Goal: Information Seeking & Learning: Learn about a topic

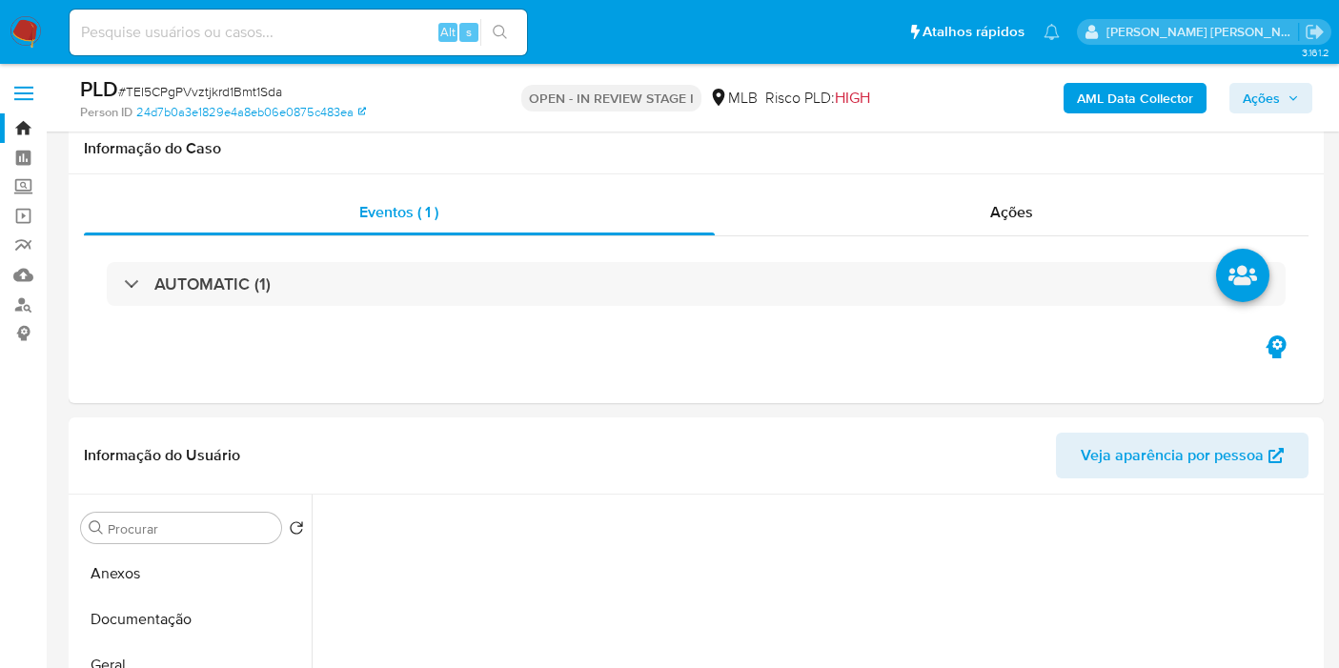
select select "10"
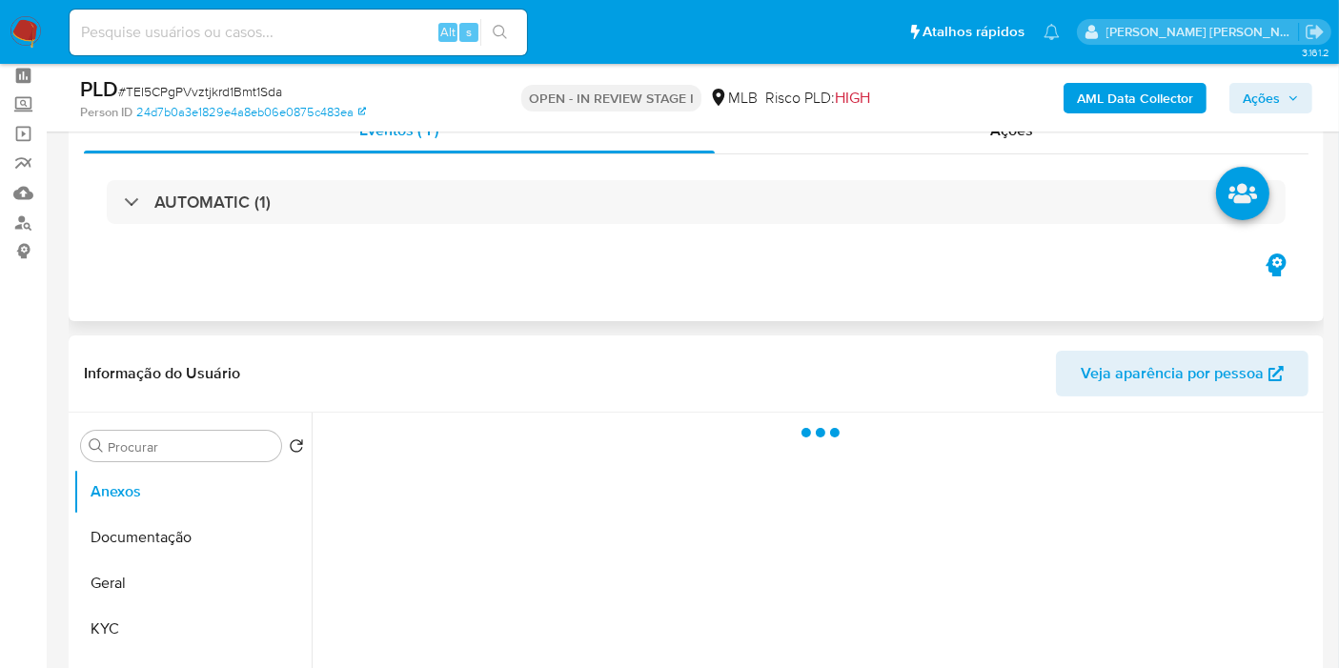
scroll to position [212, 0]
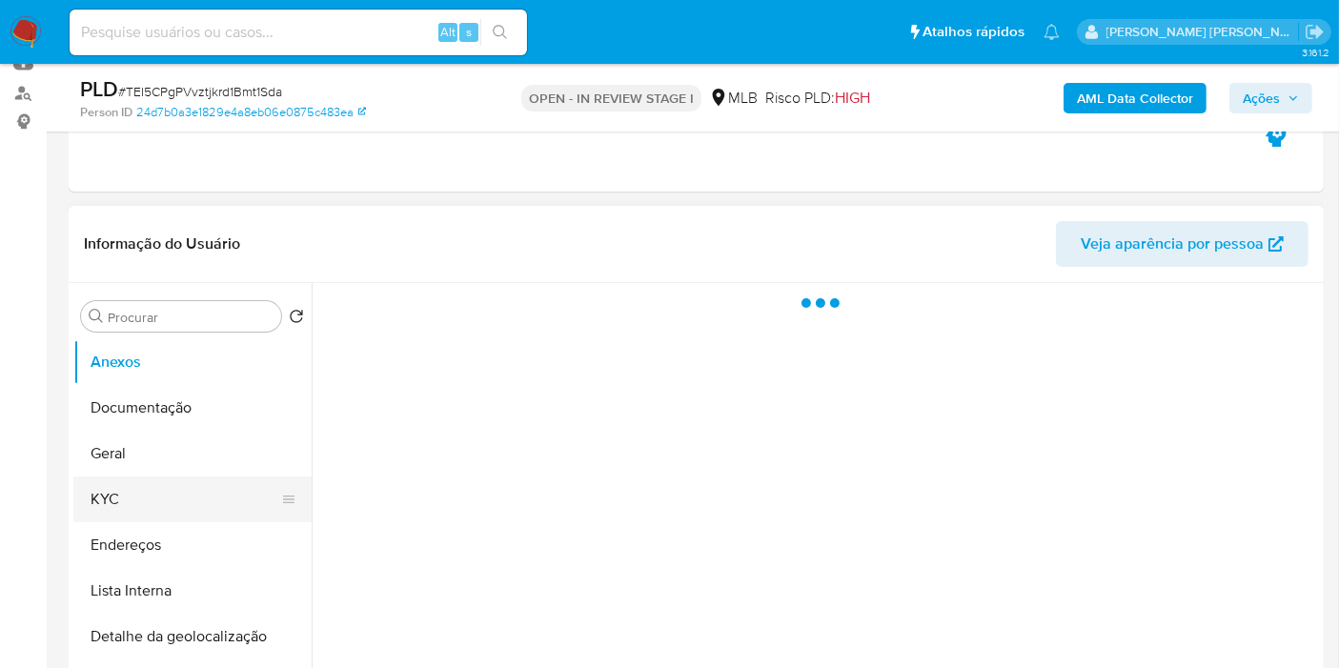
select select "10"
click at [185, 504] on button "KYC" at bounding box center [184, 499] width 223 height 46
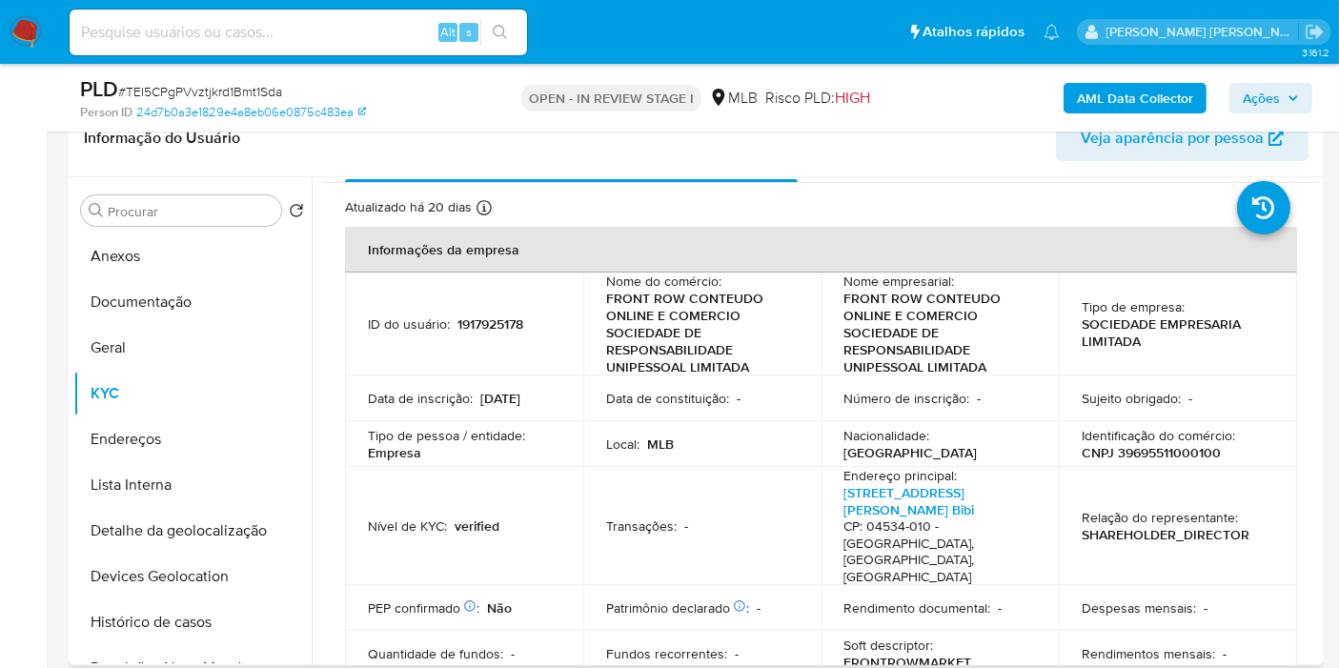
scroll to position [106, 0]
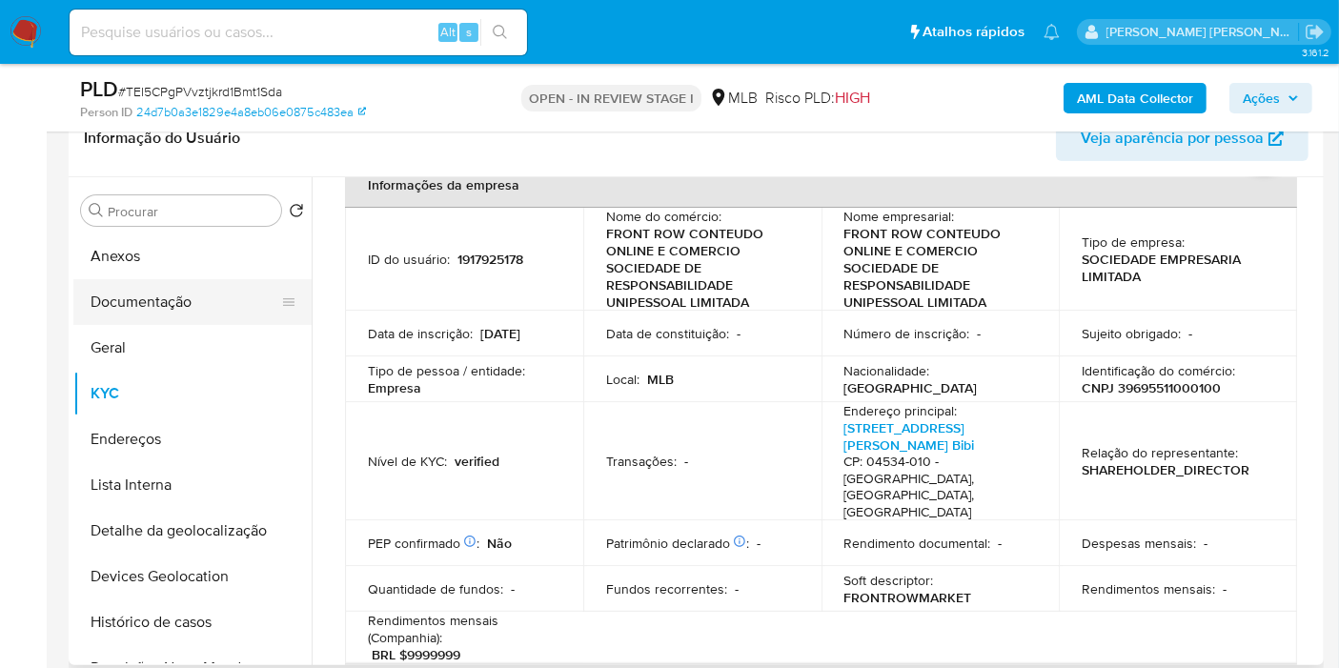
click at [214, 302] on button "Documentação" at bounding box center [184, 302] width 223 height 46
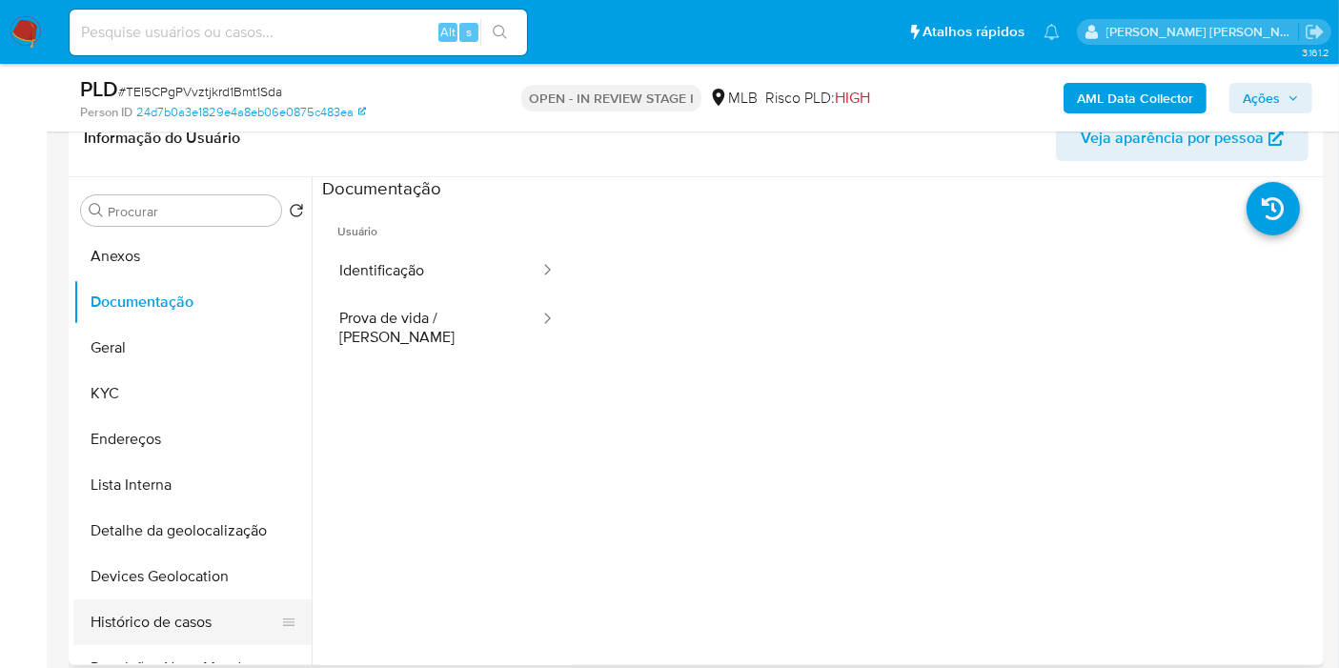
scroll to position [212, 0]
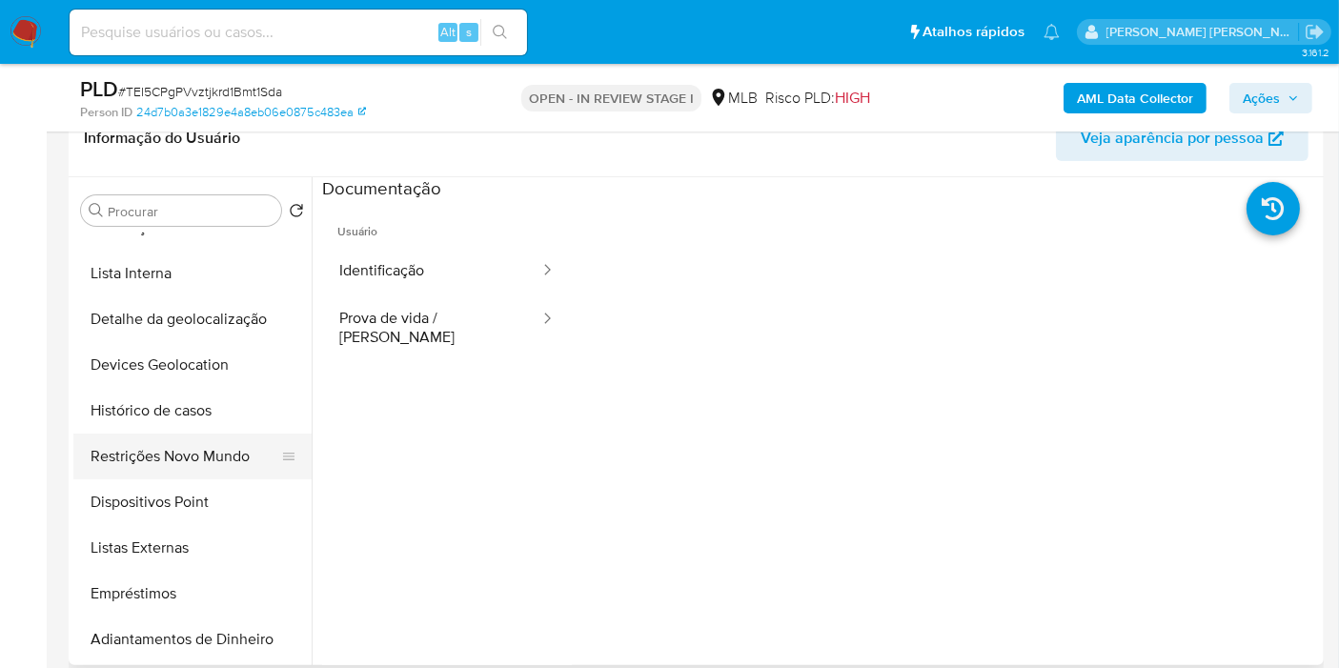
click at [218, 453] on button "Restrições Novo Mundo" at bounding box center [184, 457] width 223 height 46
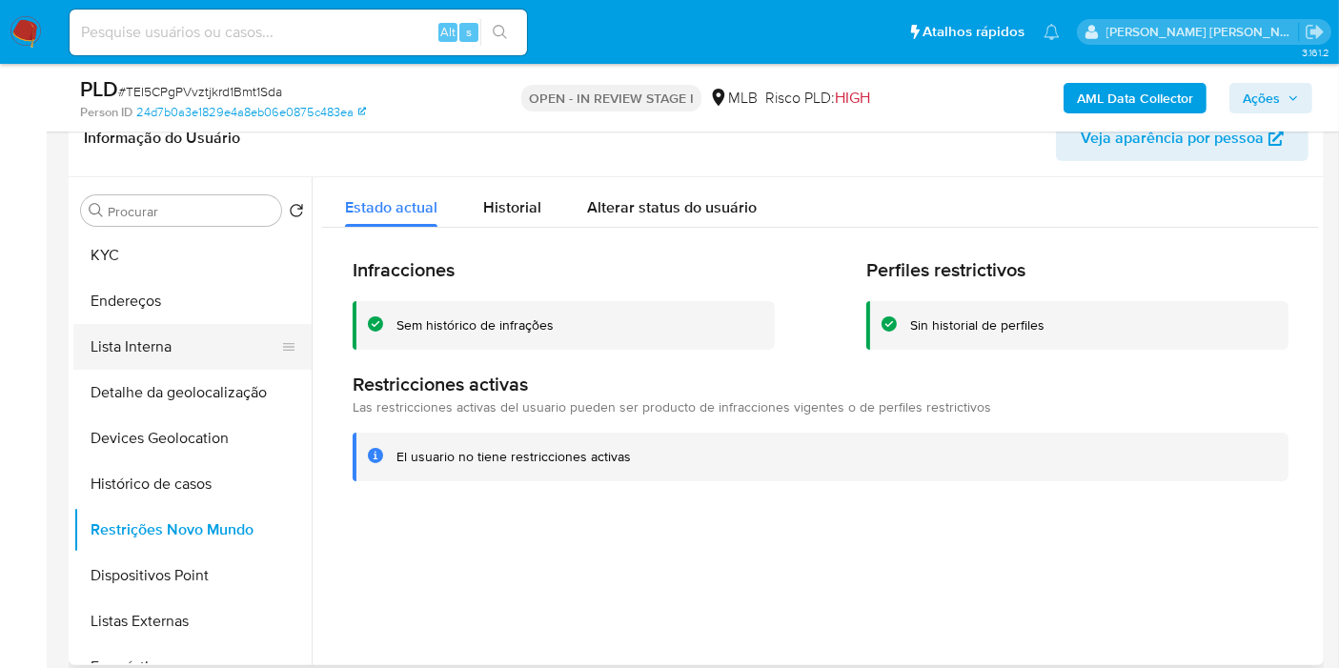
scroll to position [106, 0]
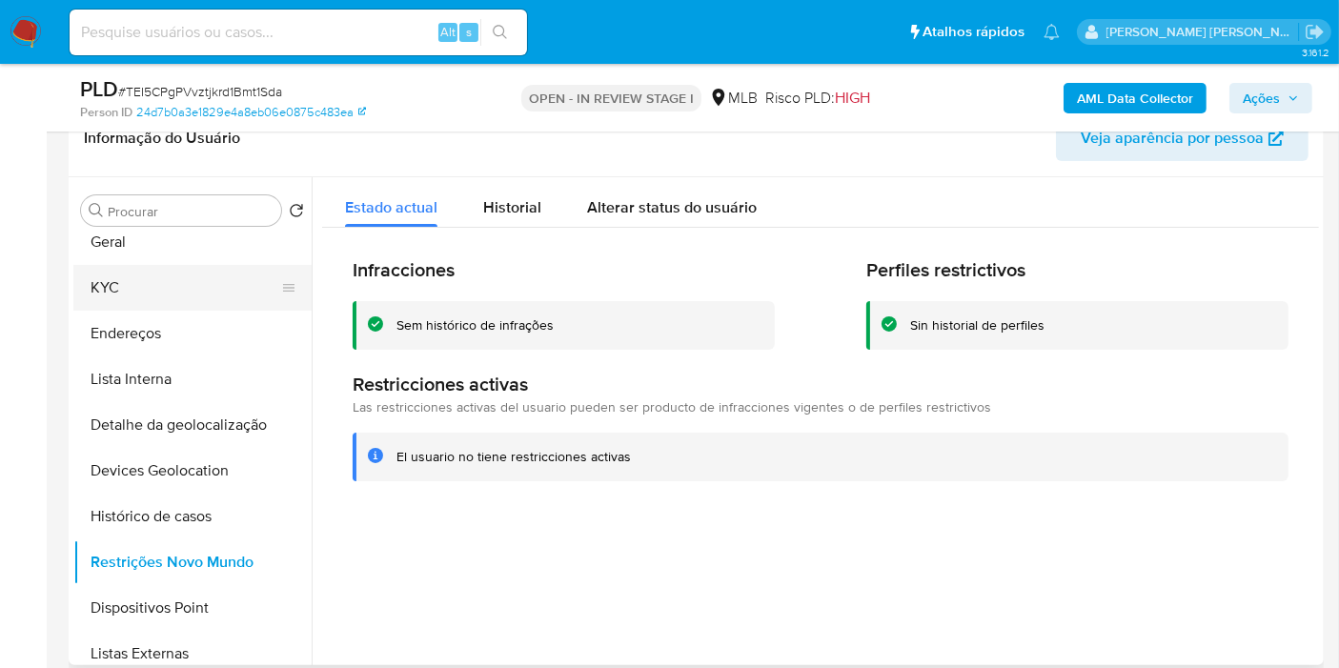
click at [174, 285] on button "KYC" at bounding box center [184, 288] width 223 height 46
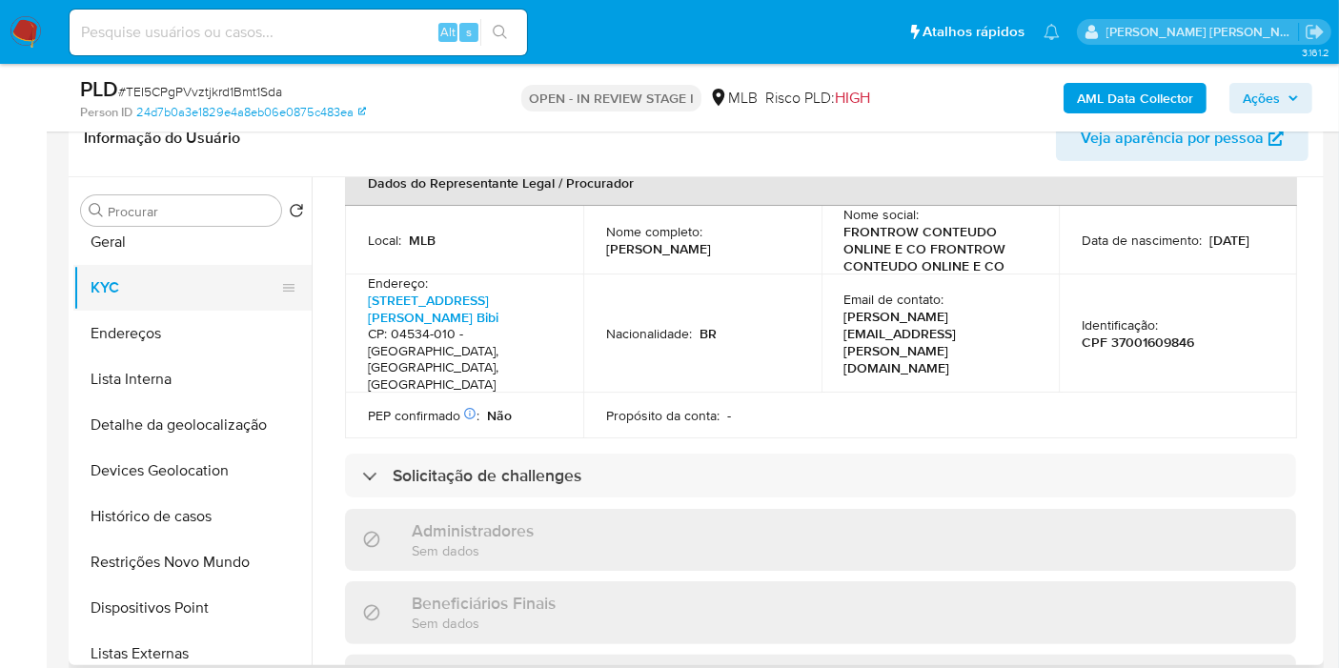
scroll to position [1165, 0]
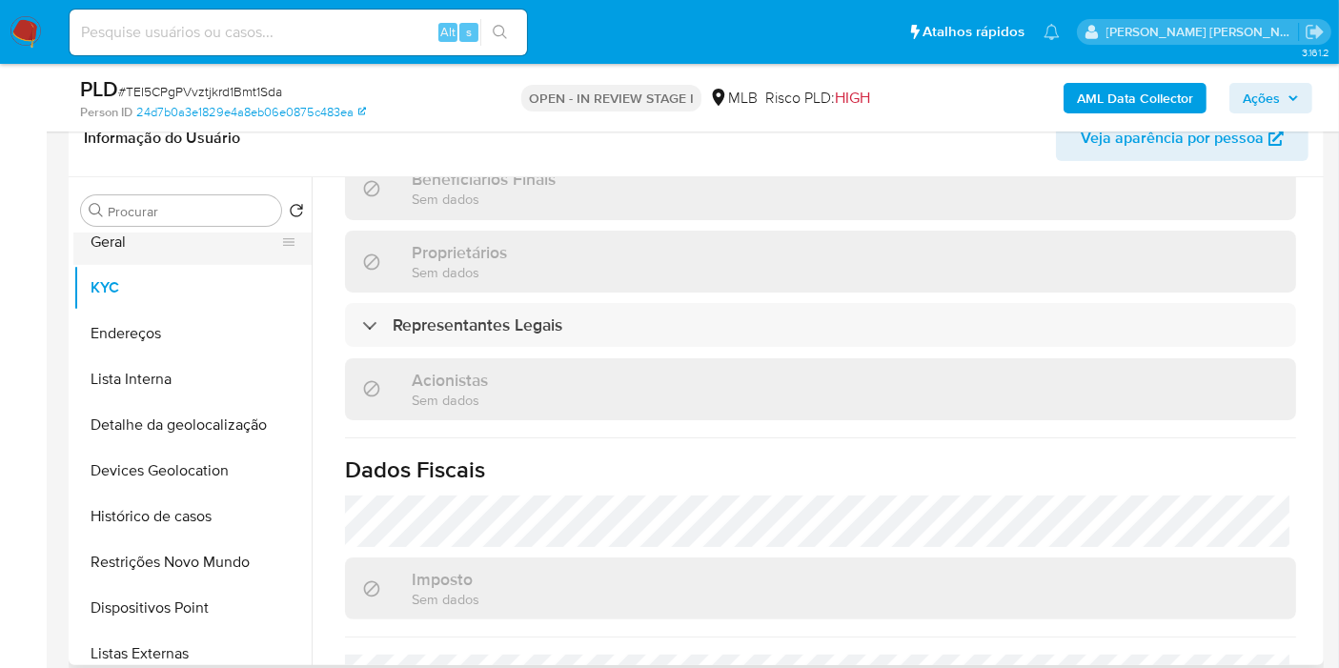
click at [152, 246] on button "Geral" at bounding box center [184, 242] width 223 height 46
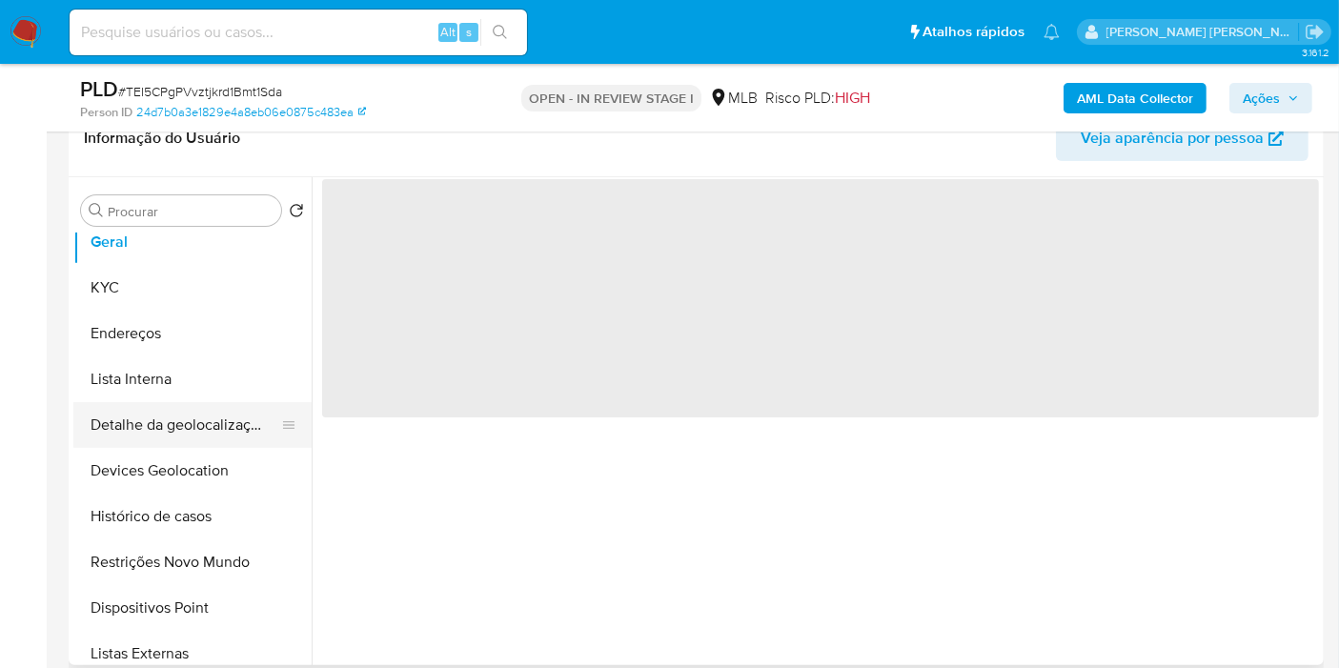
scroll to position [0, 0]
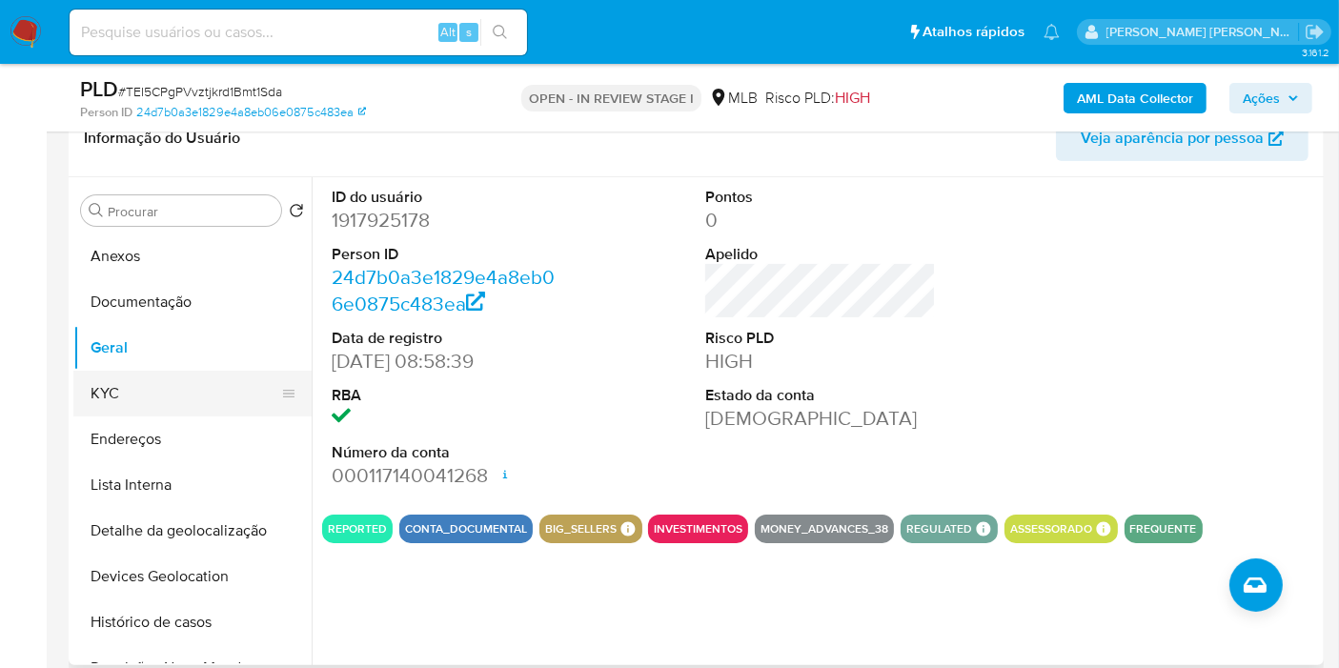
click at [167, 401] on button "KYC" at bounding box center [184, 394] width 223 height 46
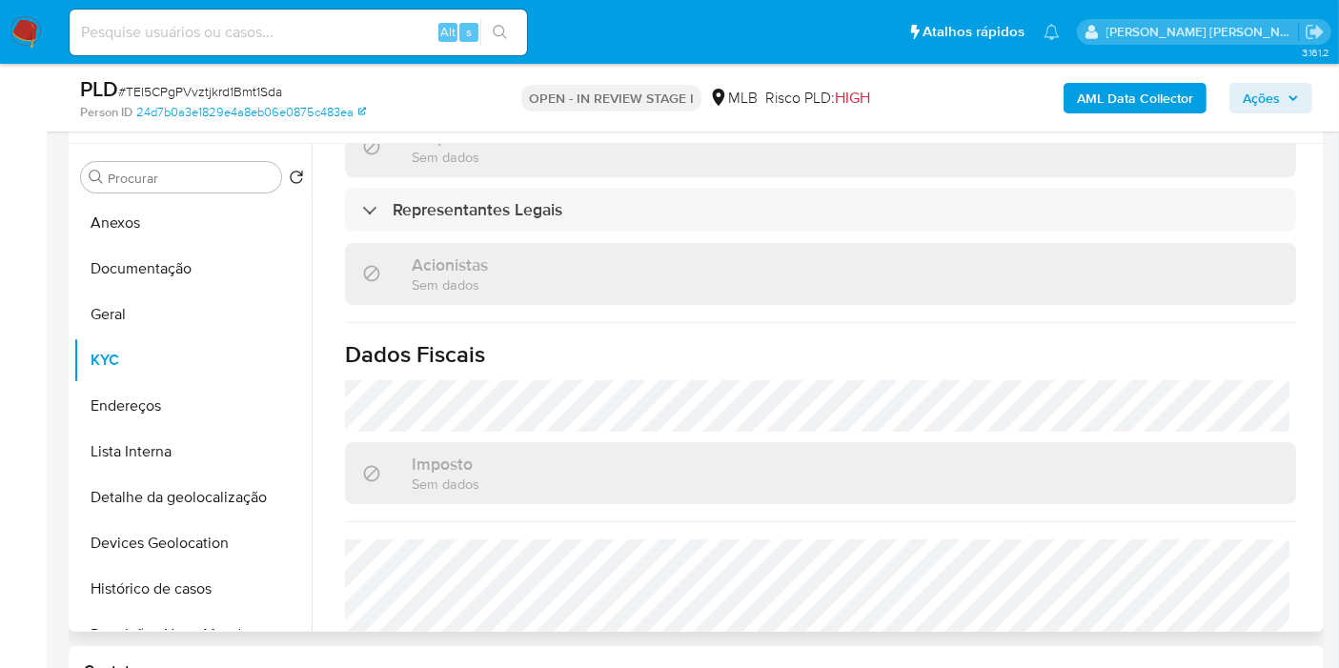
scroll to position [1298, 0]
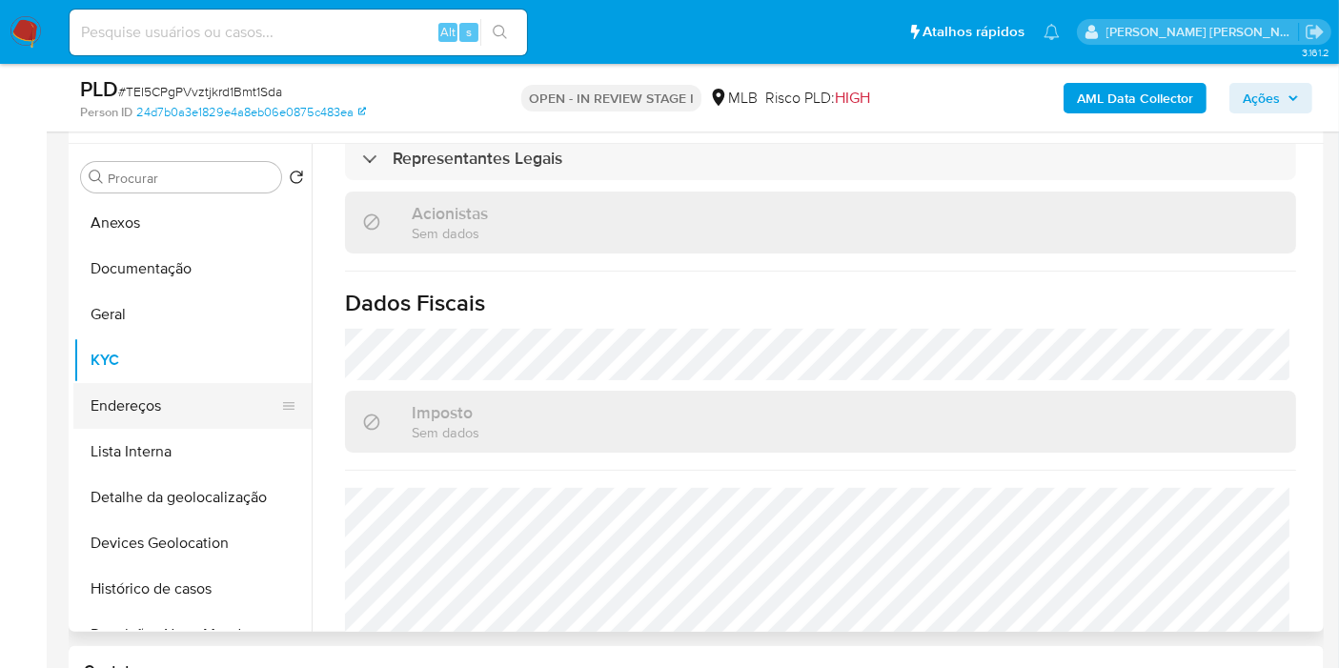
click at [170, 414] on button "Endereços" at bounding box center [184, 406] width 223 height 46
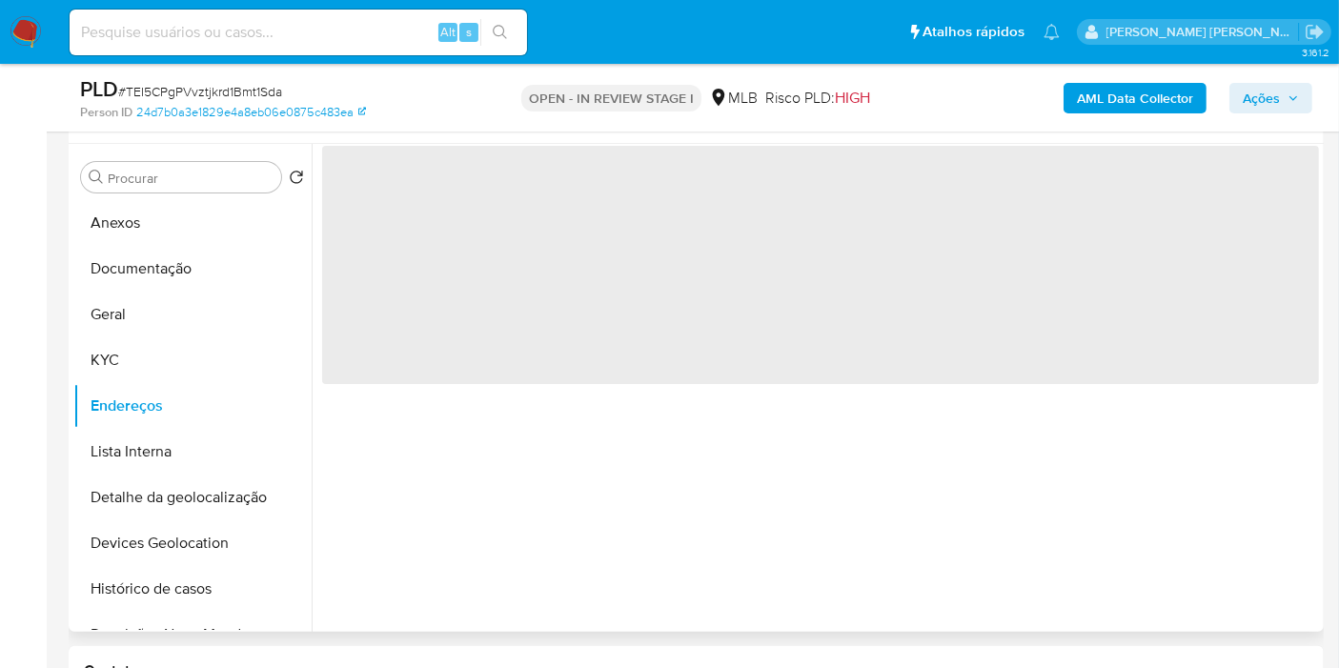
scroll to position [0, 0]
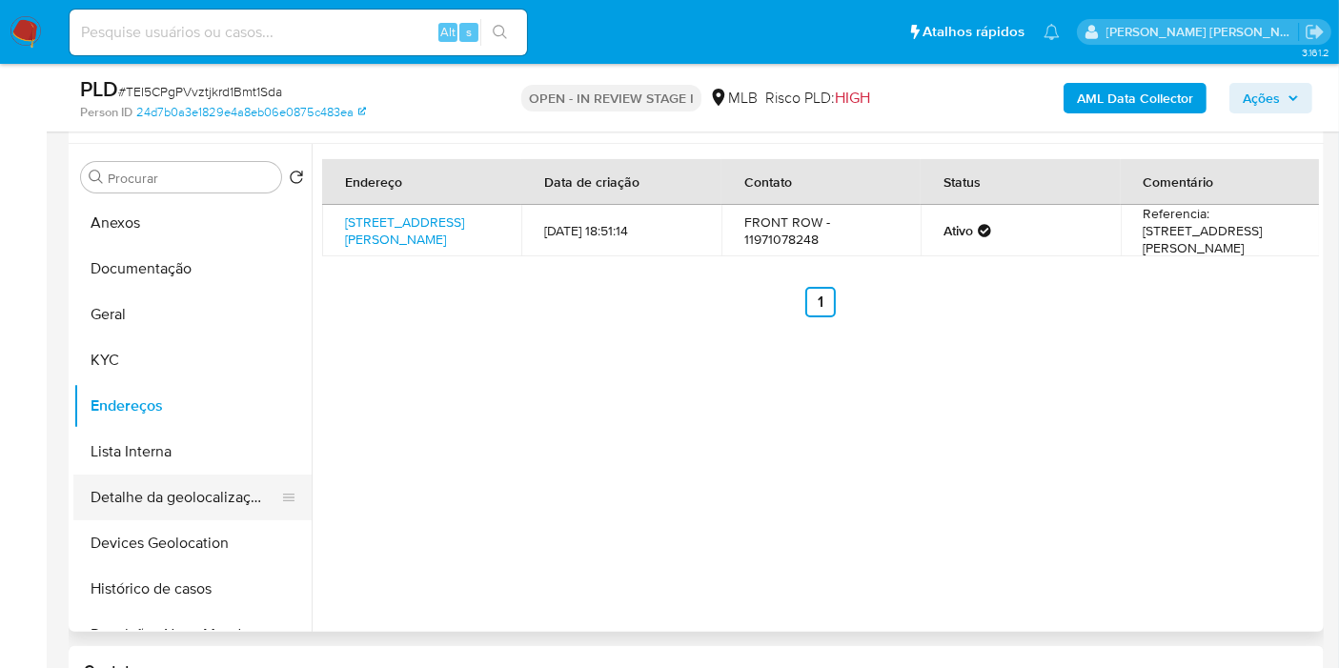
click at [156, 493] on button "Detalhe da geolocalização" at bounding box center [184, 498] width 223 height 46
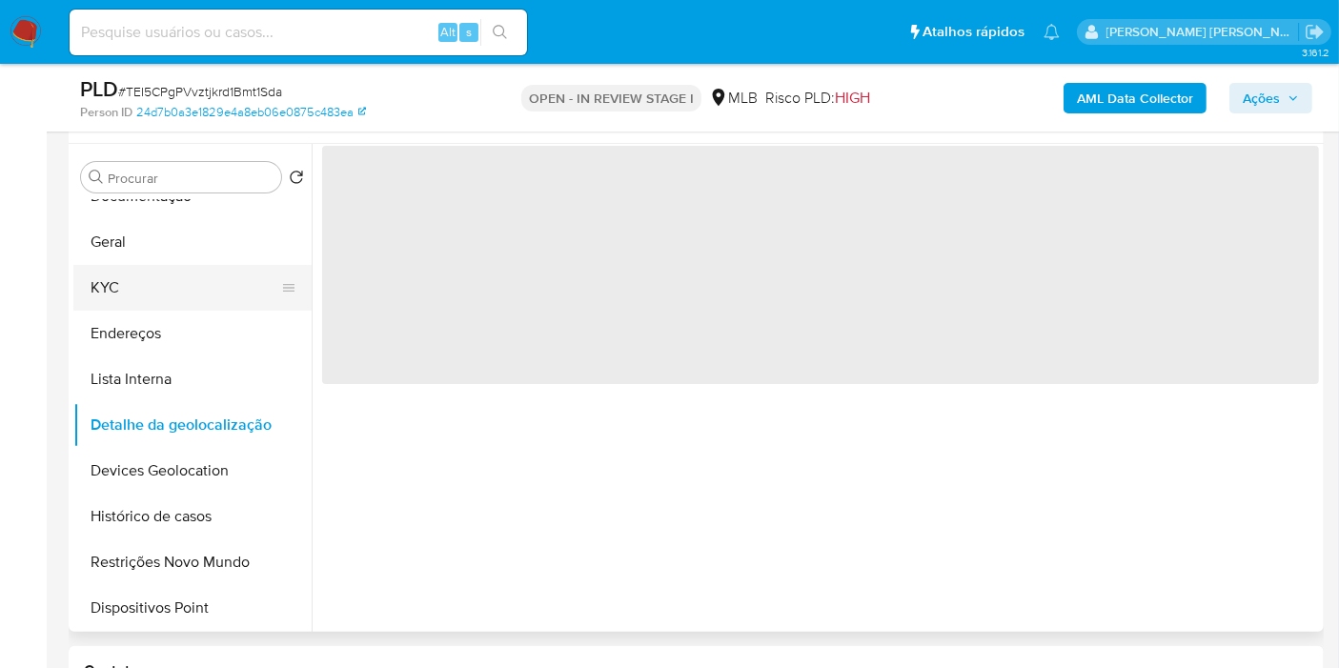
scroll to position [106, 0]
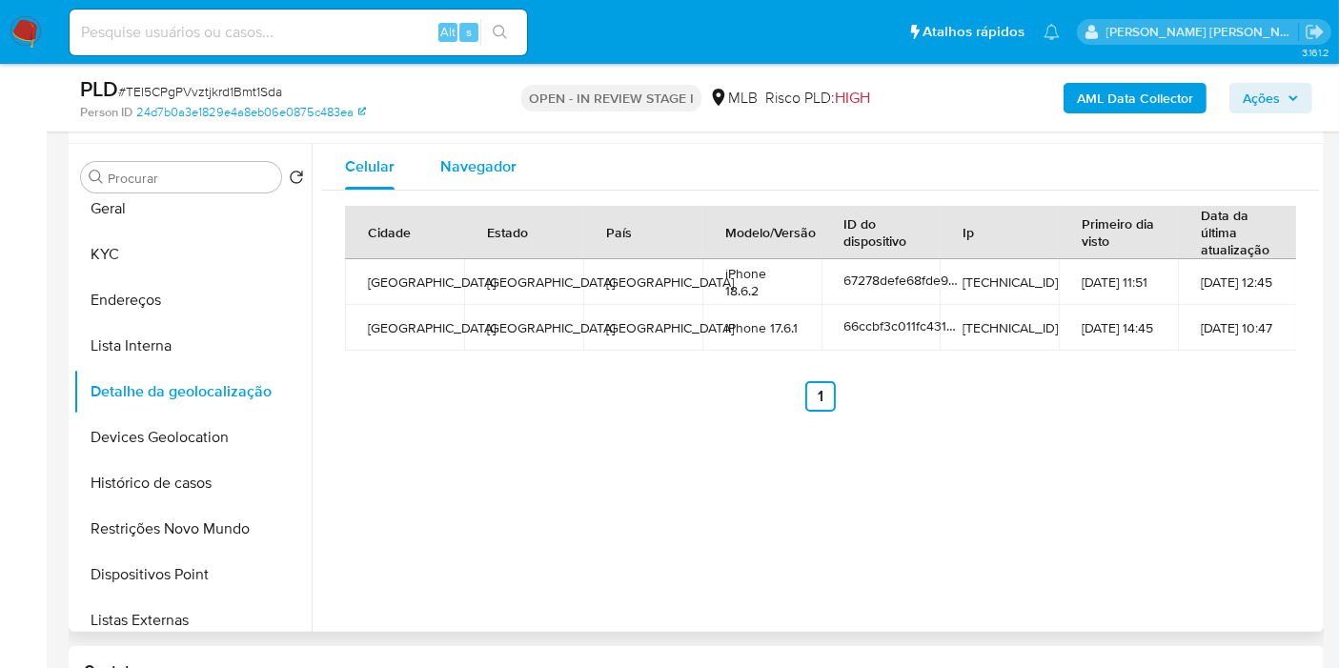
click at [477, 167] on span "Navegador" at bounding box center [478, 166] width 76 height 22
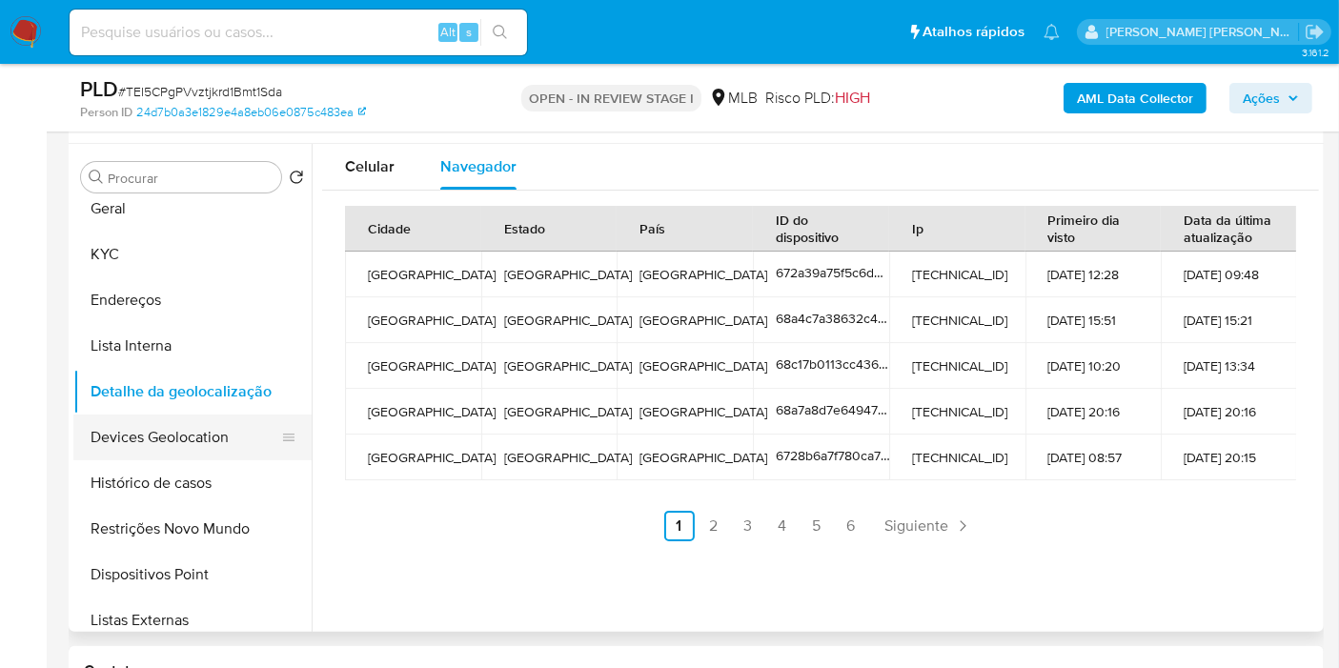
click at [201, 437] on button "Devices Geolocation" at bounding box center [184, 438] width 223 height 46
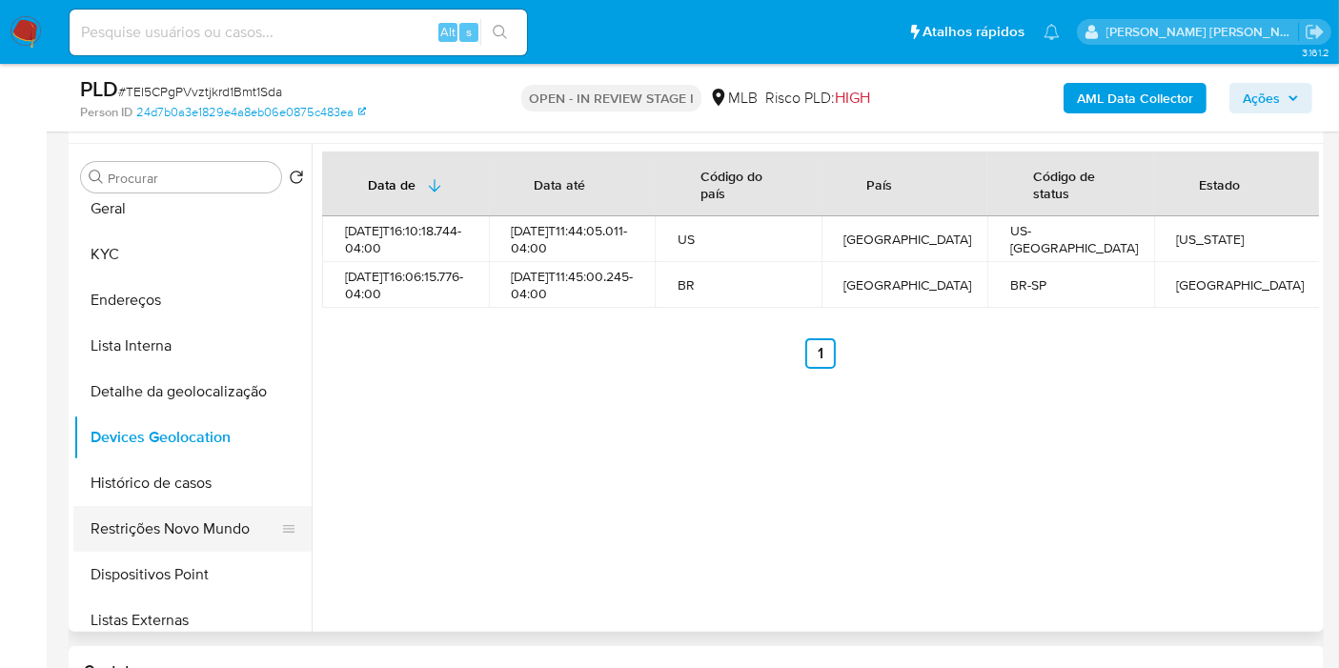
click at [169, 528] on button "Restrições Novo Mundo" at bounding box center [184, 529] width 223 height 46
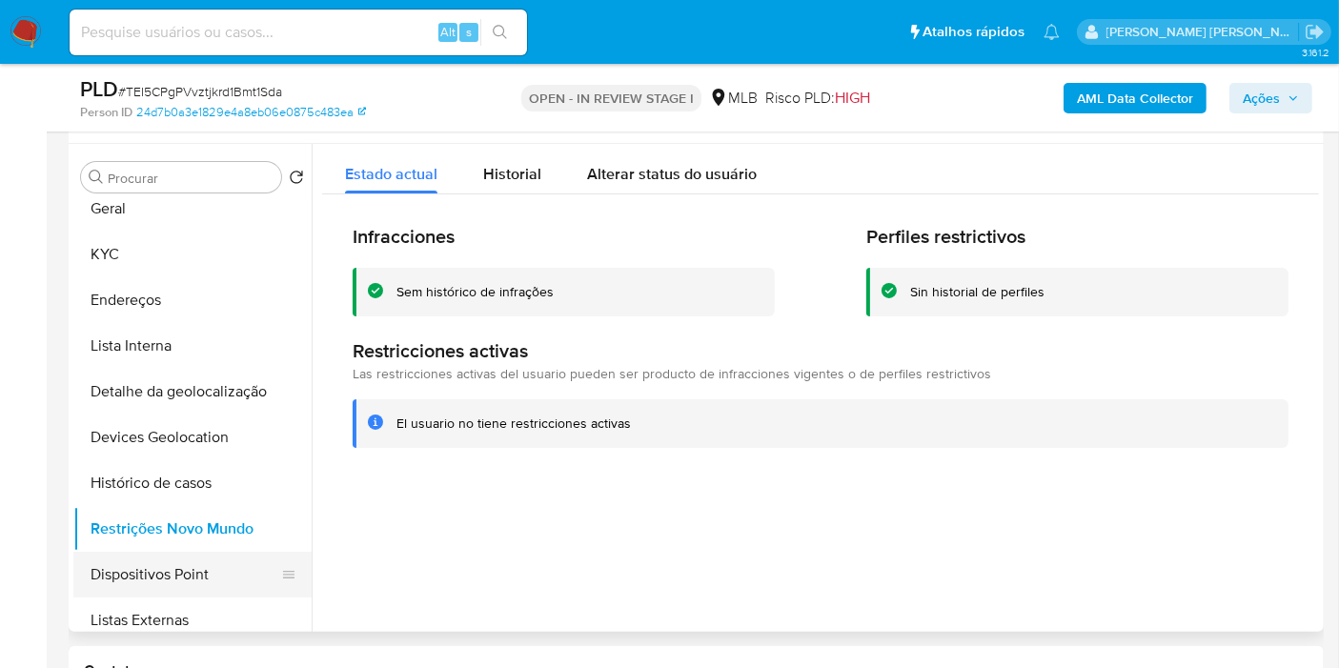
click at [211, 567] on button "Dispositivos Point" at bounding box center [184, 575] width 223 height 46
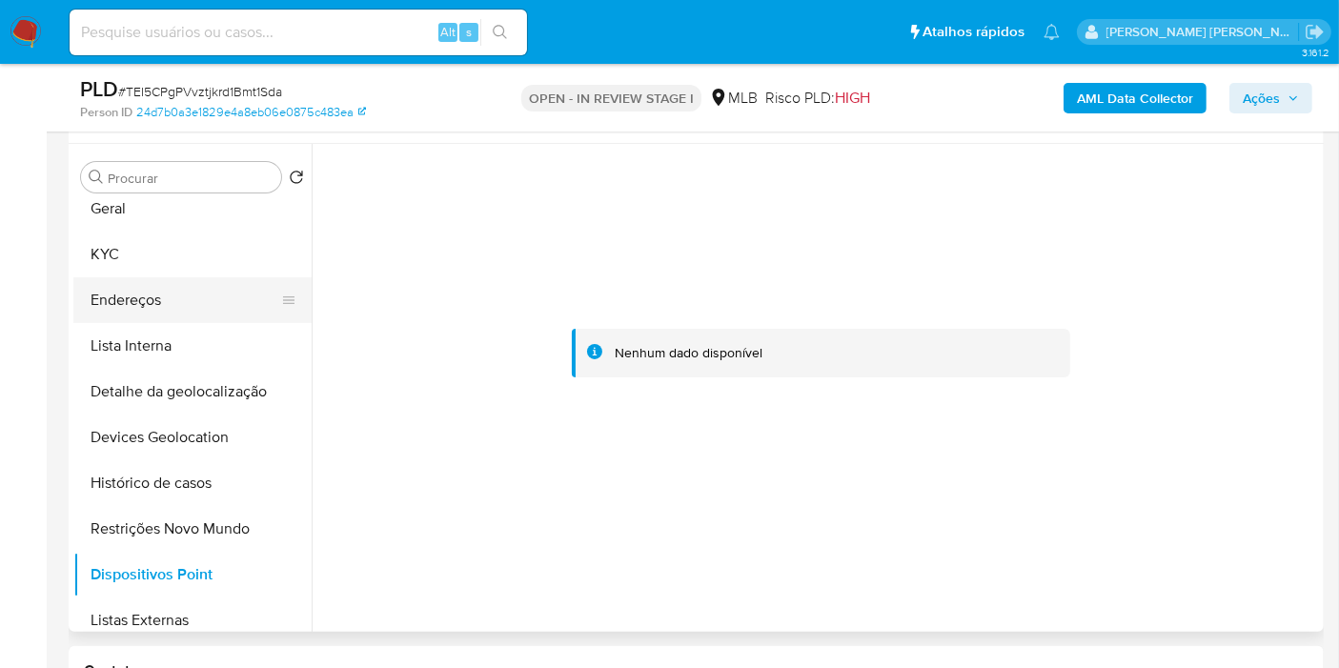
click at [152, 306] on button "Endereços" at bounding box center [184, 300] width 223 height 46
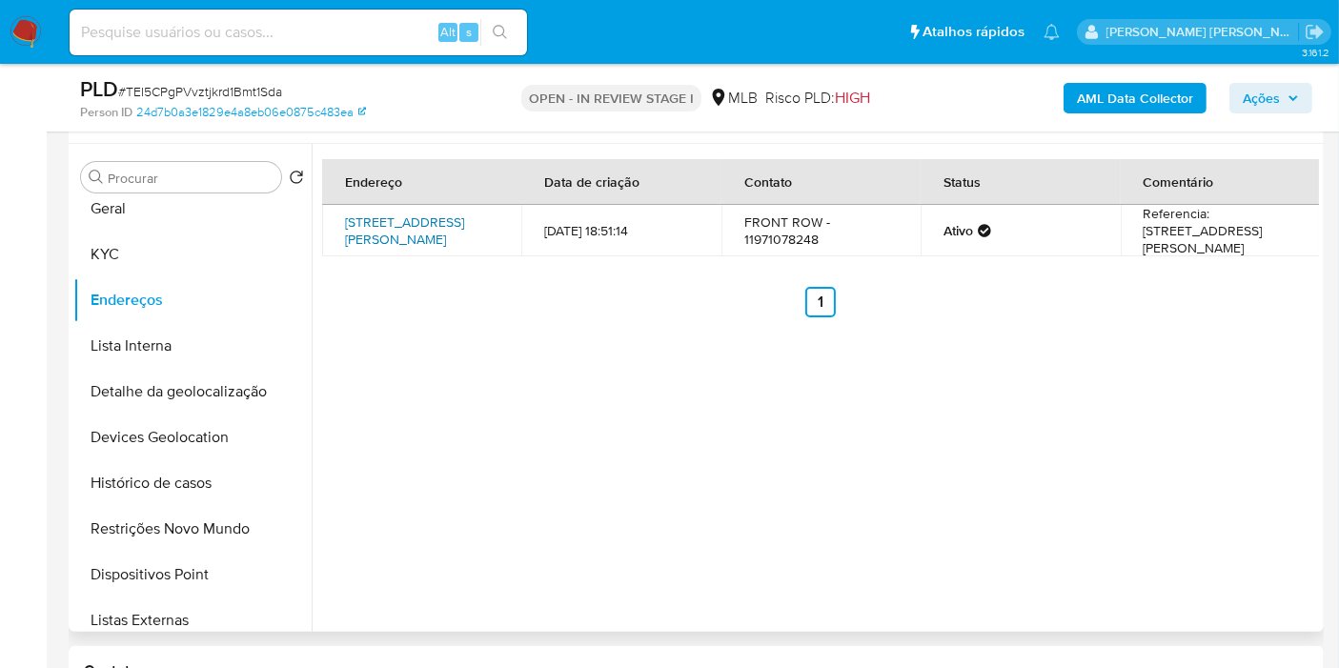
click at [459, 220] on link "Rua Joaquim Floriano 101, São Paulo, São Paulo, 04534010, Brasil 101" at bounding box center [404, 231] width 119 height 36
click at [185, 248] on button "KYC" at bounding box center [184, 255] width 223 height 46
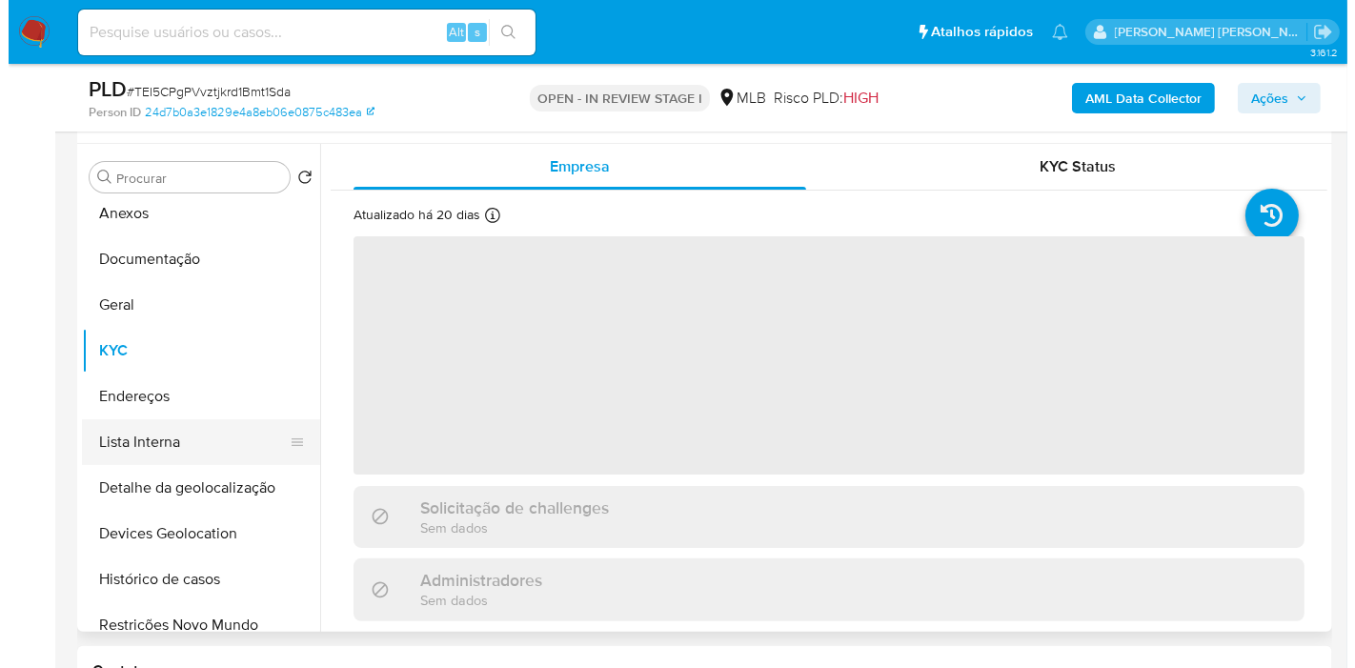
scroll to position [0, 0]
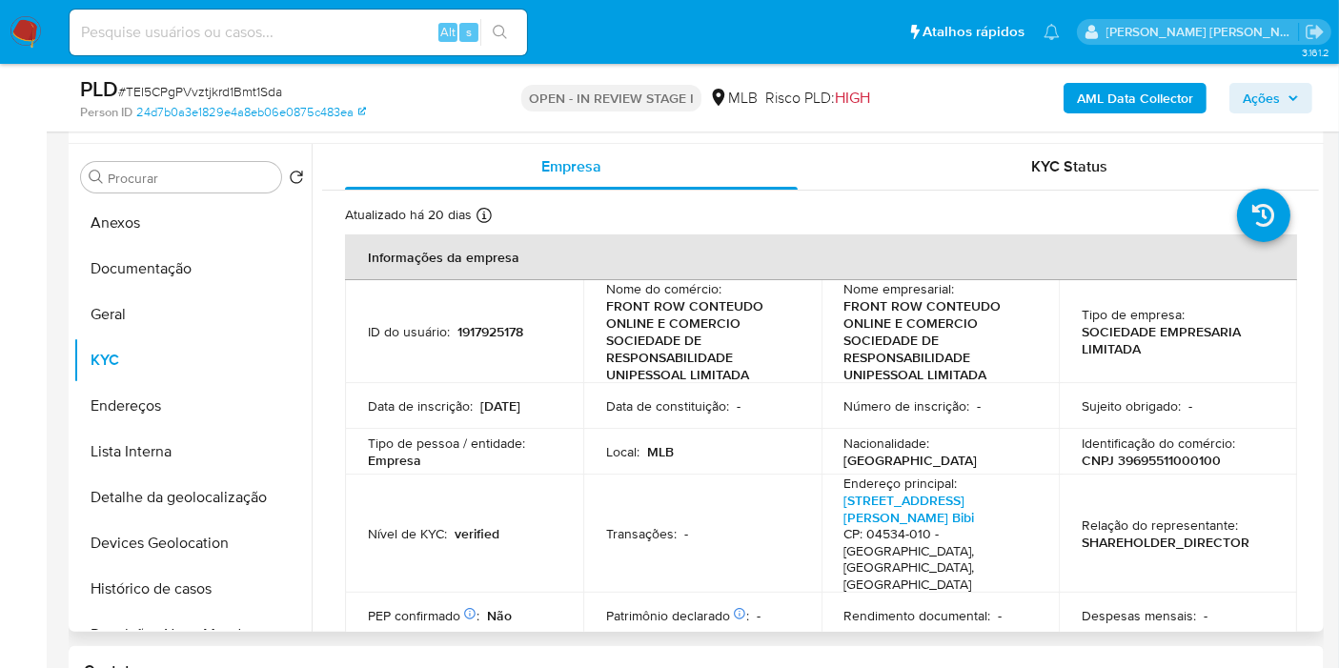
click at [1155, 466] on p "CNPJ 39695511000100" at bounding box center [1151, 460] width 139 height 17
click at [1154, 96] on b "AML Data Collector" at bounding box center [1135, 98] width 116 height 30
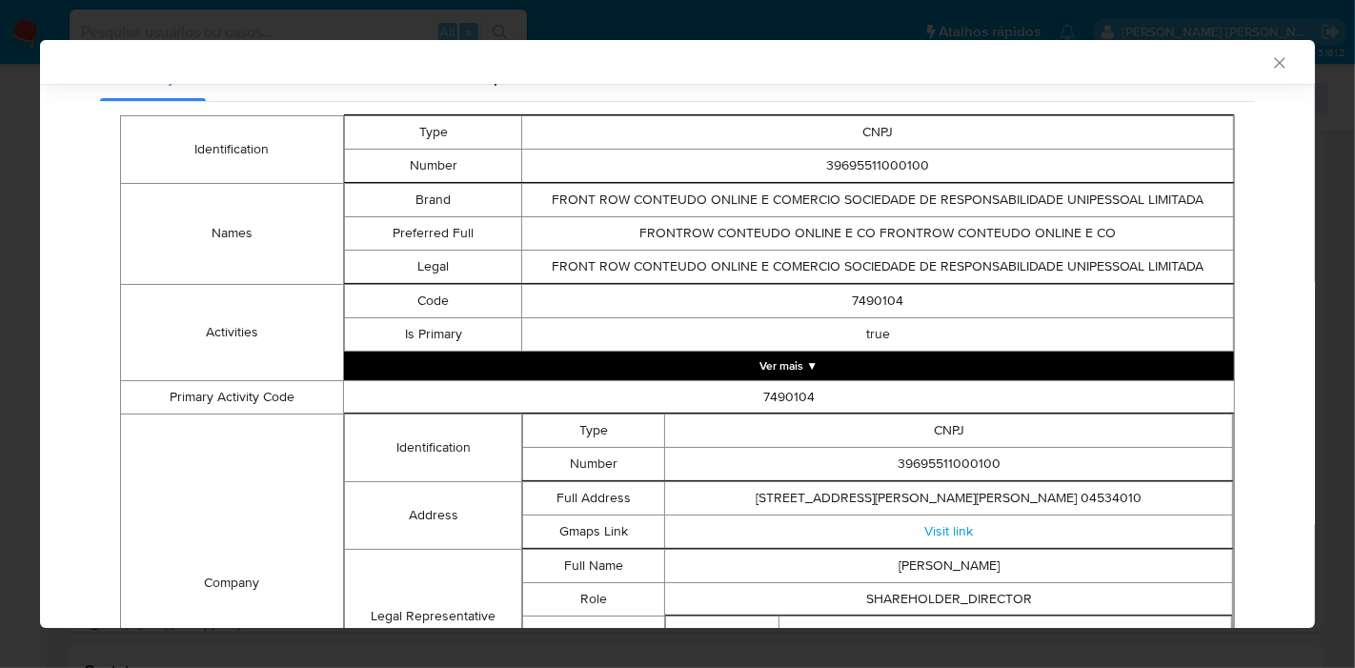
scroll to position [101, 0]
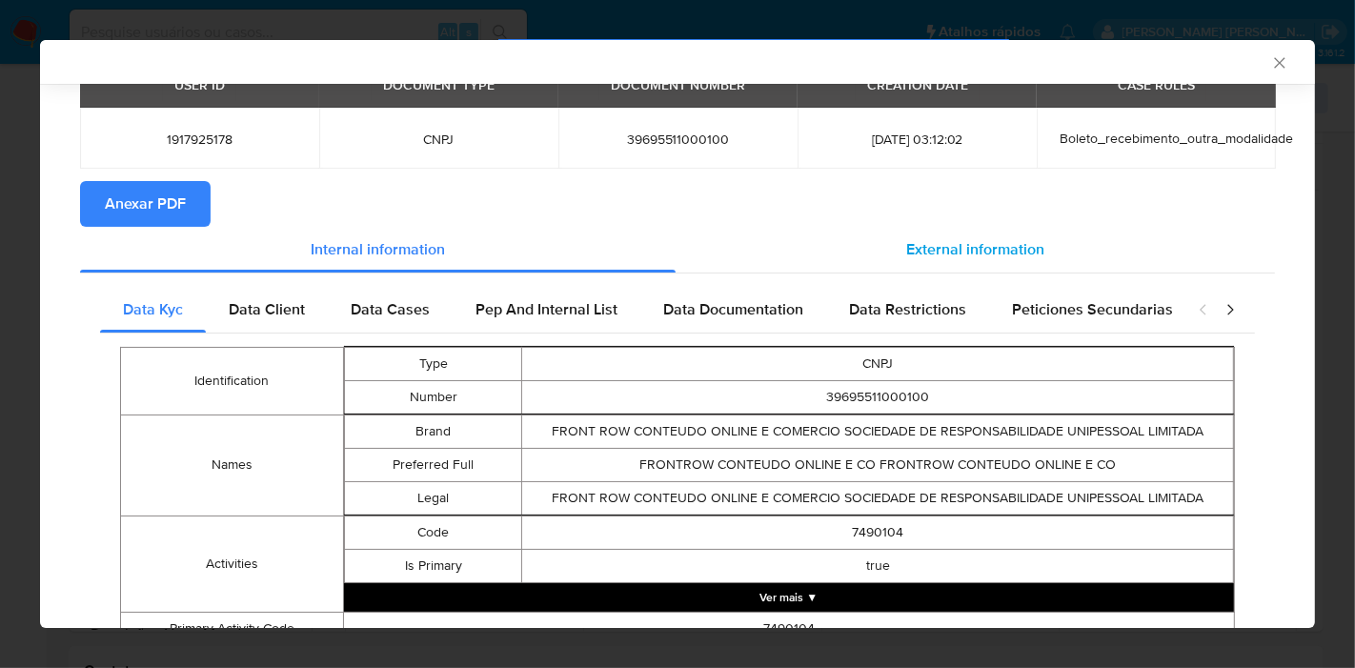
click at [958, 227] on div "External information" at bounding box center [975, 250] width 599 height 46
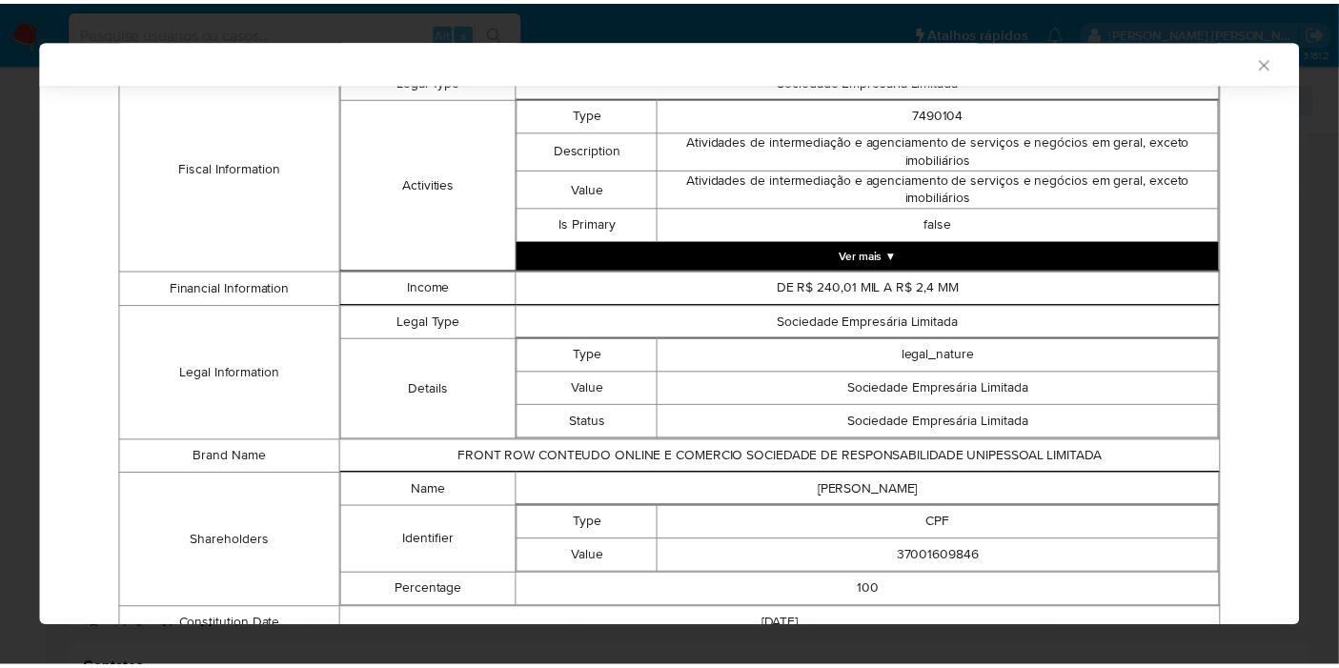
scroll to position [868, 0]
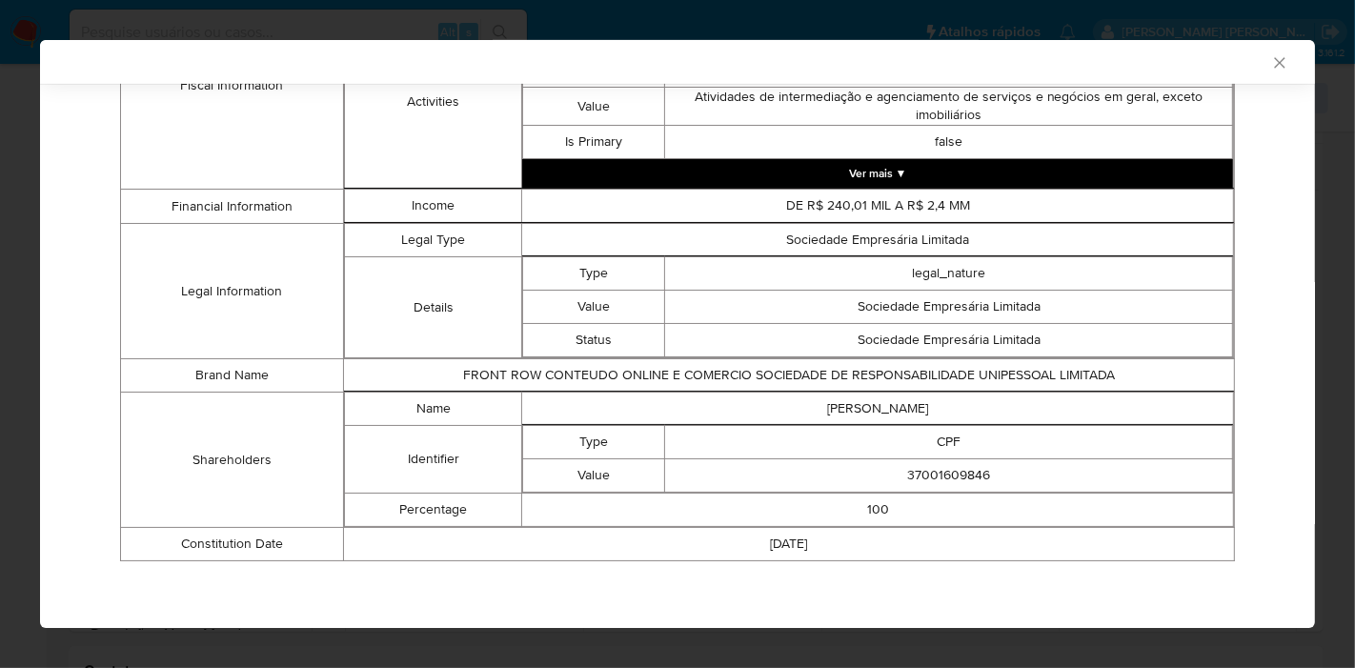
click at [846, 417] on td "LILIAN MARQUES PEIXOTO" at bounding box center [878, 409] width 712 height 33
click at [847, 412] on td "LILIAN MARQUES PEIXOTO" at bounding box center [878, 409] width 712 height 33
copy td "LILIAN MARQUES PEIXOTO"
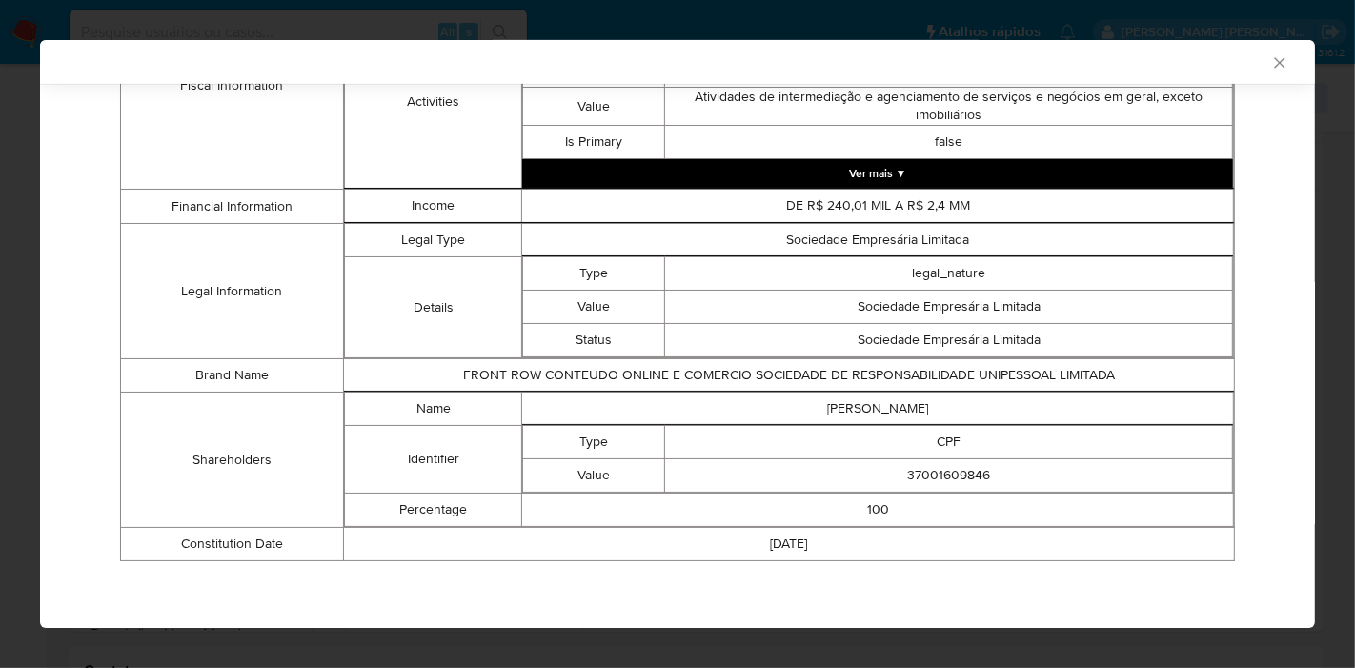
click at [934, 475] on td "37001609846" at bounding box center [949, 475] width 568 height 33
copy td "37001609846"
click at [1270, 65] on icon "Fechar a janela" at bounding box center [1279, 62] width 19 height 19
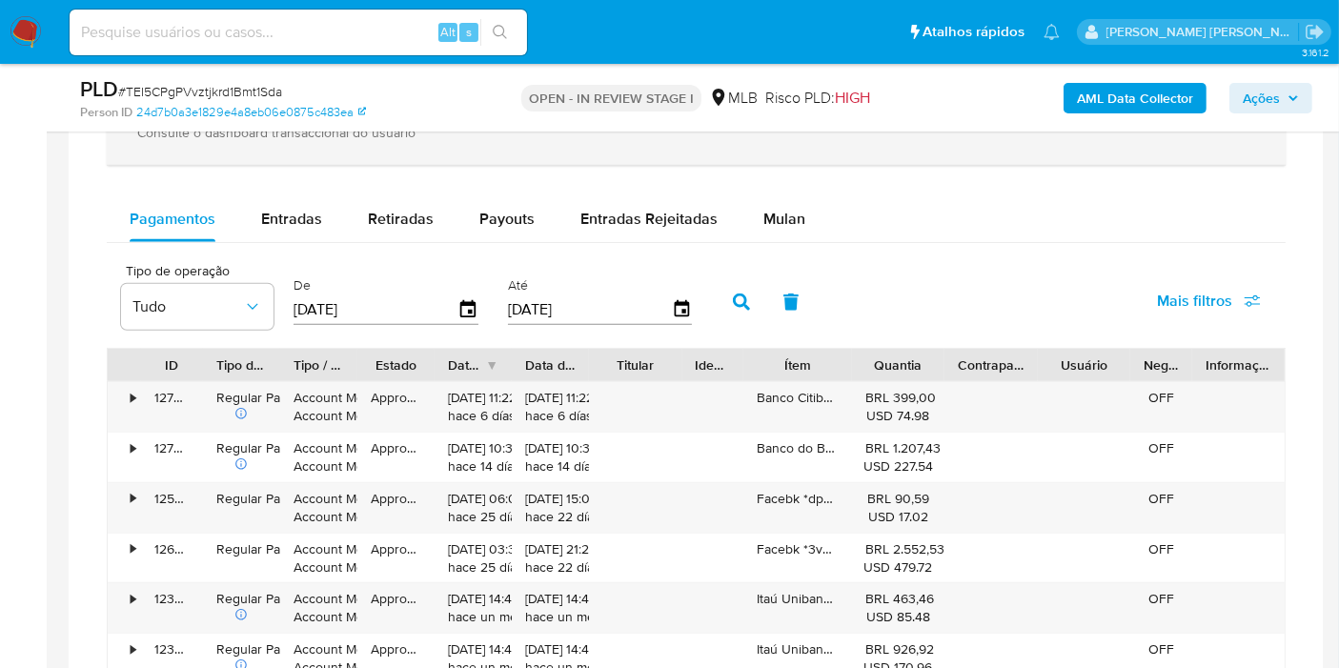
scroll to position [1304, 0]
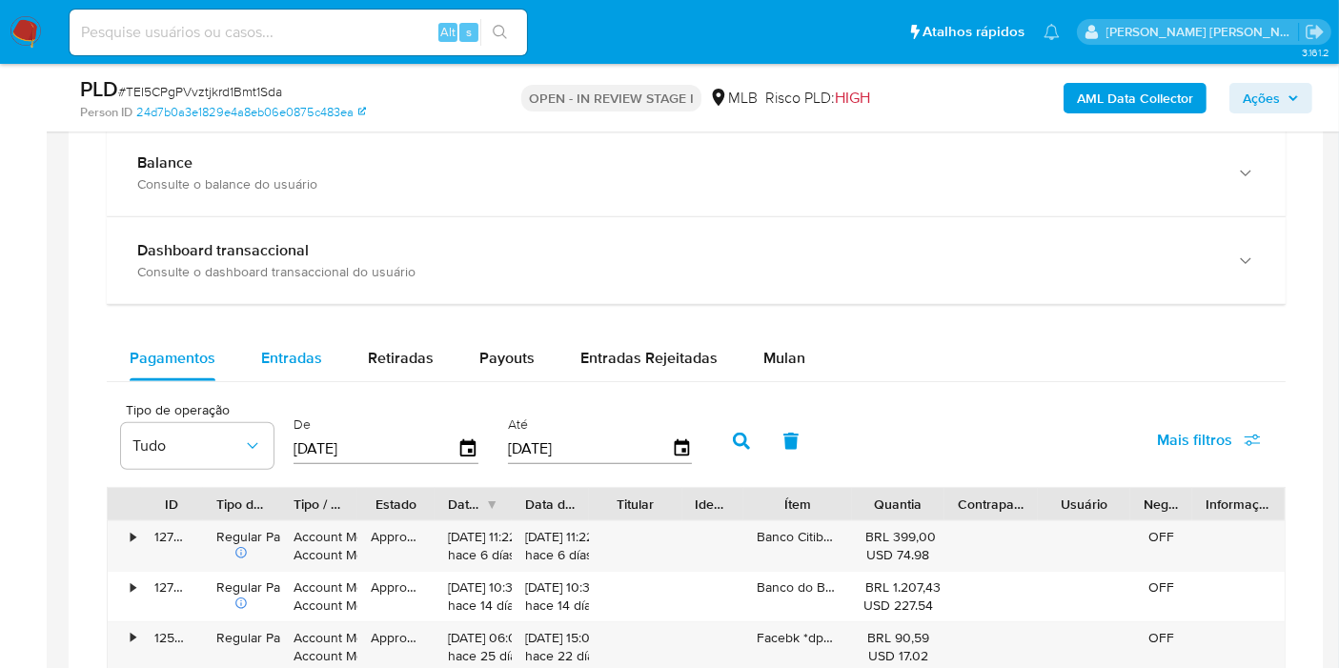
click at [283, 358] on span "Entradas" at bounding box center [291, 358] width 61 height 22
select select "10"
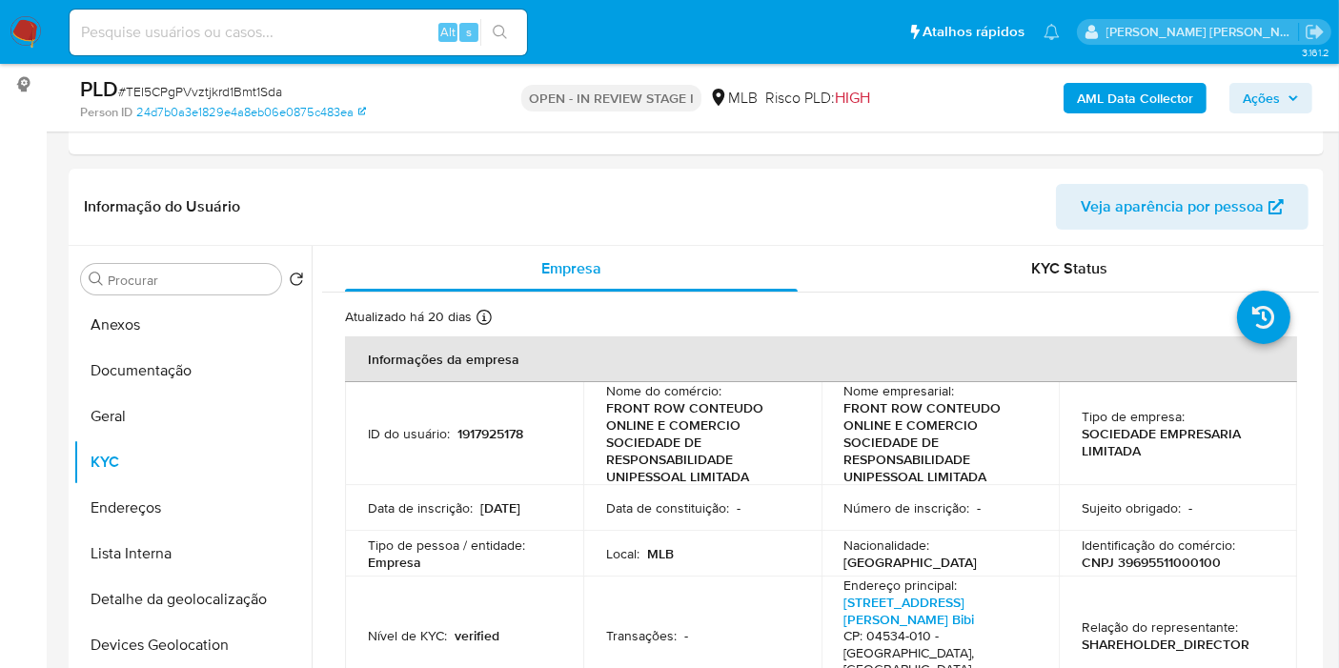
scroll to position [317, 0]
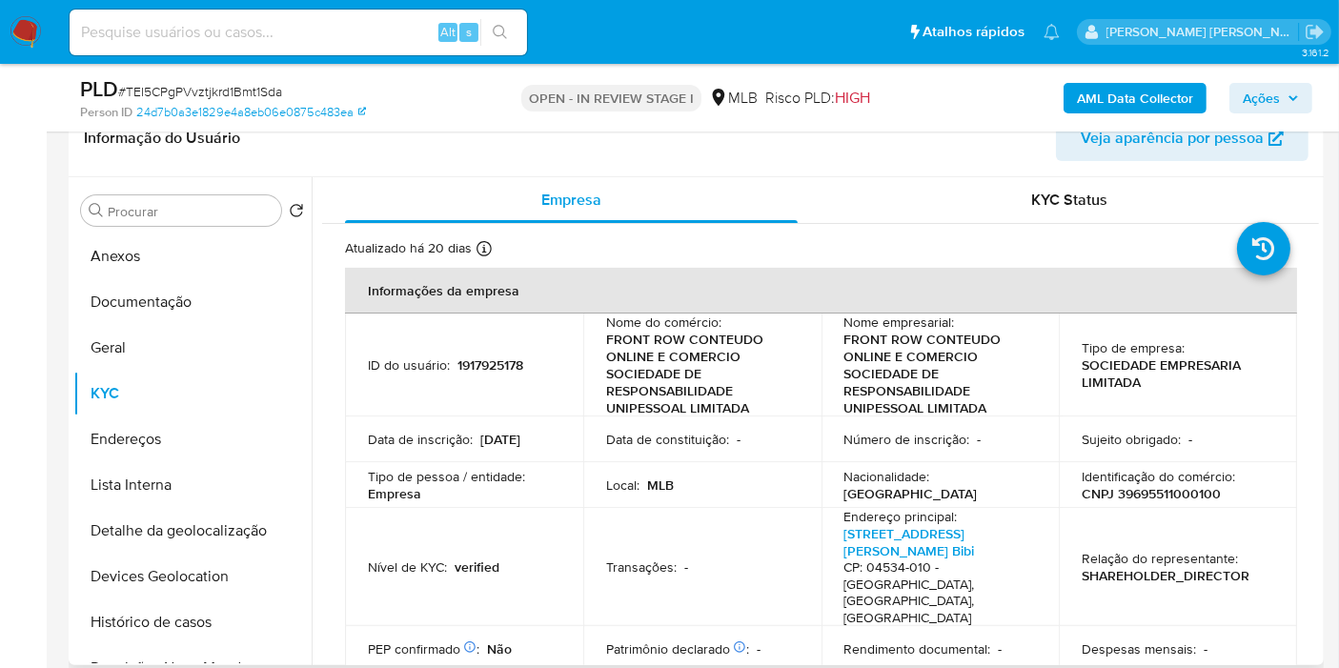
click at [496, 366] on p "1917925178" at bounding box center [490, 364] width 66 height 17
copy p "1917925178"
click at [228, 624] on button "Histórico de casos" at bounding box center [184, 622] width 223 height 46
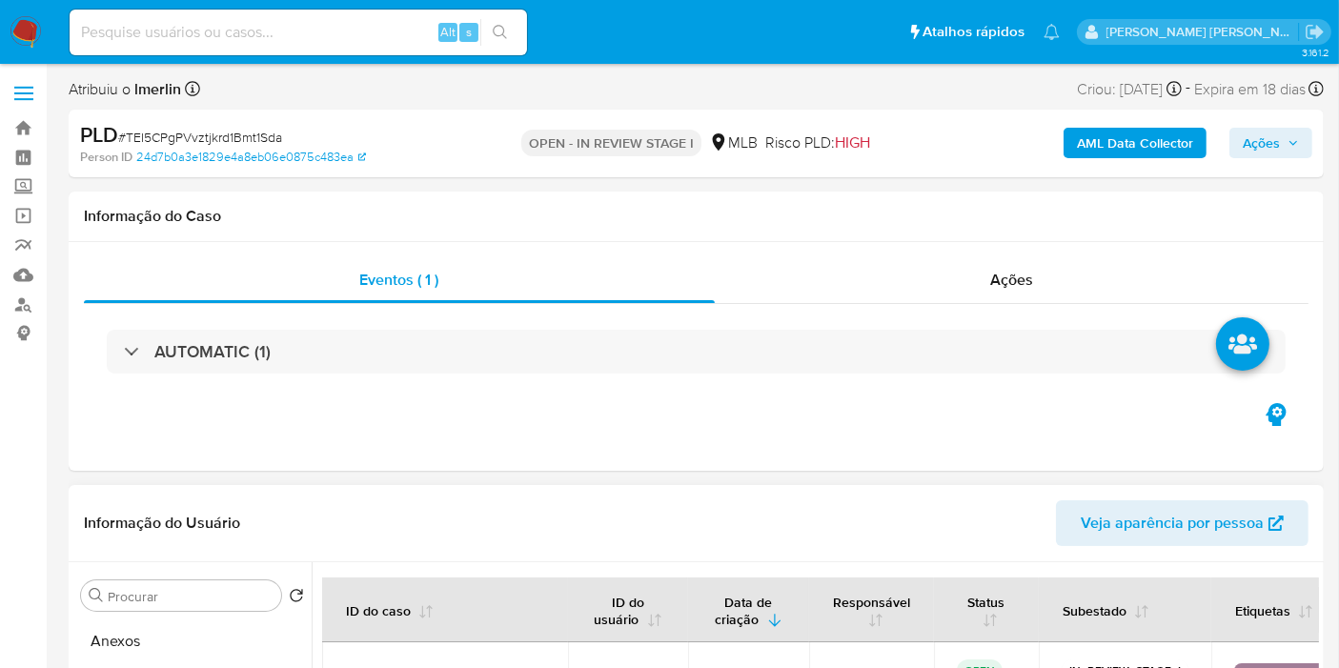
scroll to position [423, 0]
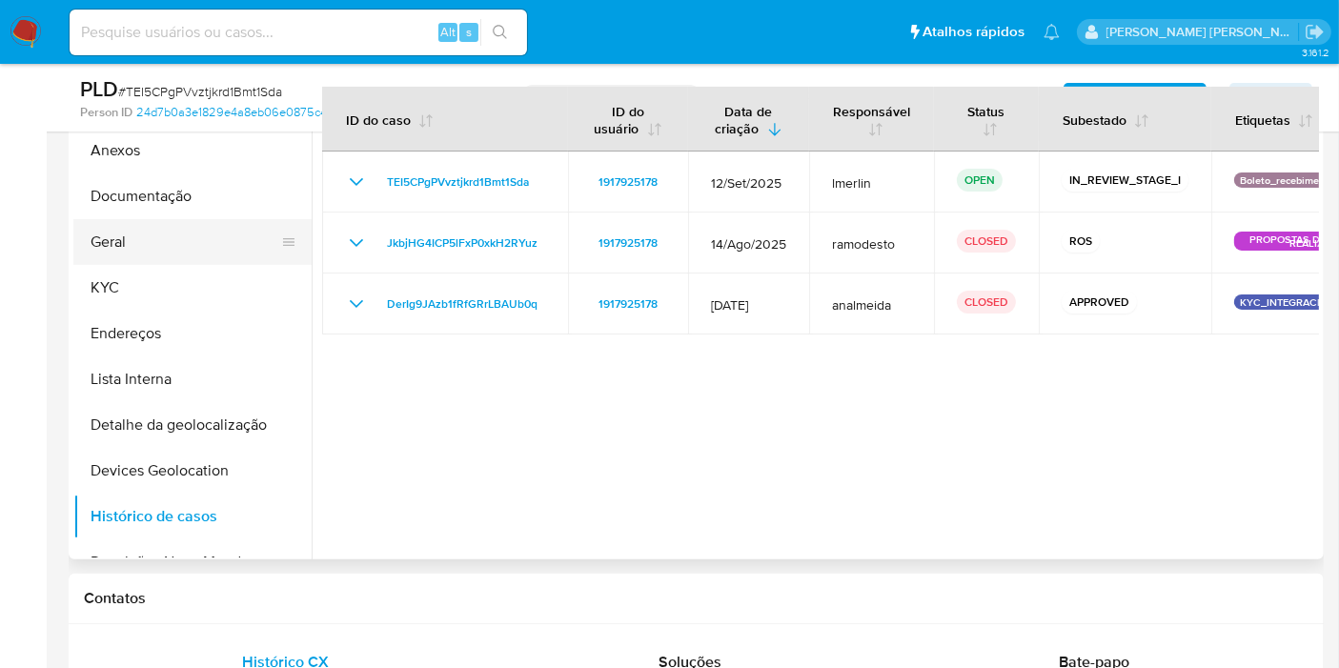
click at [188, 140] on button "Anexos" at bounding box center [192, 151] width 238 height 46
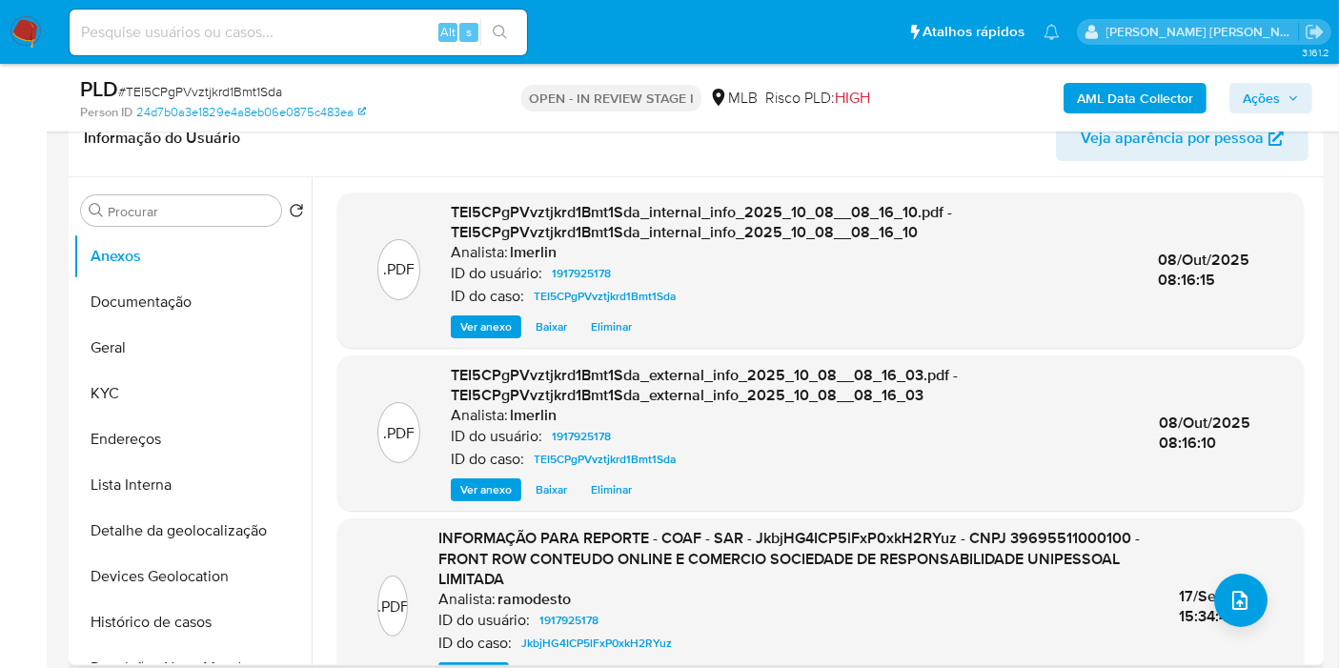
scroll to position [106, 0]
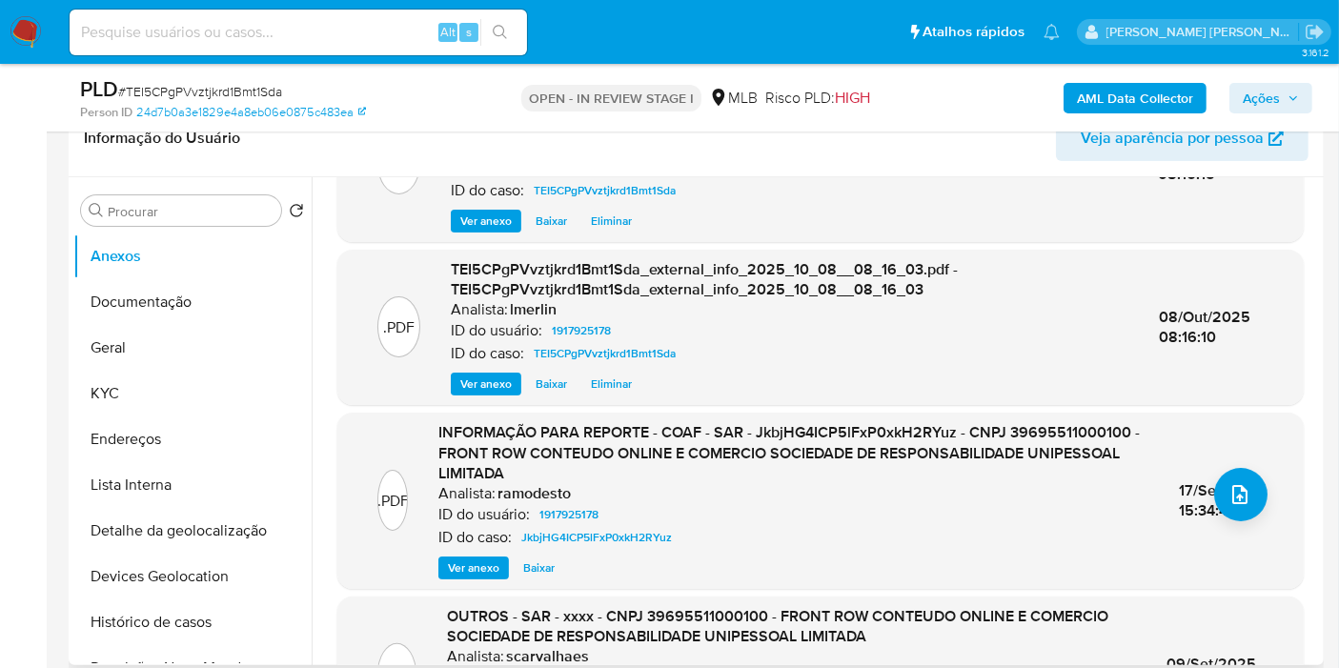
click at [487, 562] on span "Ver anexo" at bounding box center [473, 567] width 51 height 19
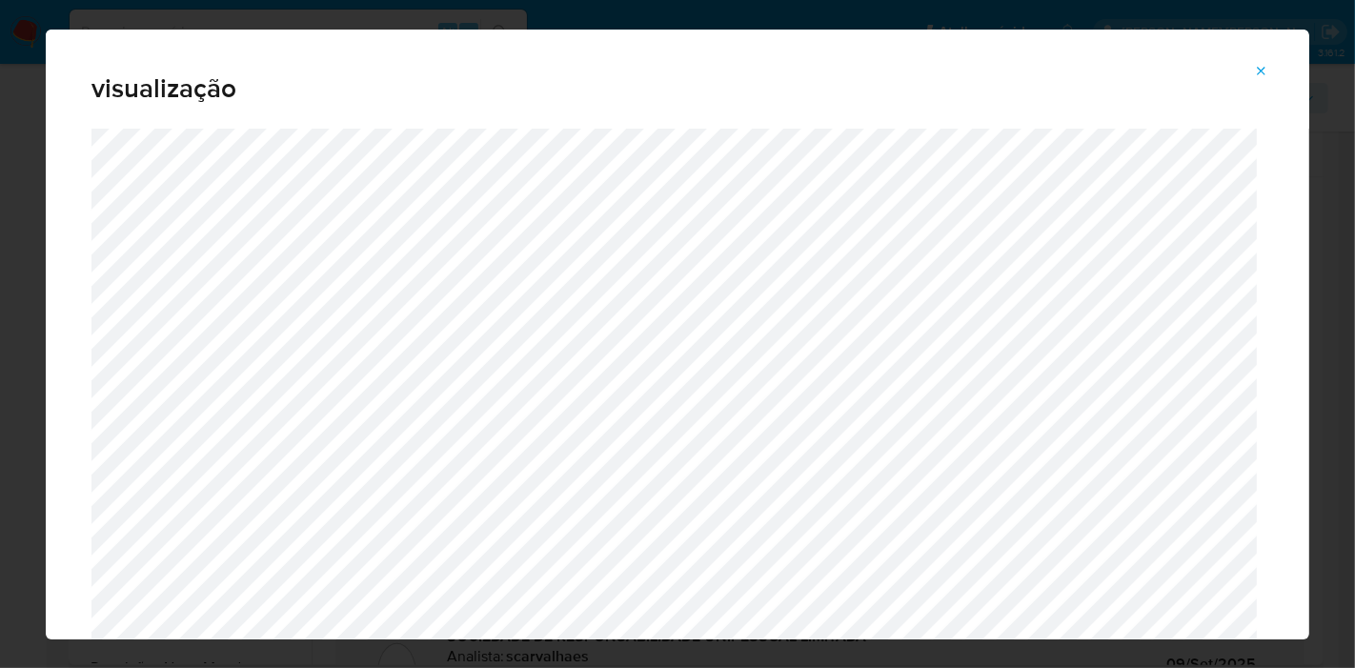
click at [1265, 64] on icon "Attachment preview" at bounding box center [1261, 71] width 15 height 15
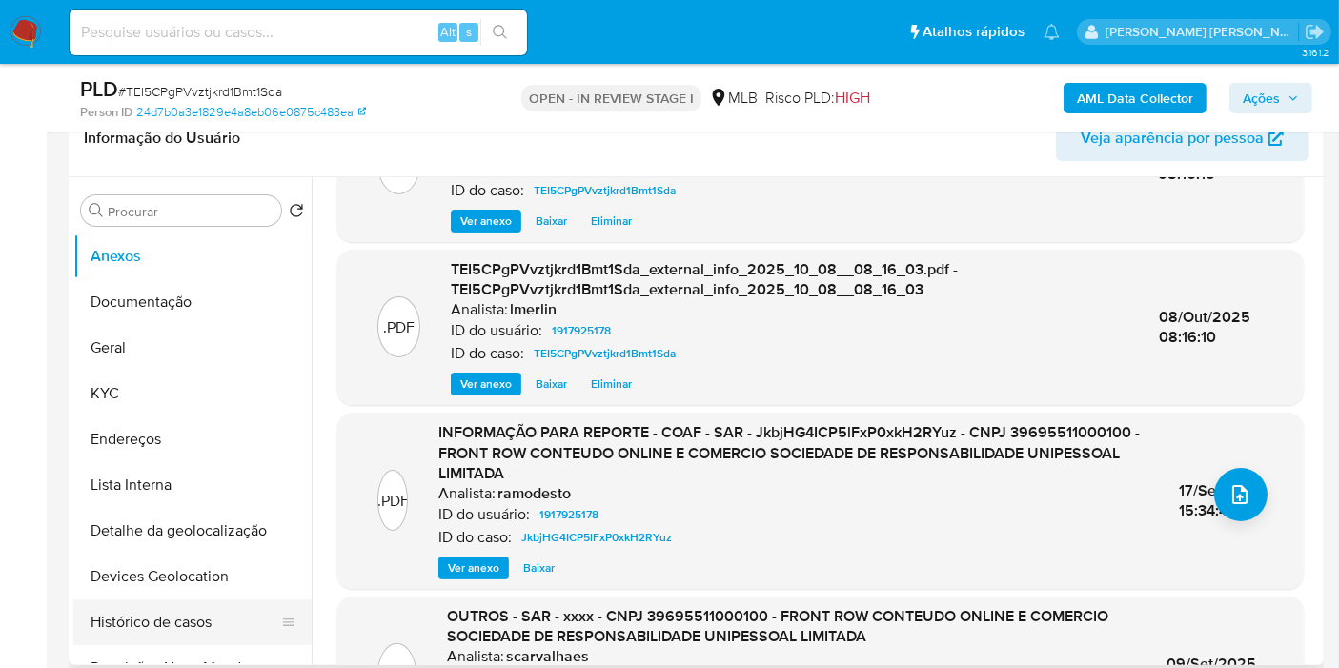
click at [145, 633] on button "Histórico de casos" at bounding box center [184, 622] width 223 height 46
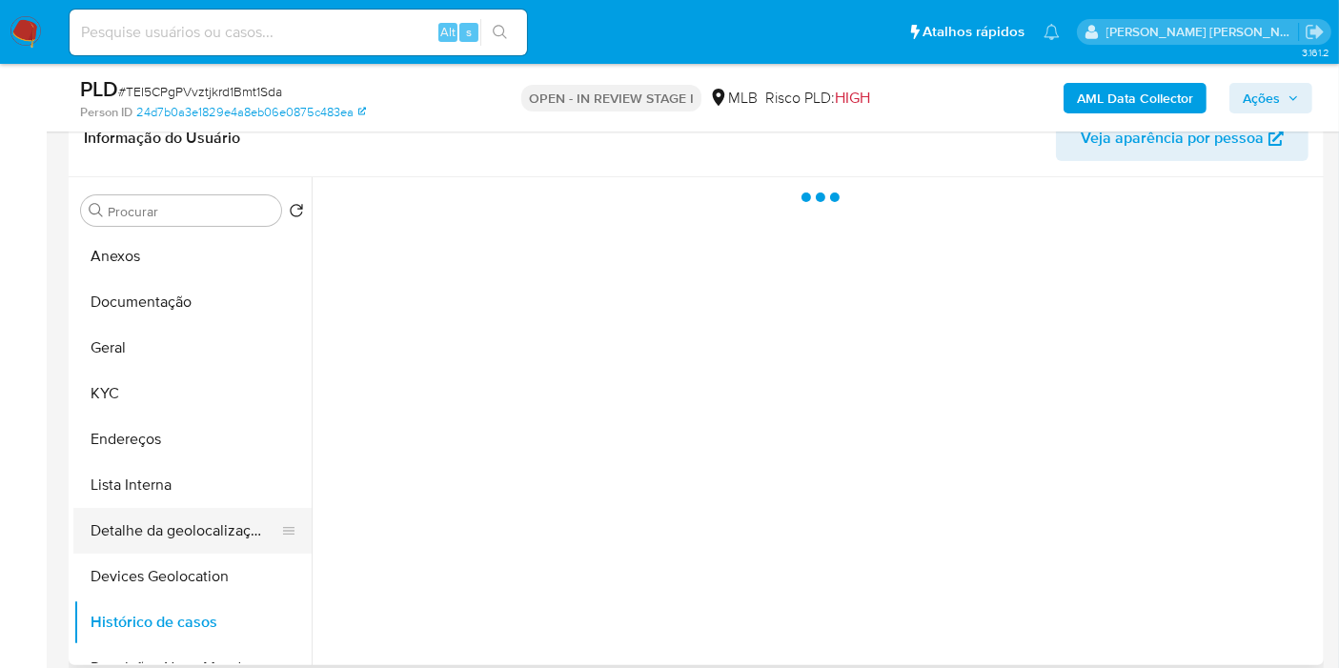
scroll to position [0, 0]
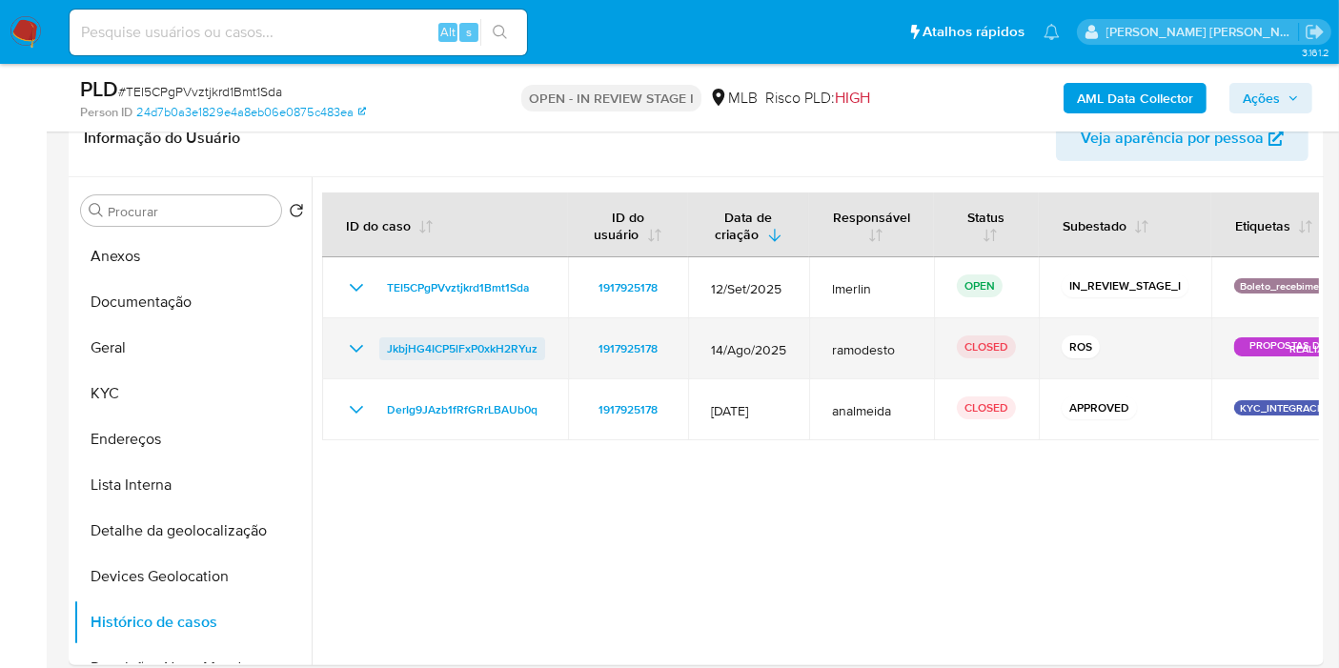
drag, startPoint x: 351, startPoint y: 353, endPoint x: 457, endPoint y: 354, distance: 106.7
click at [352, 353] on icon "Mostrar/Ocultar" at bounding box center [356, 348] width 23 height 23
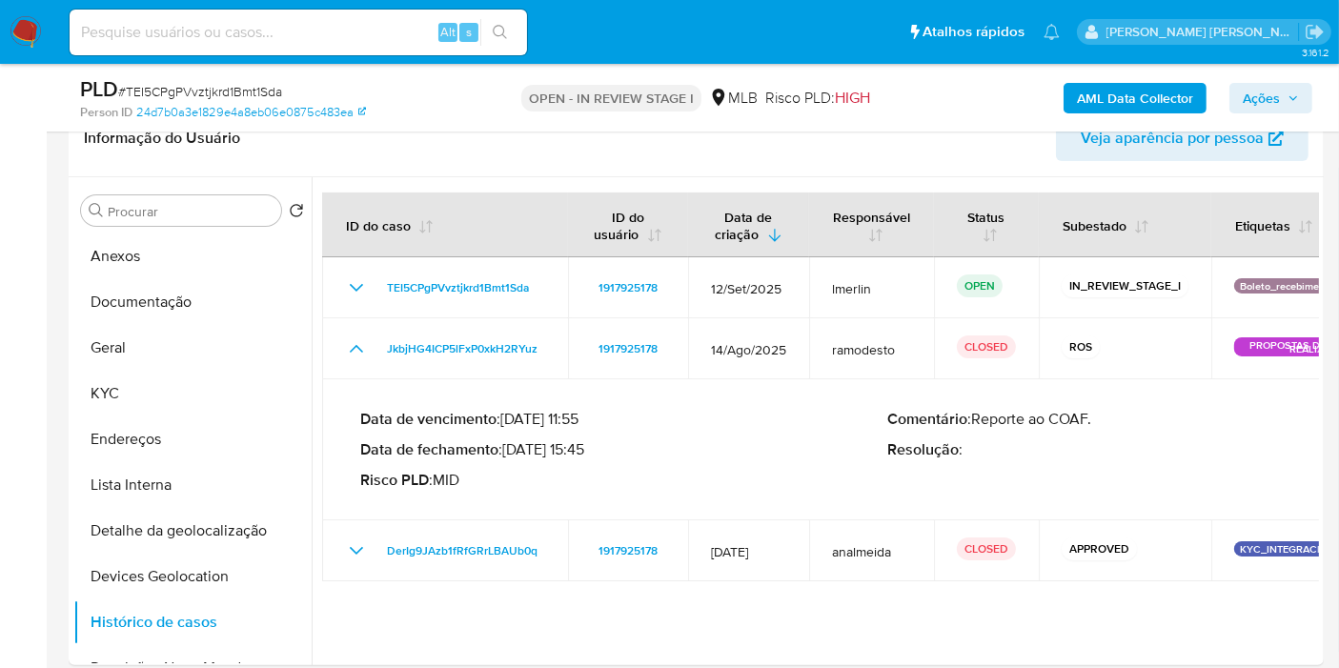
drag, startPoint x: 583, startPoint y: 453, endPoint x: 510, endPoint y: 450, distance: 73.4
click at [510, 450] on p "Data de fechamento : 17/09/2025 15:45" at bounding box center [624, 449] width 528 height 19
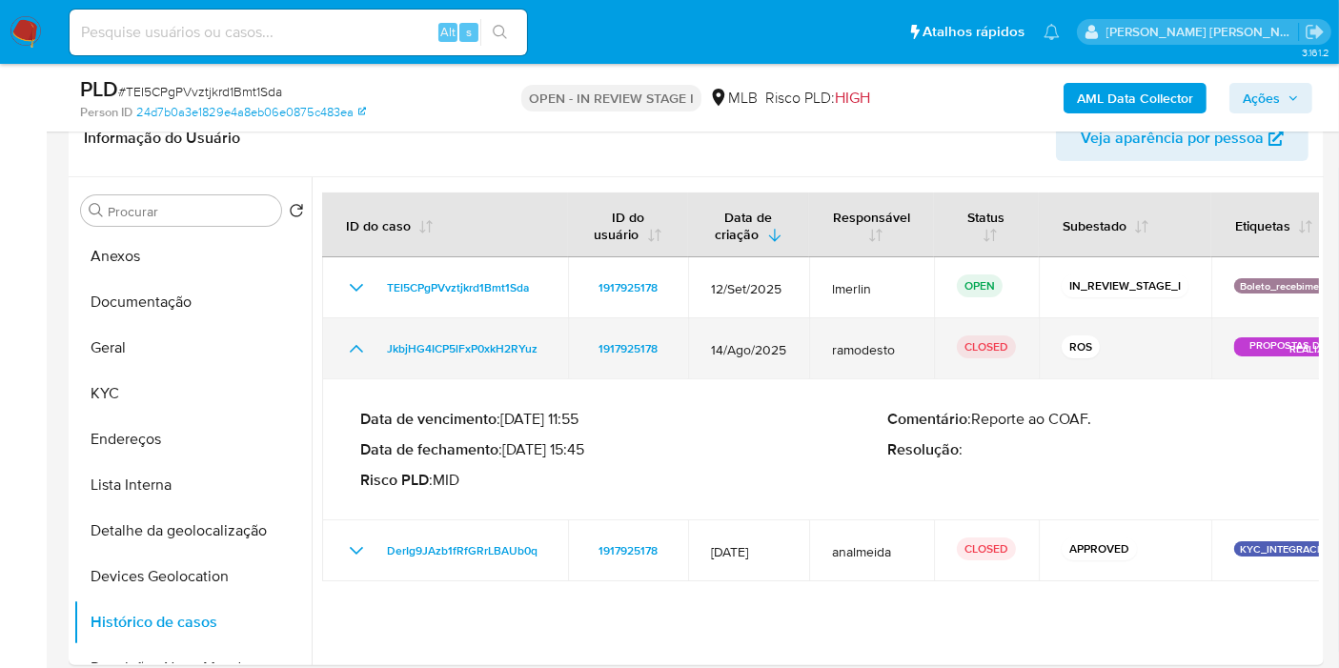
click at [358, 349] on icon "Mostrar/Ocultar" at bounding box center [356, 348] width 23 height 23
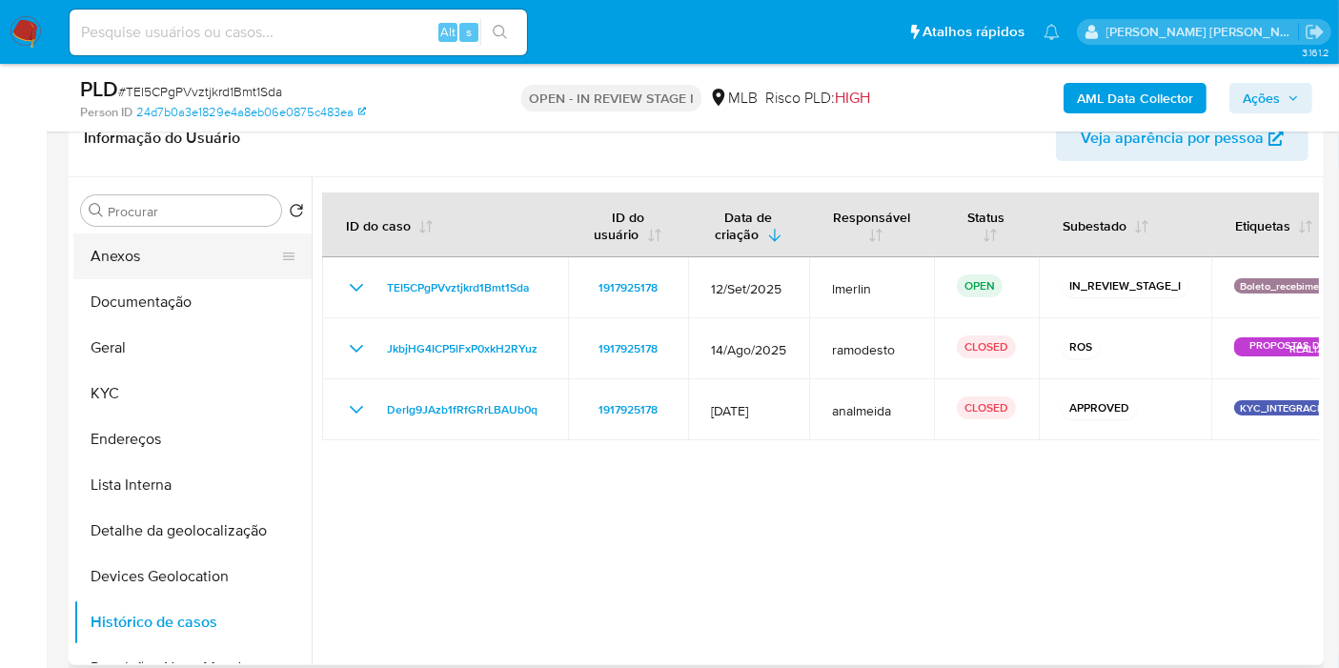
click at [211, 249] on button "Anexos" at bounding box center [184, 256] width 223 height 46
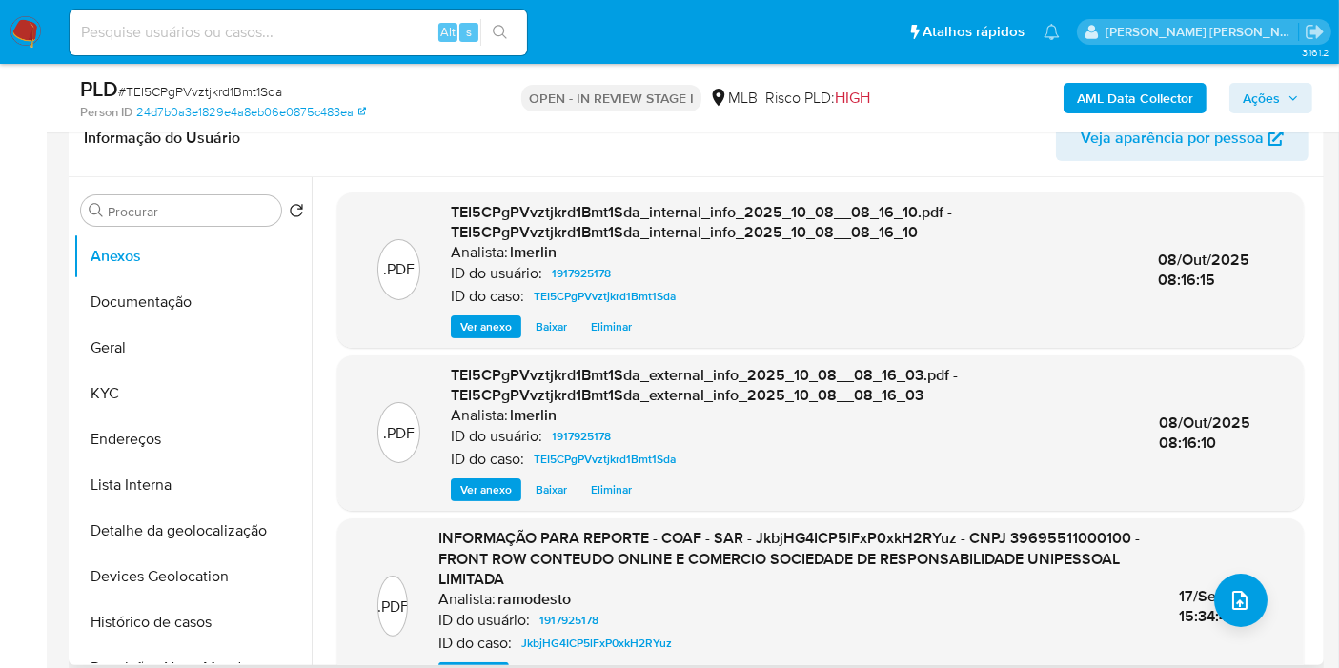
click at [465, 664] on span "Ver anexo" at bounding box center [473, 673] width 51 height 19
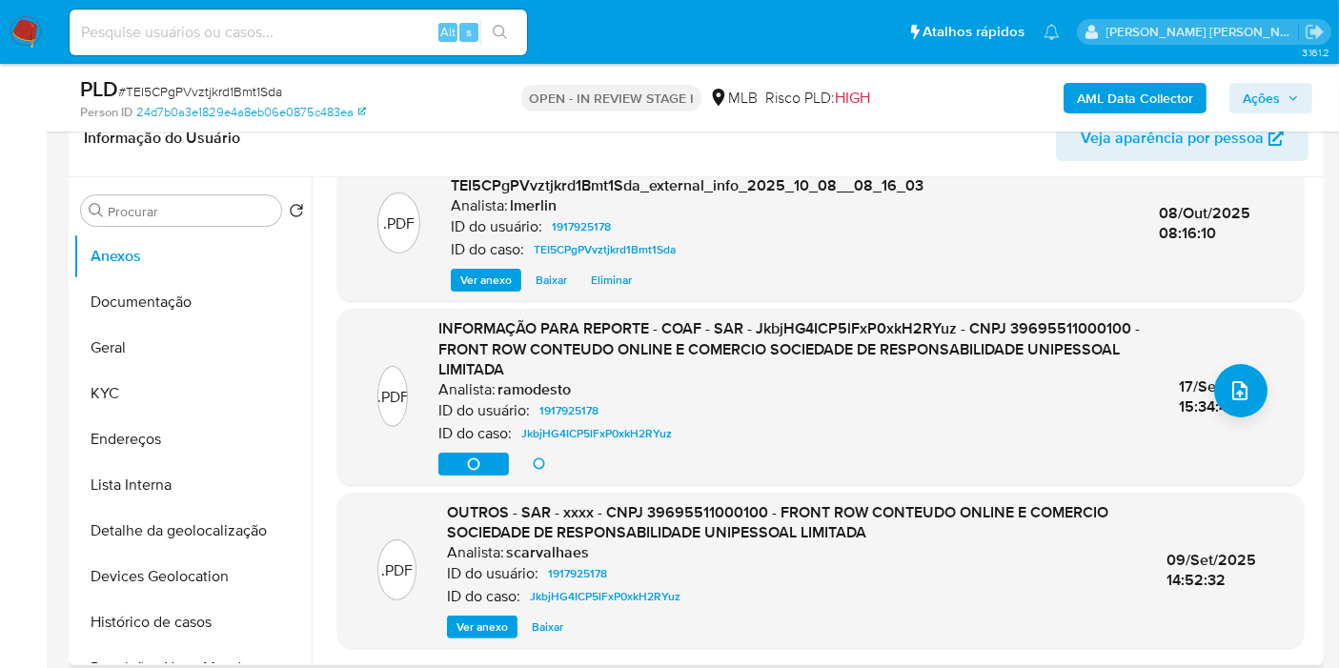
scroll to position [212, 0]
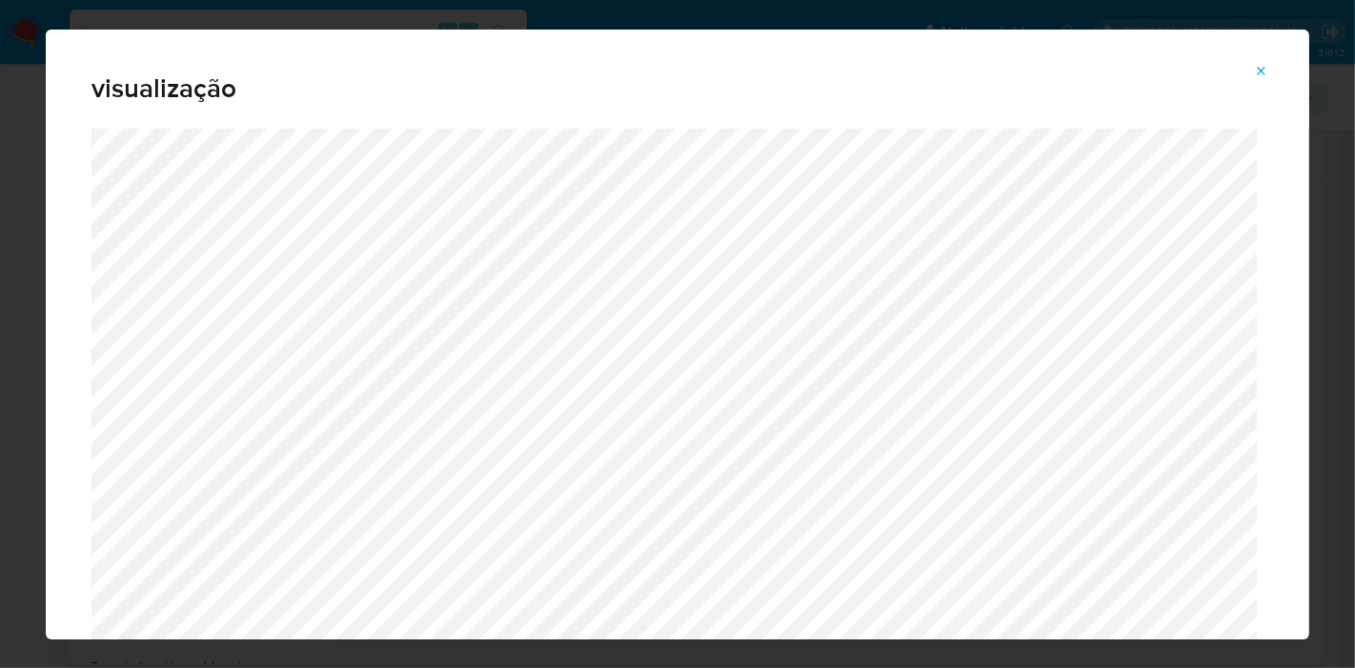
click at [1265, 67] on icon "Attachment preview" at bounding box center [1261, 71] width 15 height 15
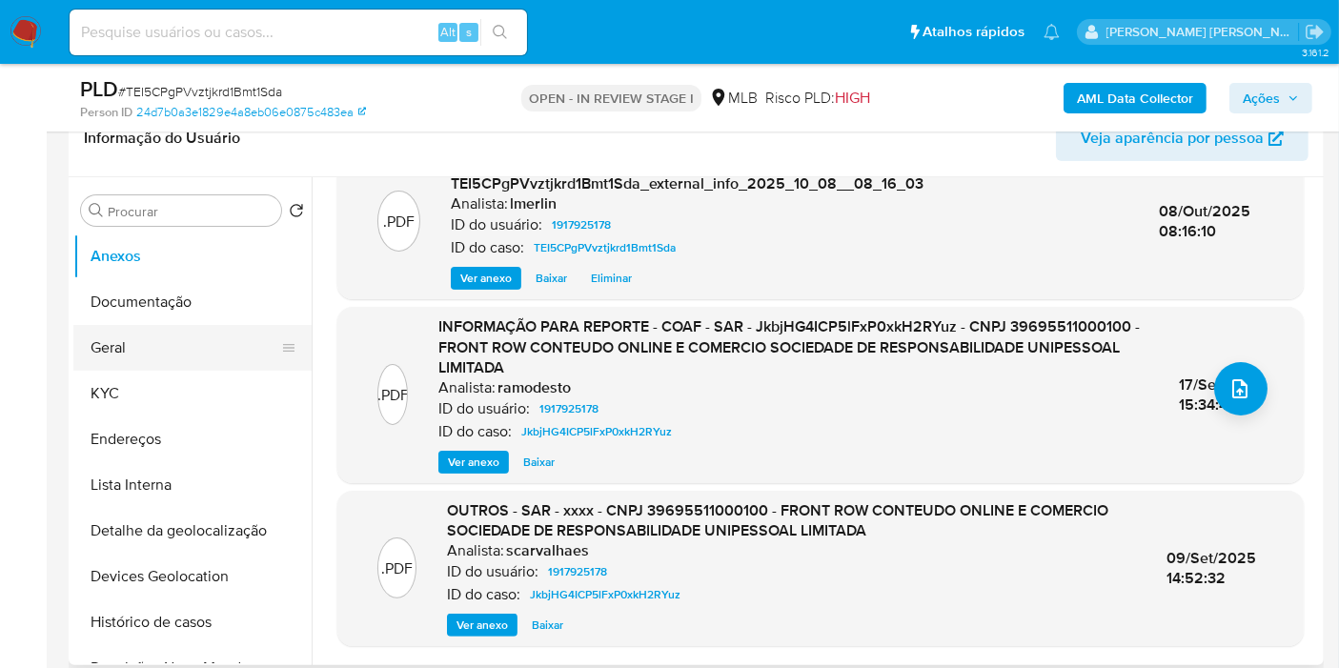
click at [216, 339] on button "Geral" at bounding box center [184, 348] width 223 height 46
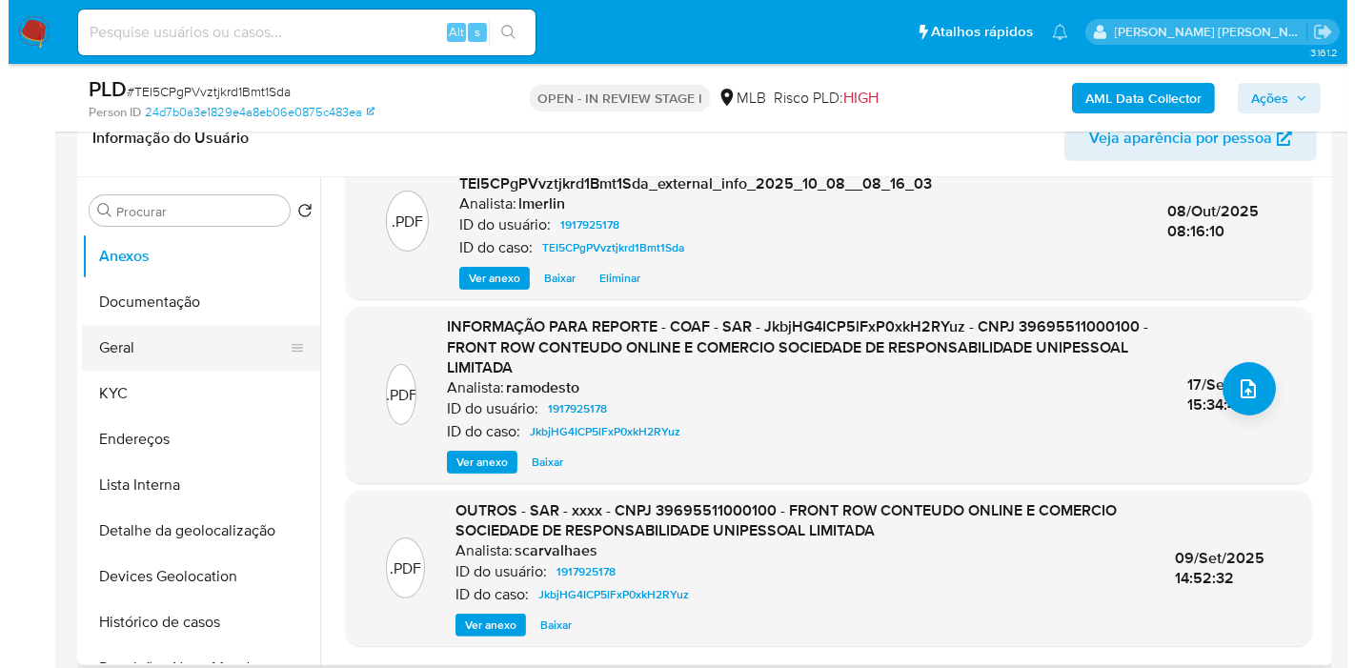
scroll to position [0, 0]
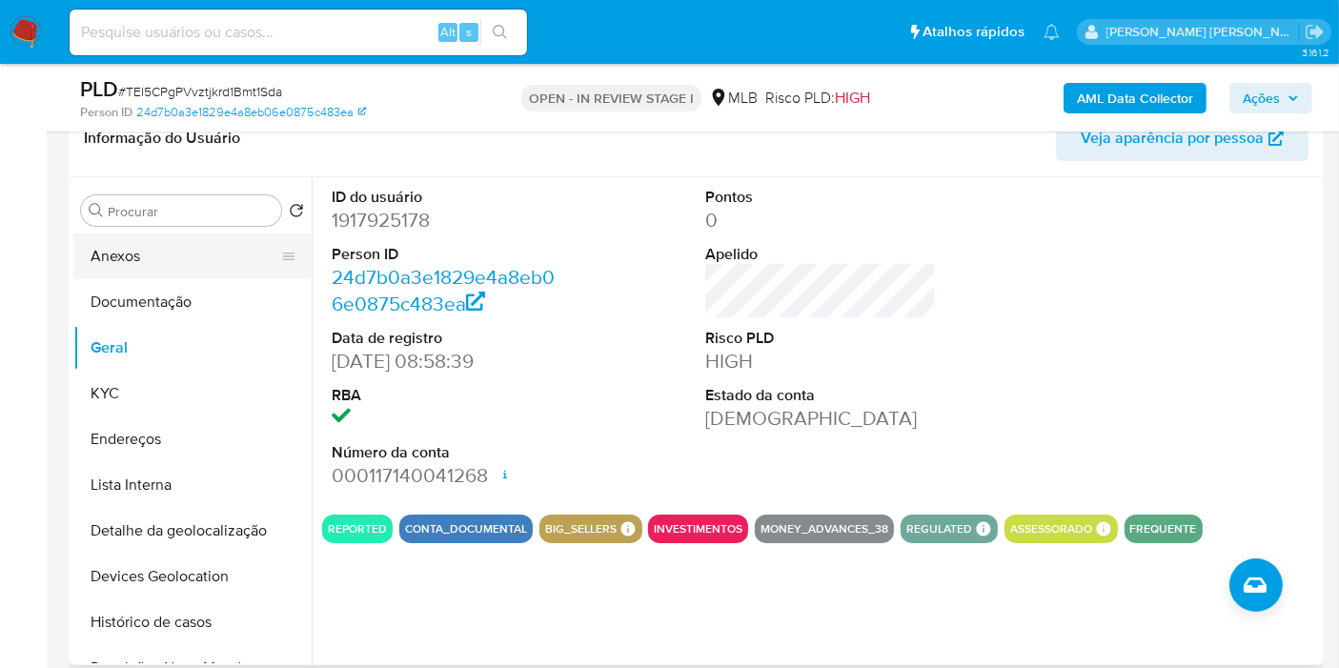
click at [232, 258] on button "Anexos" at bounding box center [184, 256] width 223 height 46
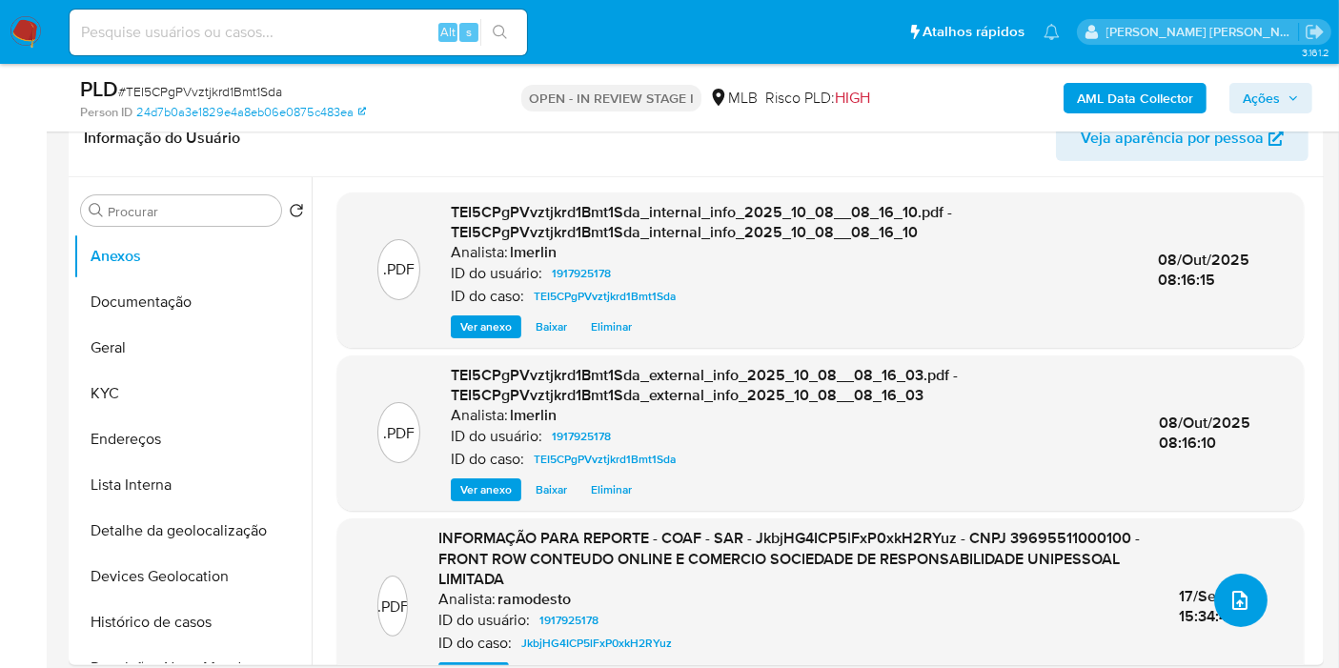
click at [1239, 600] on icon "upload-file" at bounding box center [1239, 600] width 23 height 23
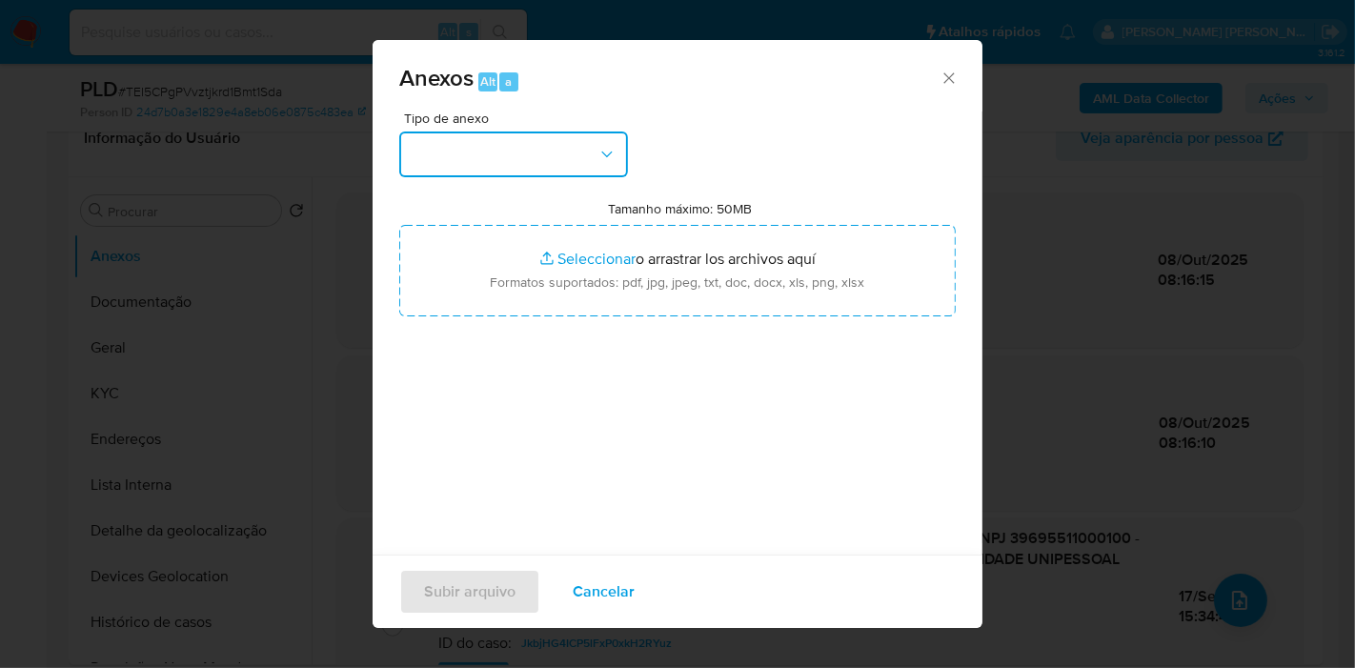
click at [598, 156] on icon "button" at bounding box center [607, 154] width 19 height 19
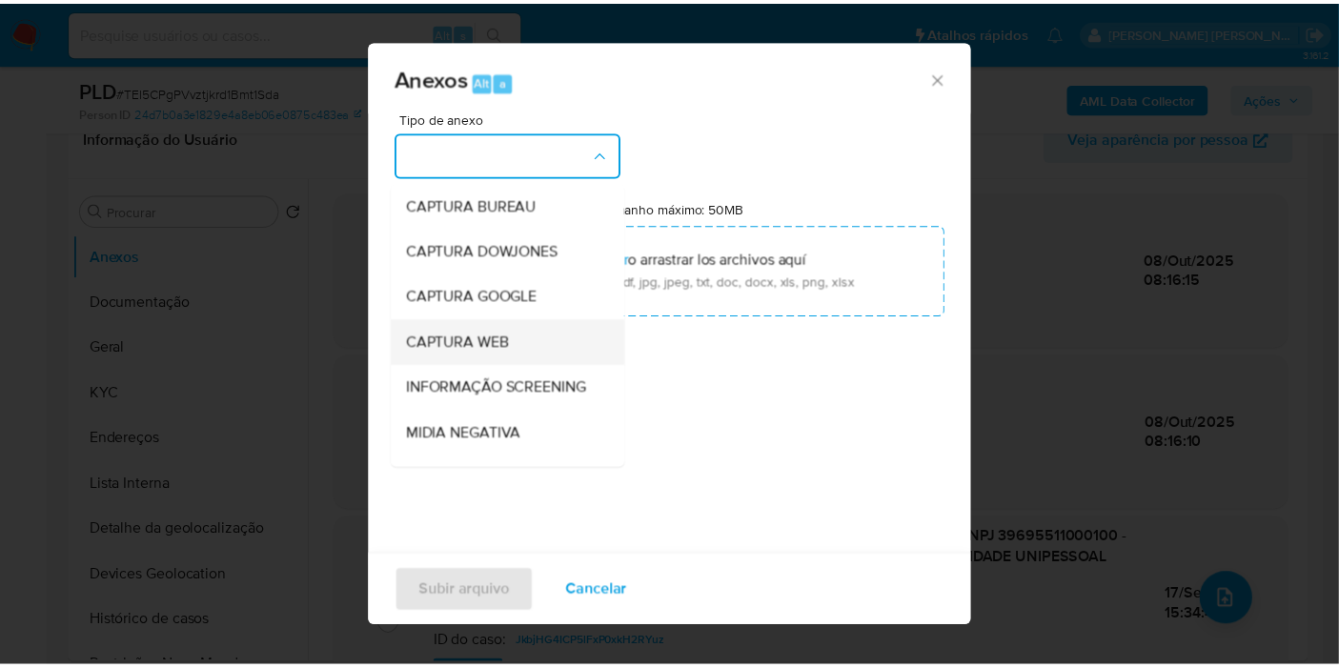
scroll to position [212, 0]
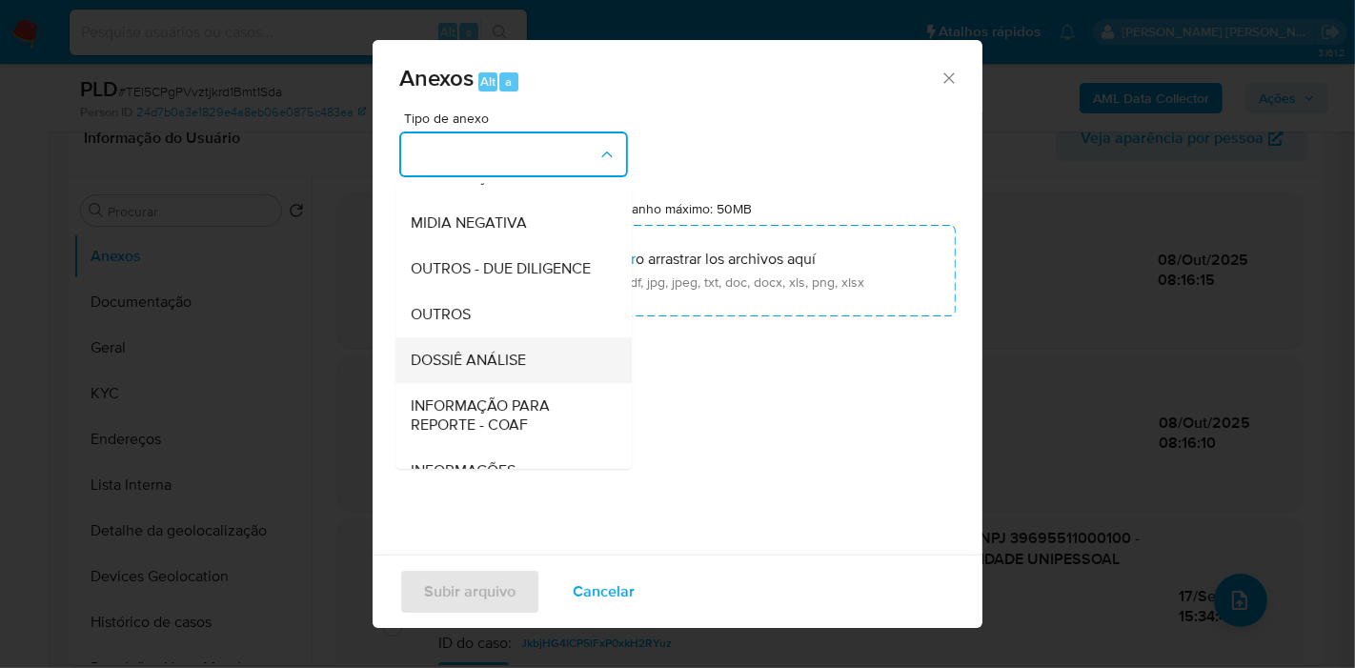
click at [541, 383] on div "DOSSIÊ ANÁLISE" at bounding box center [508, 360] width 194 height 46
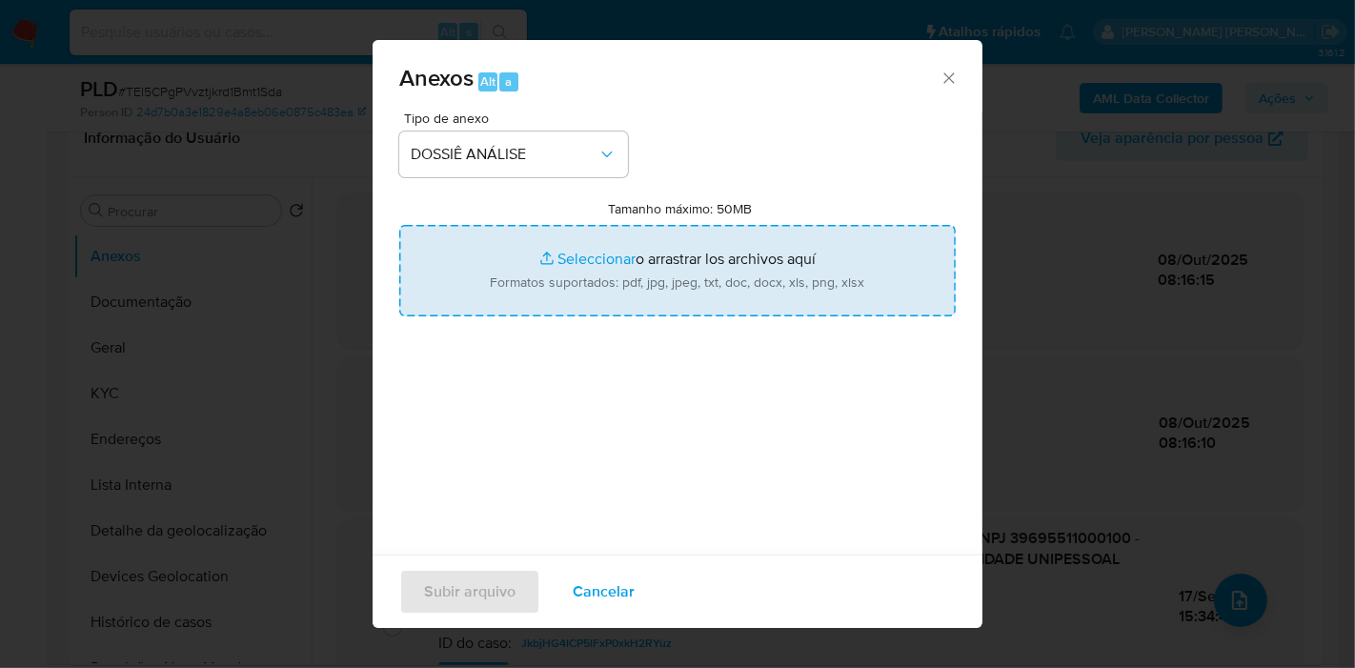
click at [706, 298] on input "Tamanho máximo: 50MB Seleccionar archivos" at bounding box center [677, 270] width 557 height 91
type input "C:\fakepath\Declínio - TEI5CPgPVvztjkrd1Bmt1Sda - CNPJ 39695511000100 - FRONT R…"
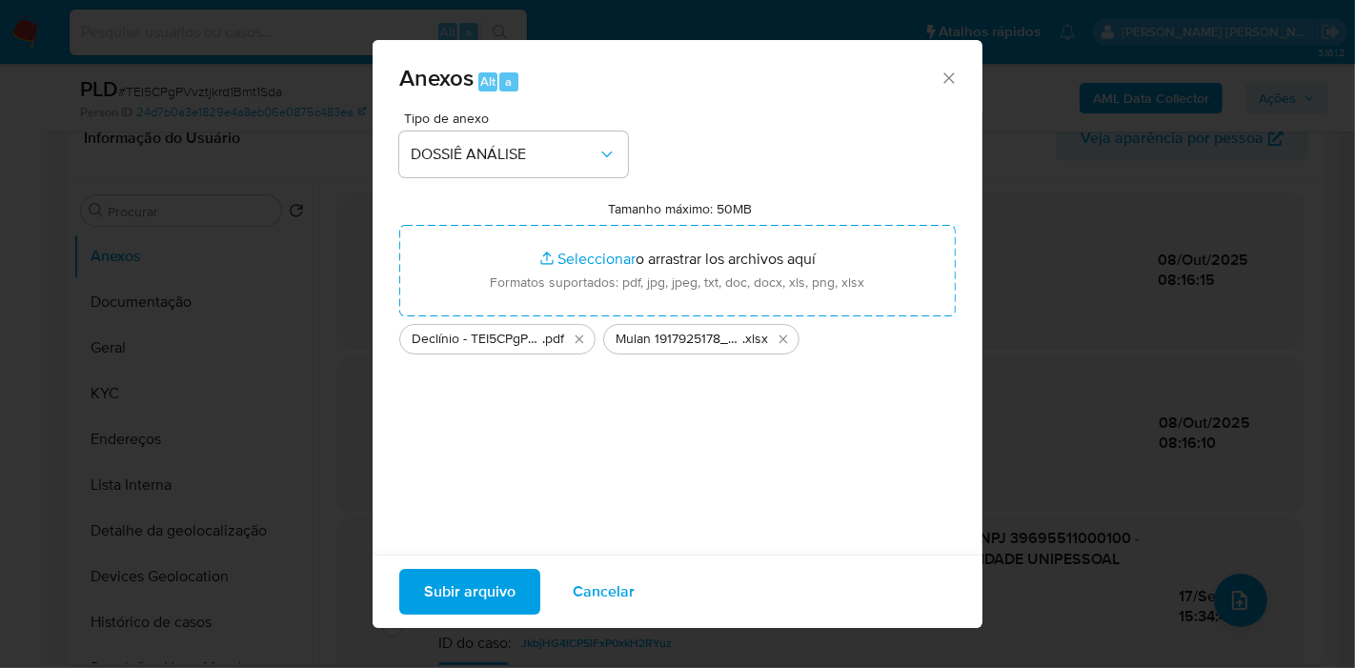
click at [489, 583] on span "Subir arquivo" at bounding box center [469, 592] width 91 height 42
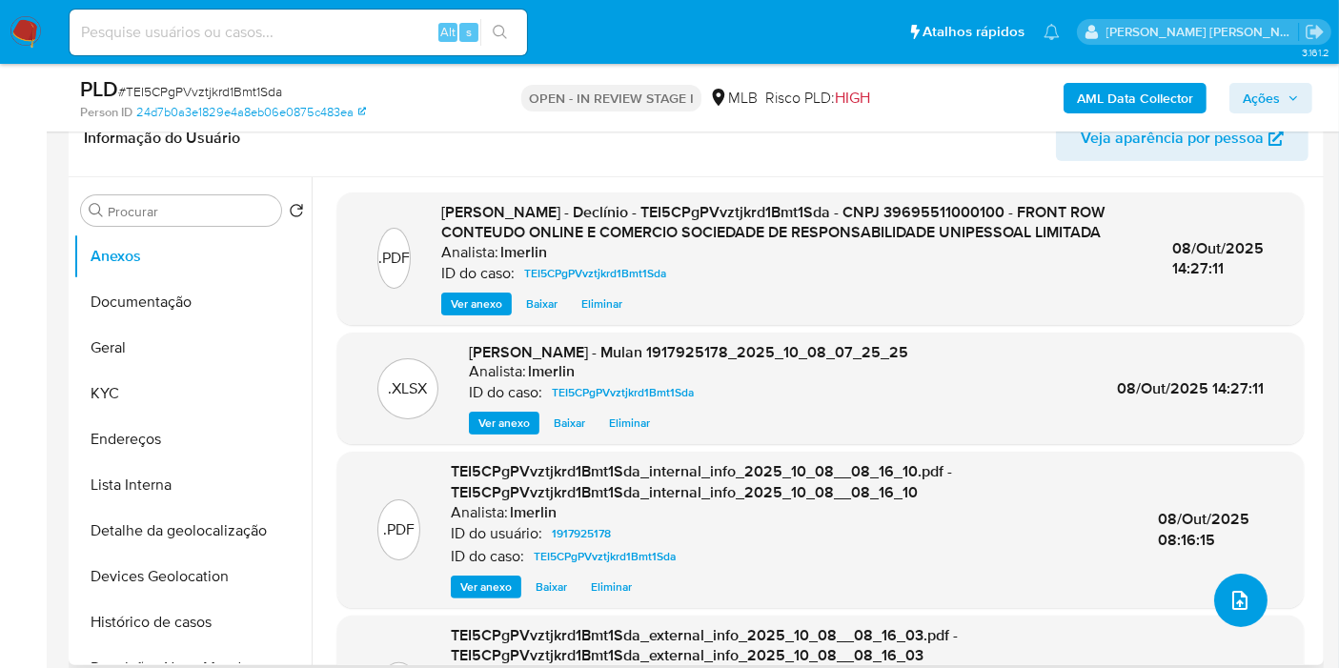
scroll to position [0, 0]
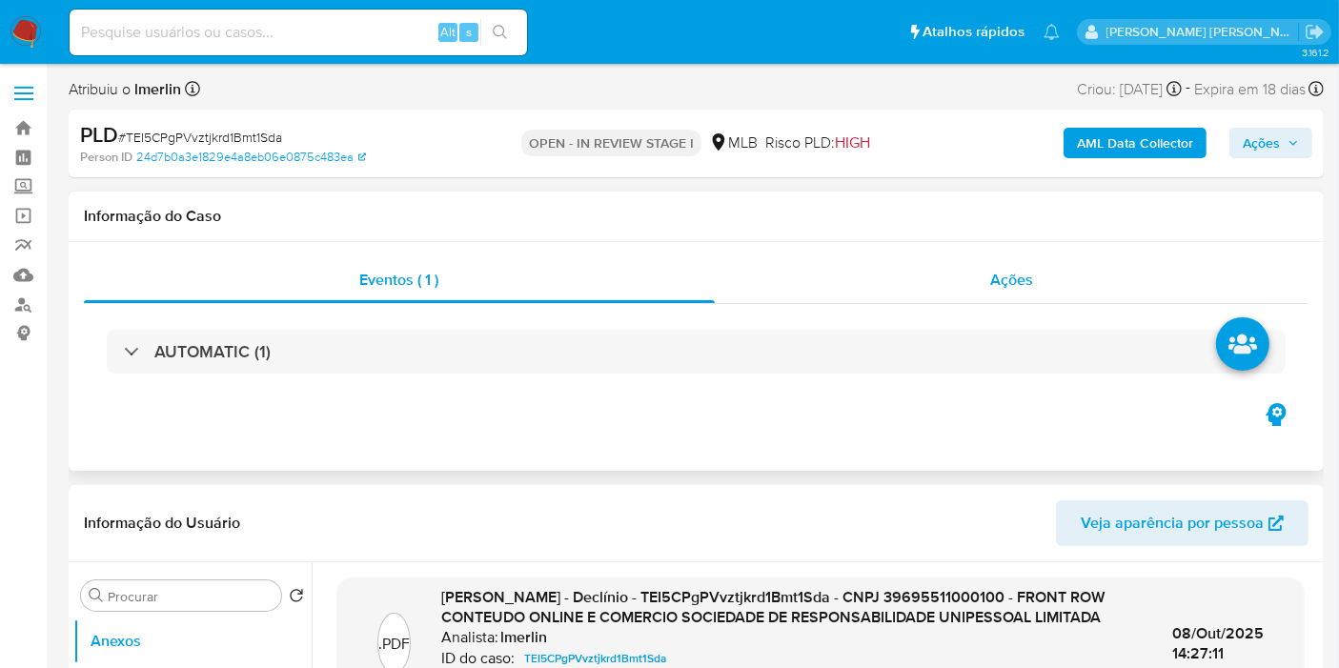
click at [1010, 286] on span "Ações" at bounding box center [1011, 280] width 43 height 22
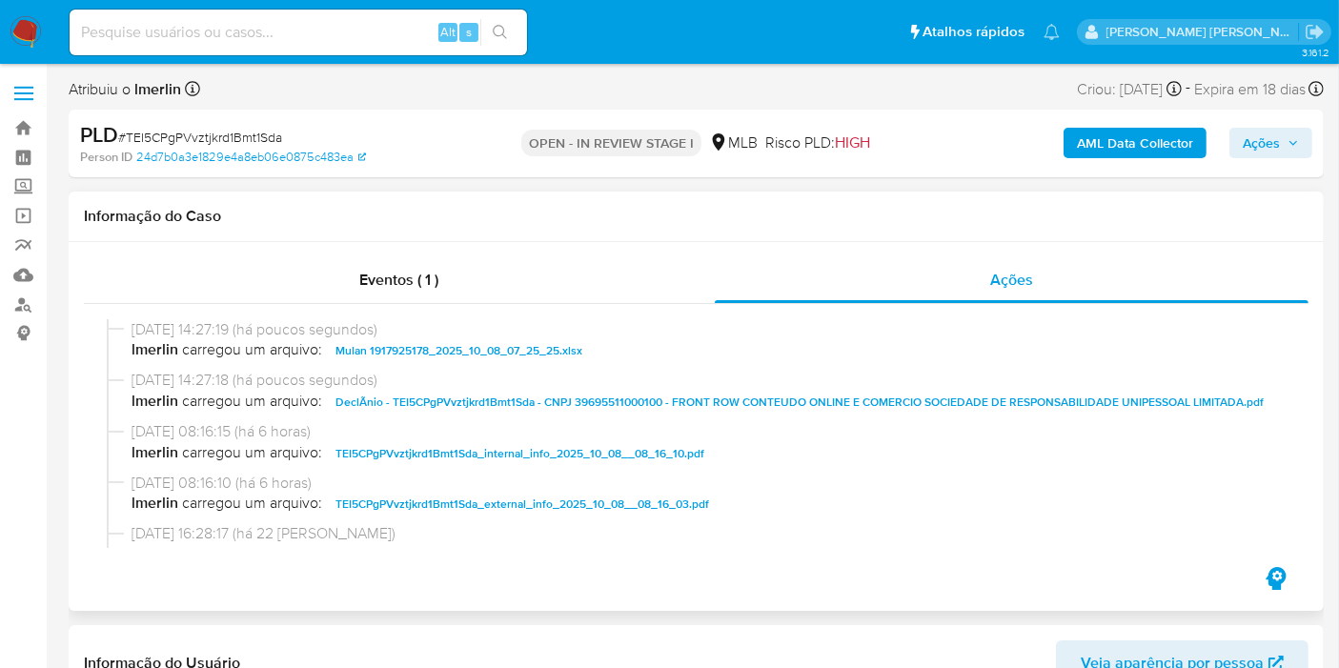
click at [672, 242] on div "Eventos ( 1 ) Ações" at bounding box center [696, 426] width 1255 height 369
click at [1266, 143] on span "Ações" at bounding box center [1261, 143] width 37 height 30
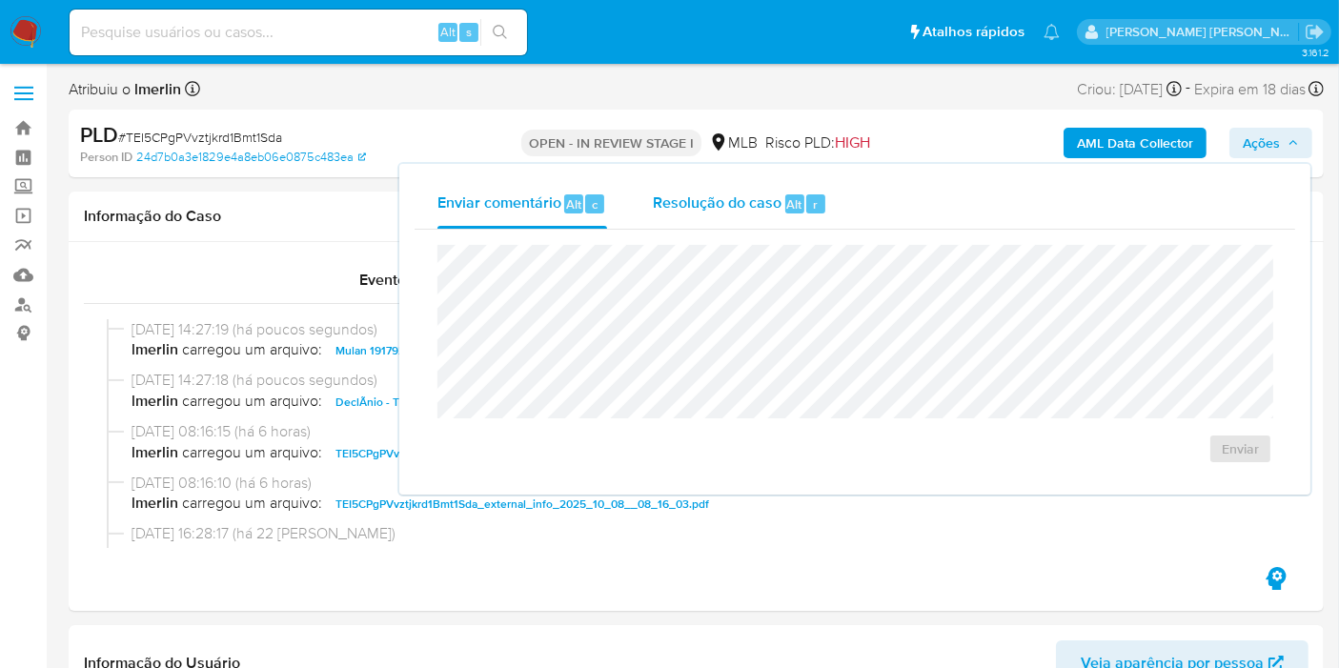
click at [773, 202] on span "Resolução do caso" at bounding box center [717, 203] width 129 height 22
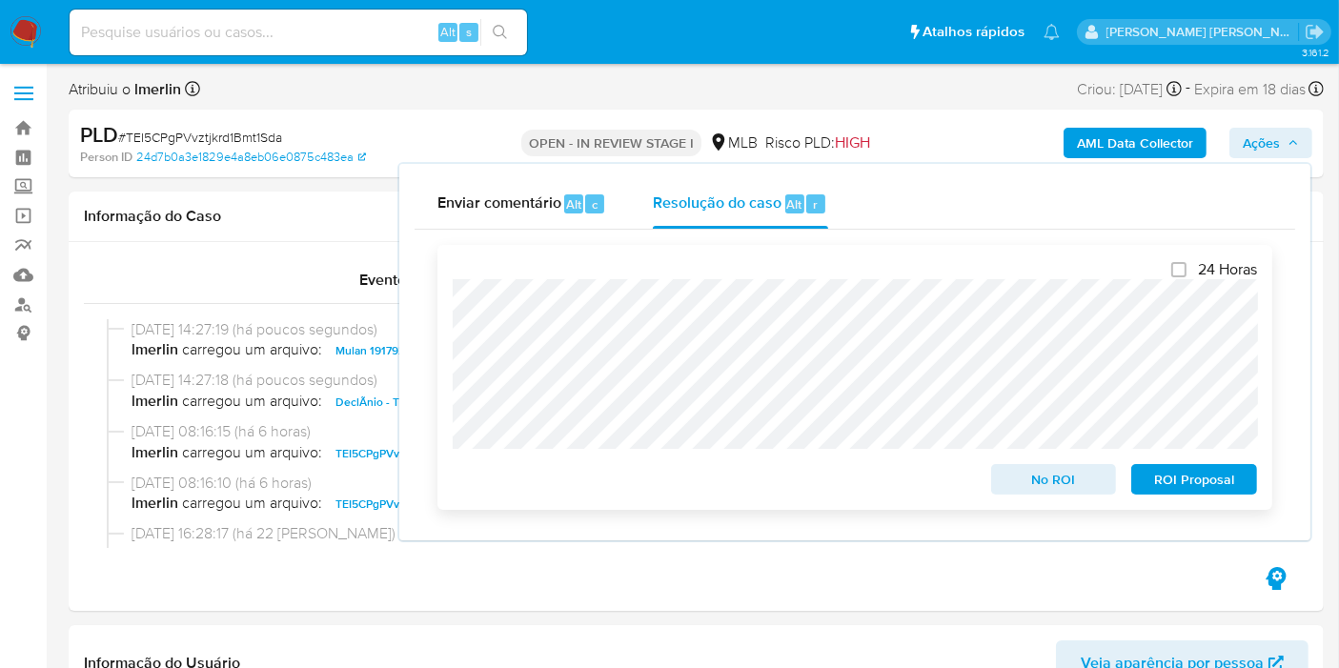
click at [1025, 488] on span "No ROI" at bounding box center [1053, 479] width 99 height 27
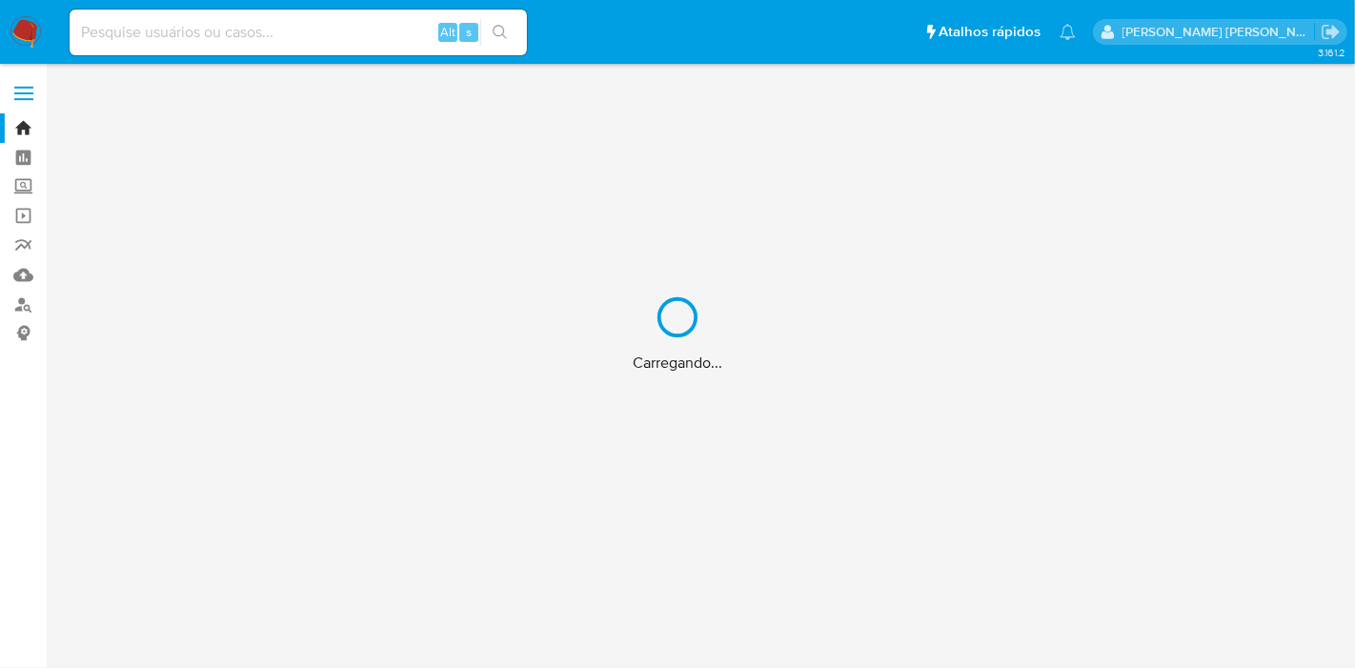
click at [316, 35] on div "Carregando..." at bounding box center [677, 334] width 1355 height 668
click at [239, 36] on div "Carregando..." at bounding box center [677, 334] width 1355 height 668
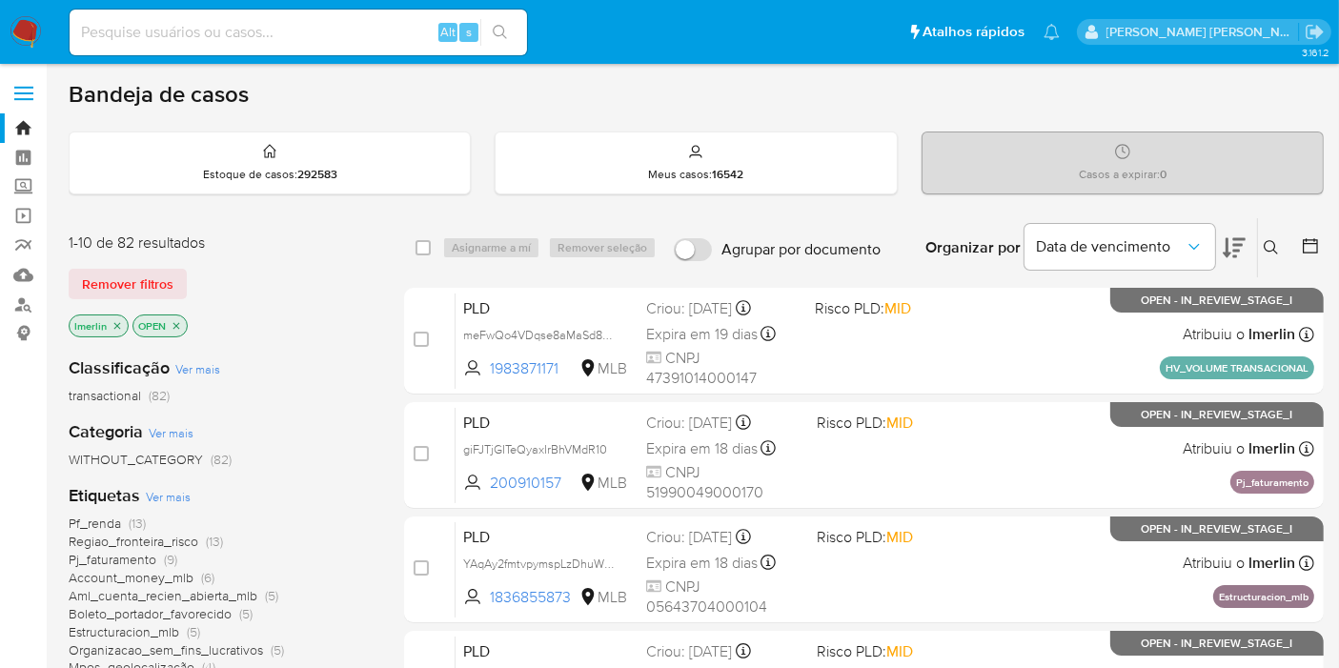
click at [220, 37] on input at bounding box center [298, 32] width 457 height 25
paste input "1821776,95628372"
click at [135, 33] on input "1821776,95628372" at bounding box center [298, 32] width 457 height 25
drag, startPoint x: 133, startPoint y: 33, endPoint x: 289, endPoint y: 33, distance: 155.3
click at [289, 33] on input "1821776,95628372" at bounding box center [298, 32] width 457 height 25
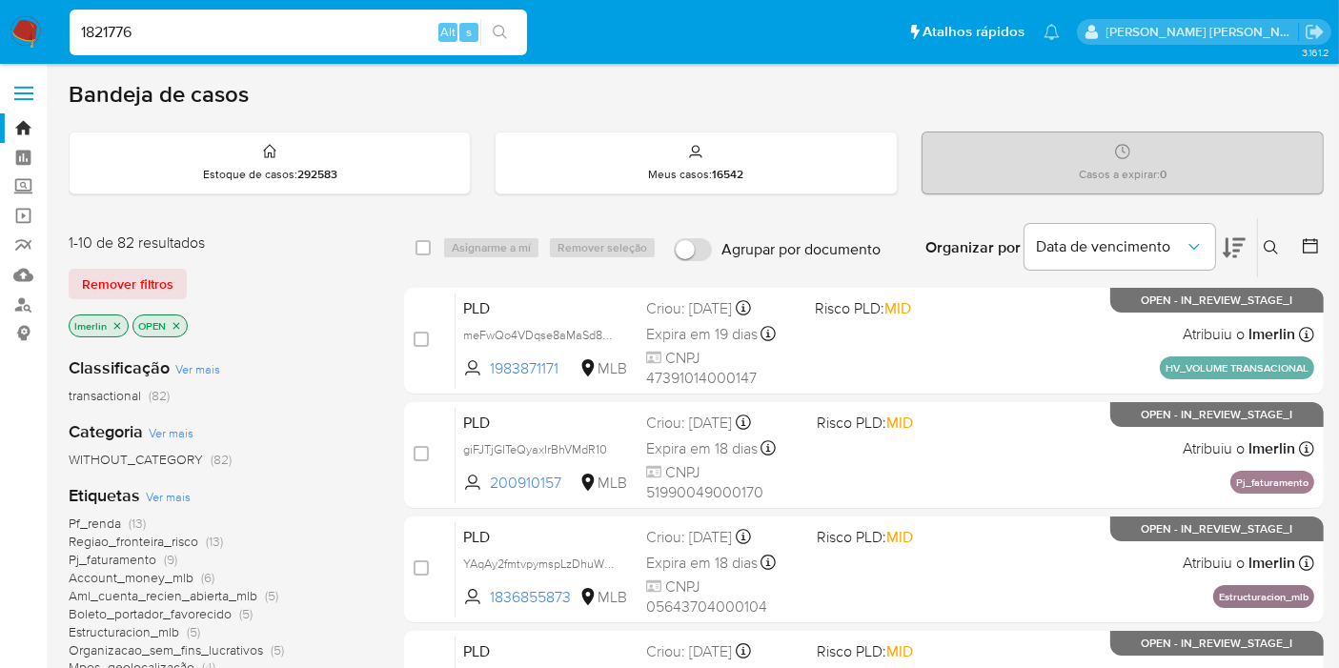
type input "1821776"
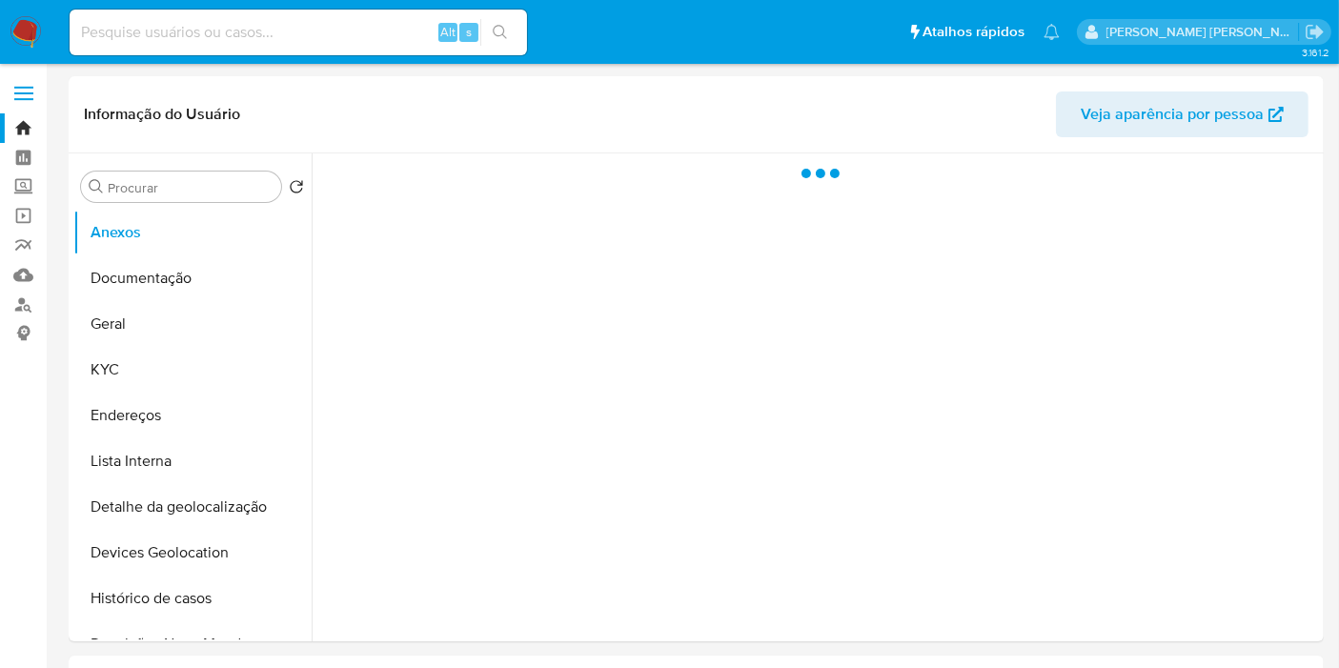
select select "10"
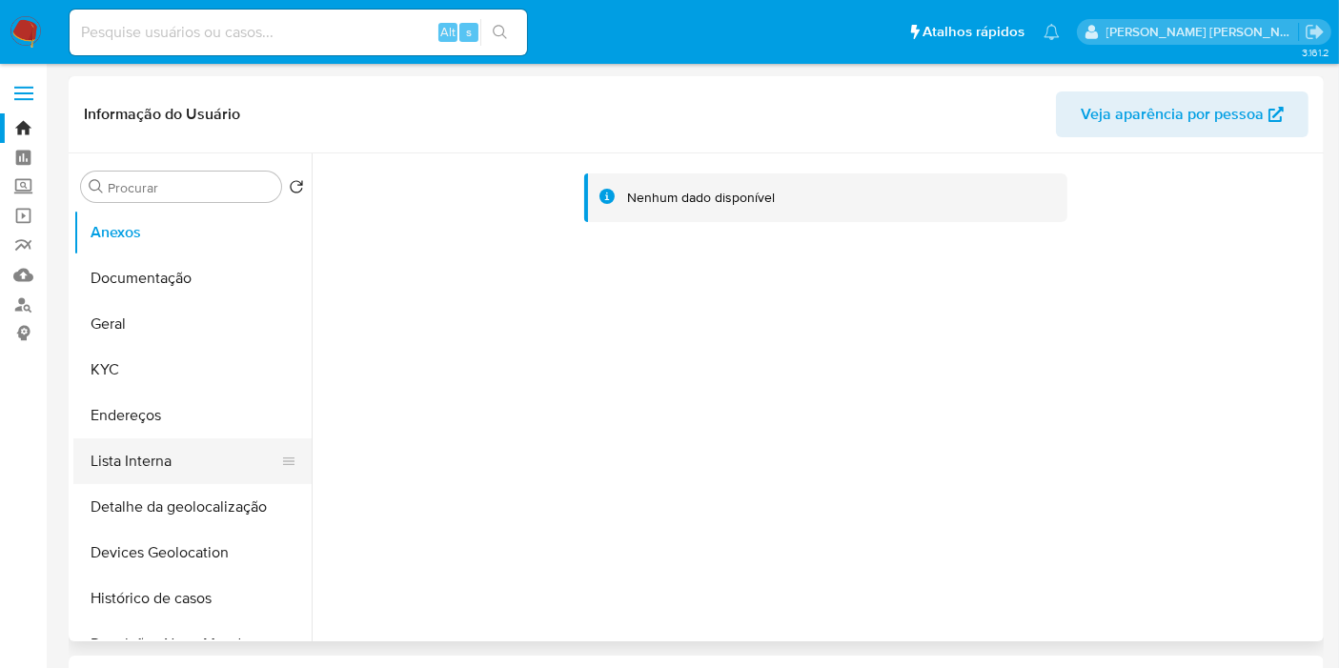
click at [185, 458] on button "Lista Interna" at bounding box center [184, 461] width 223 height 46
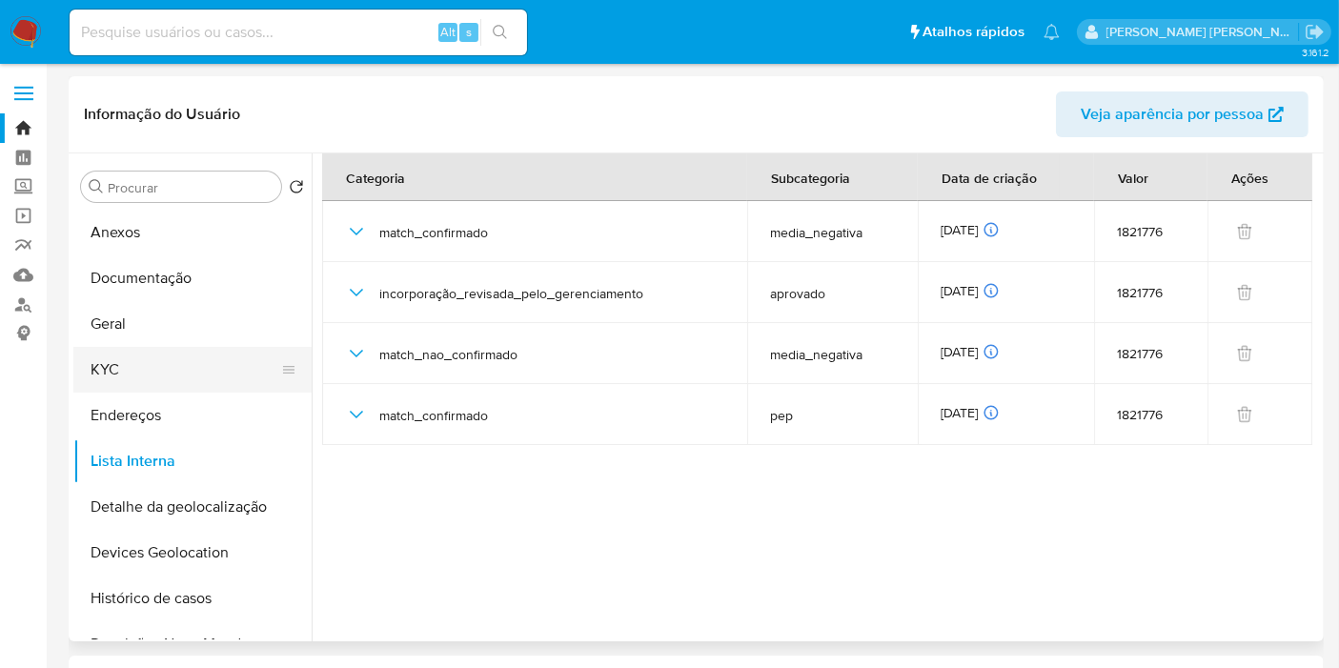
click at [122, 373] on button "KYC" at bounding box center [184, 370] width 223 height 46
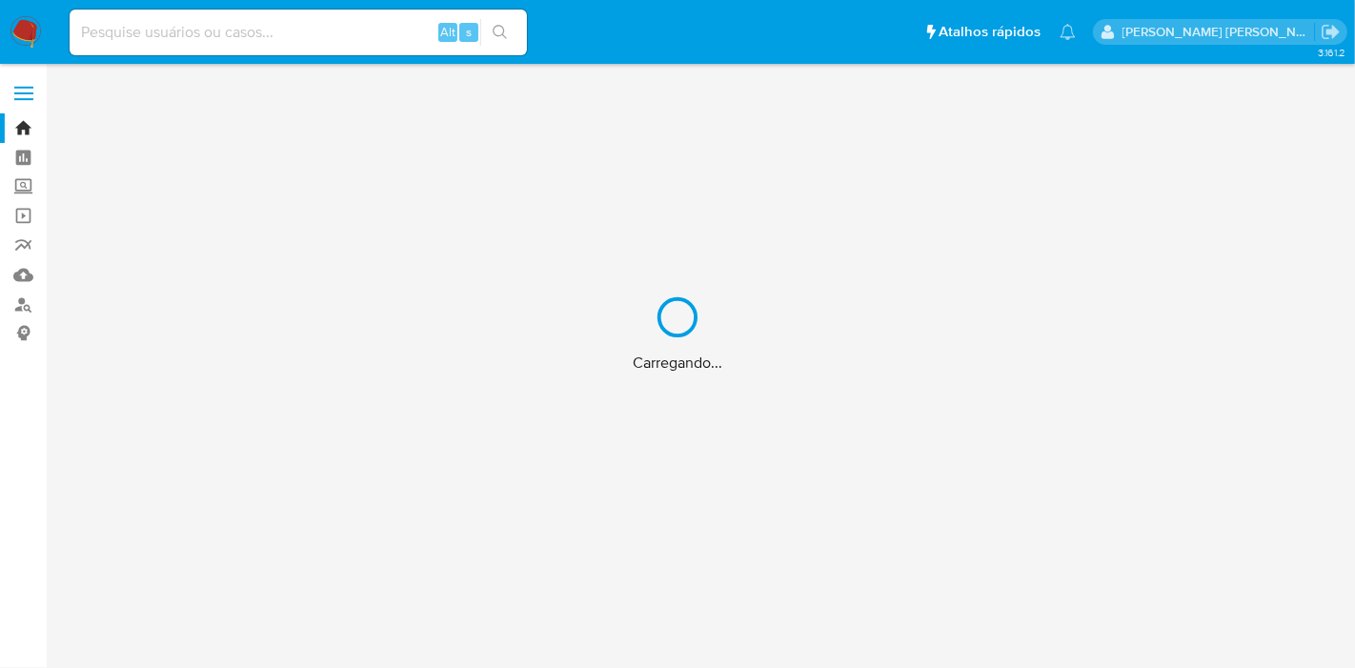
click at [229, 29] on div "Carregando..." at bounding box center [677, 334] width 1355 height 668
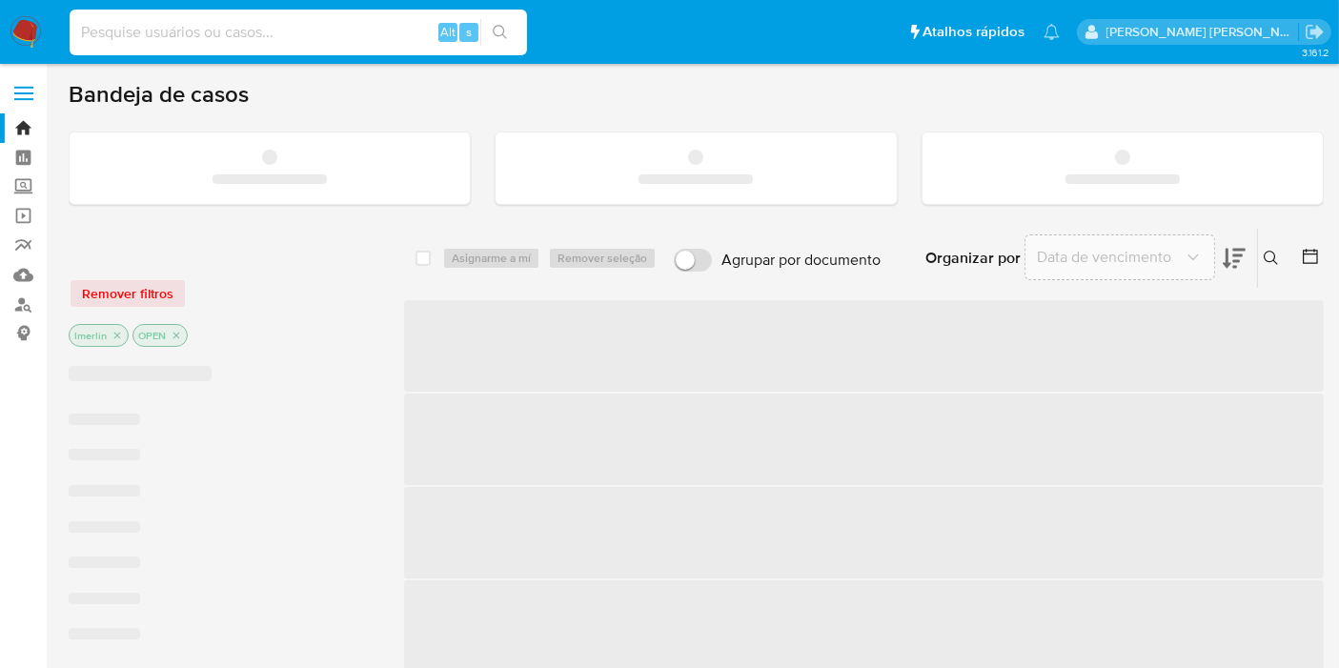
click at [293, 43] on input at bounding box center [298, 32] width 457 height 25
paste input "1821776,95628372"
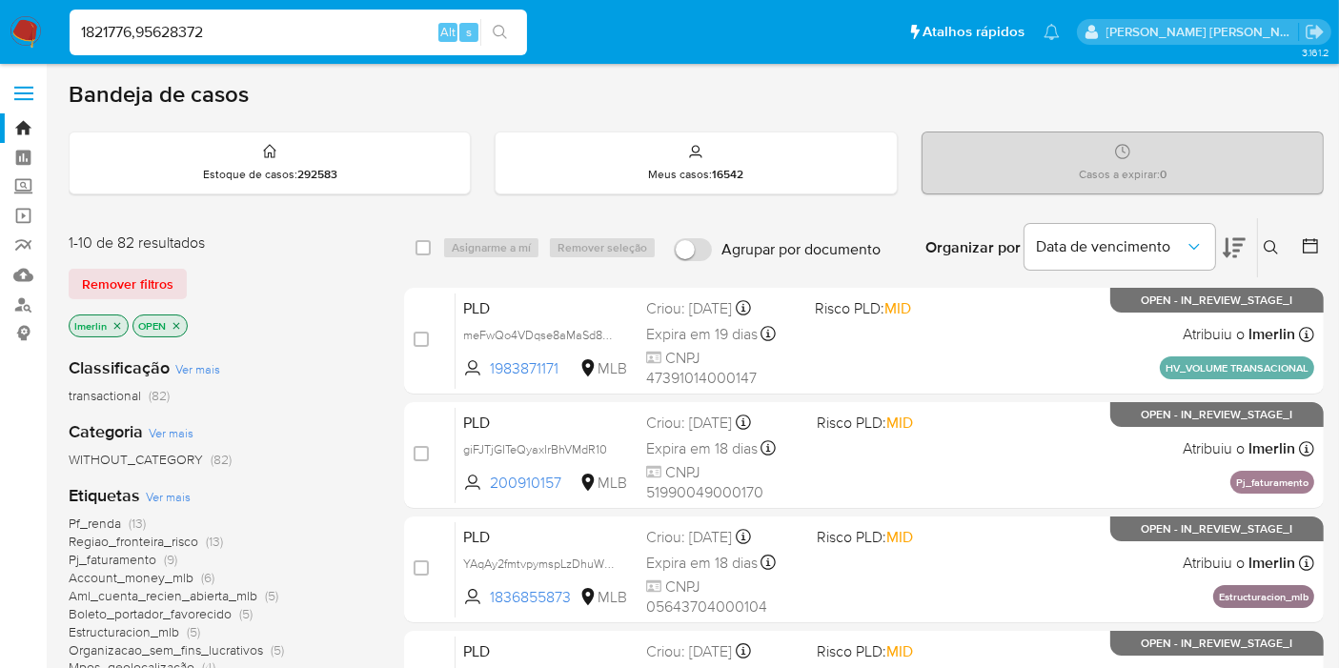
drag, startPoint x: 141, startPoint y: 32, endPoint x: 71, endPoint y: 24, distance: 71.0
click at [71, 24] on input "1821776,95628372" at bounding box center [298, 32] width 457 height 25
type input "95628372"
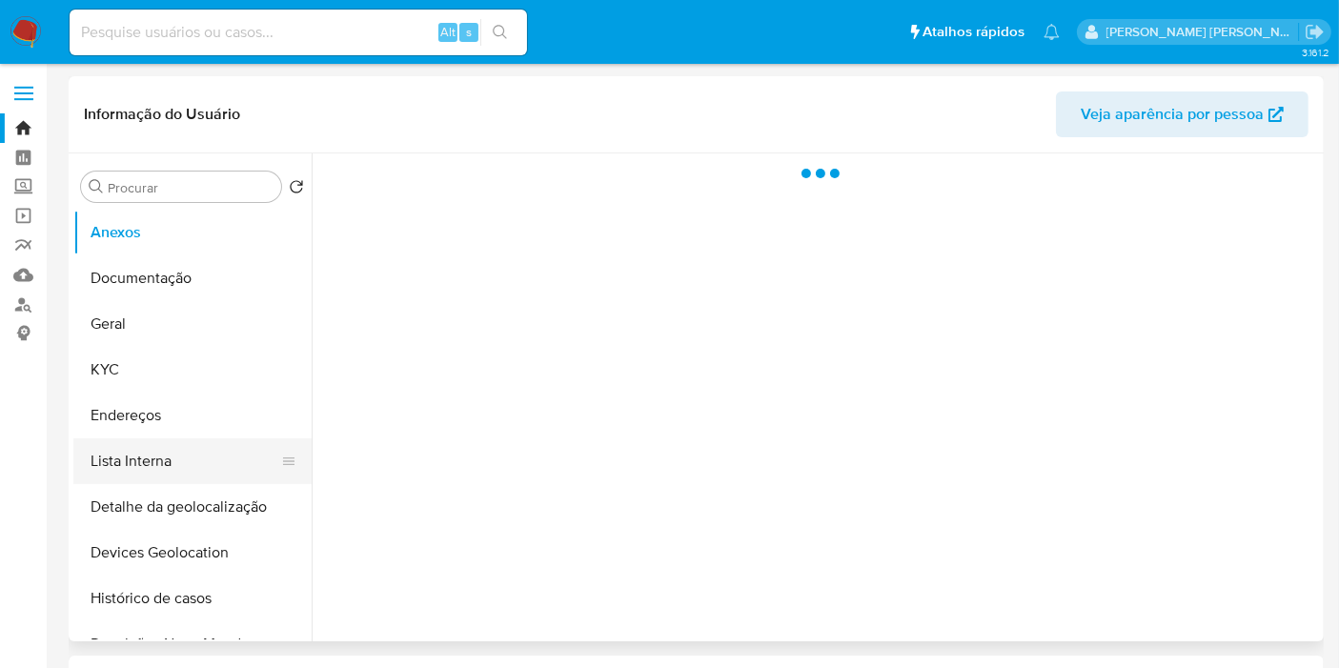
click at [166, 455] on button "Lista Interna" at bounding box center [184, 461] width 223 height 46
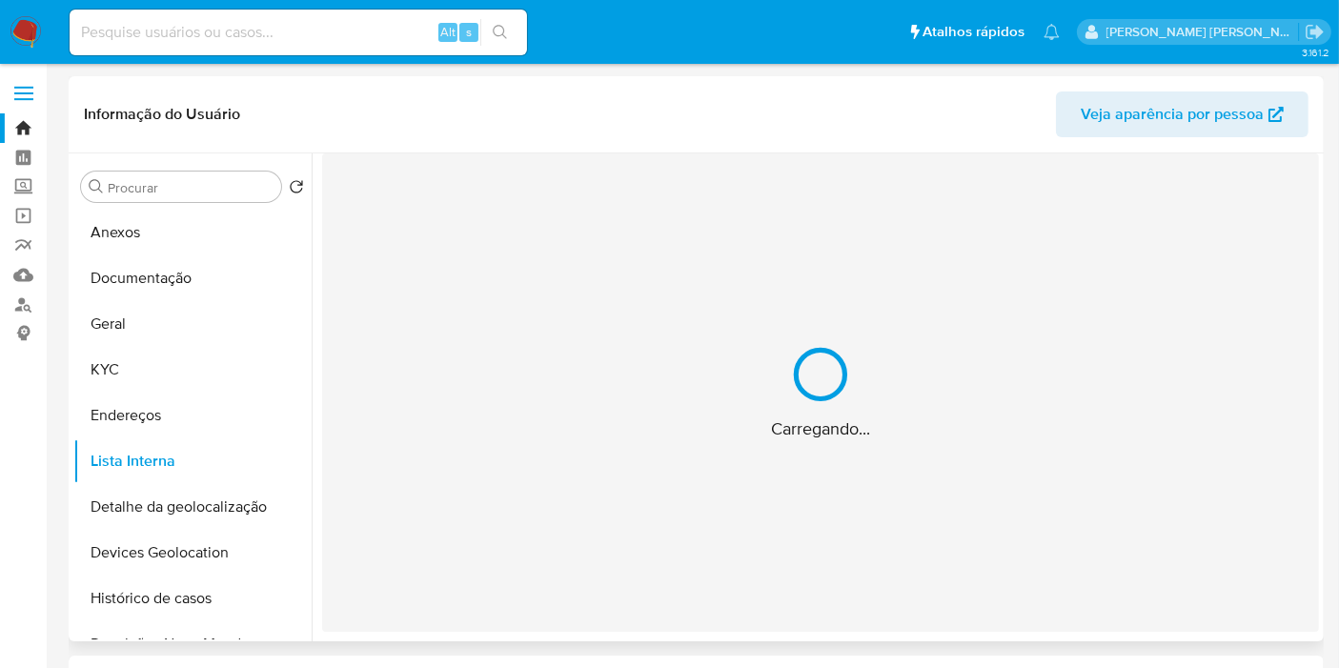
select select "10"
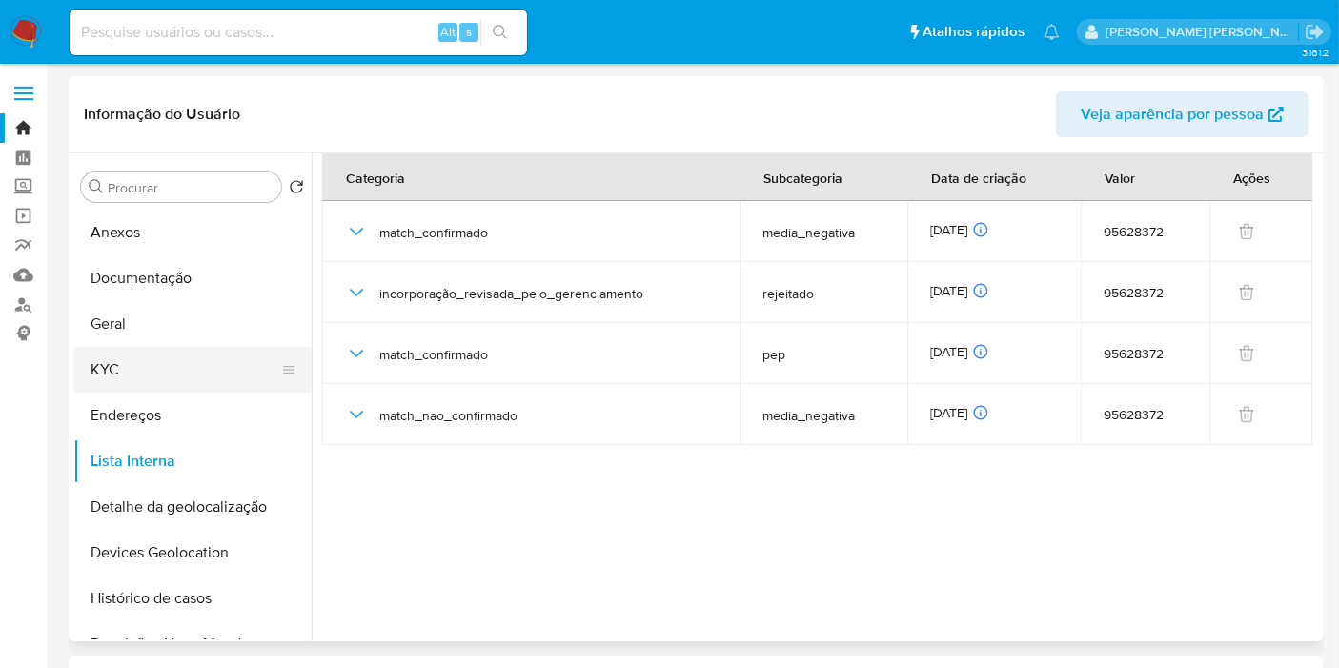
click at [111, 376] on button "KYC" at bounding box center [184, 370] width 223 height 46
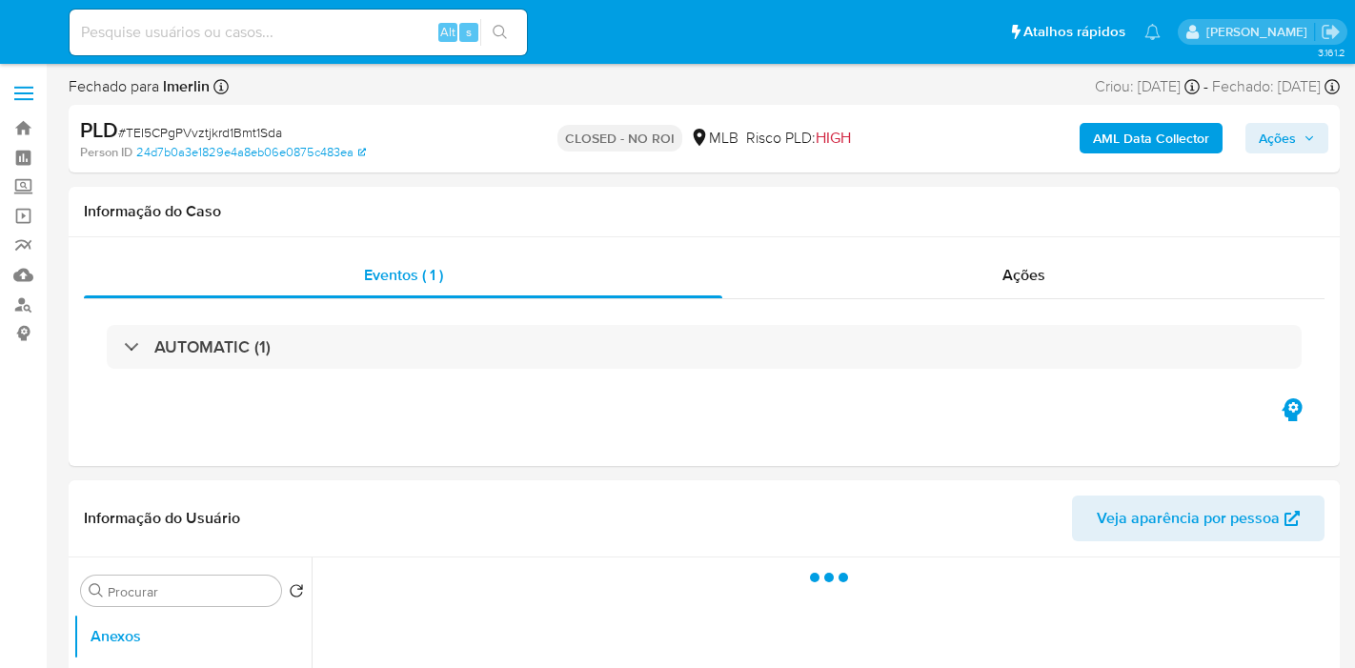
select select "10"
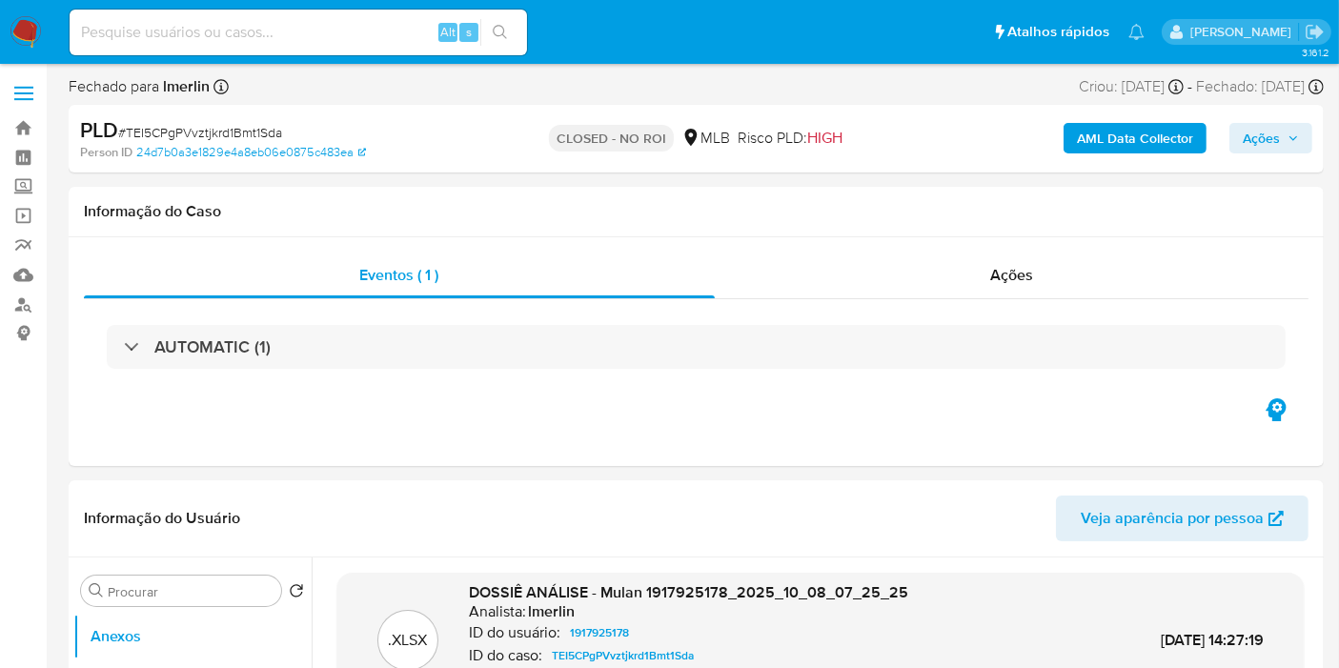
click at [24, 38] on img at bounding box center [26, 32] width 32 height 32
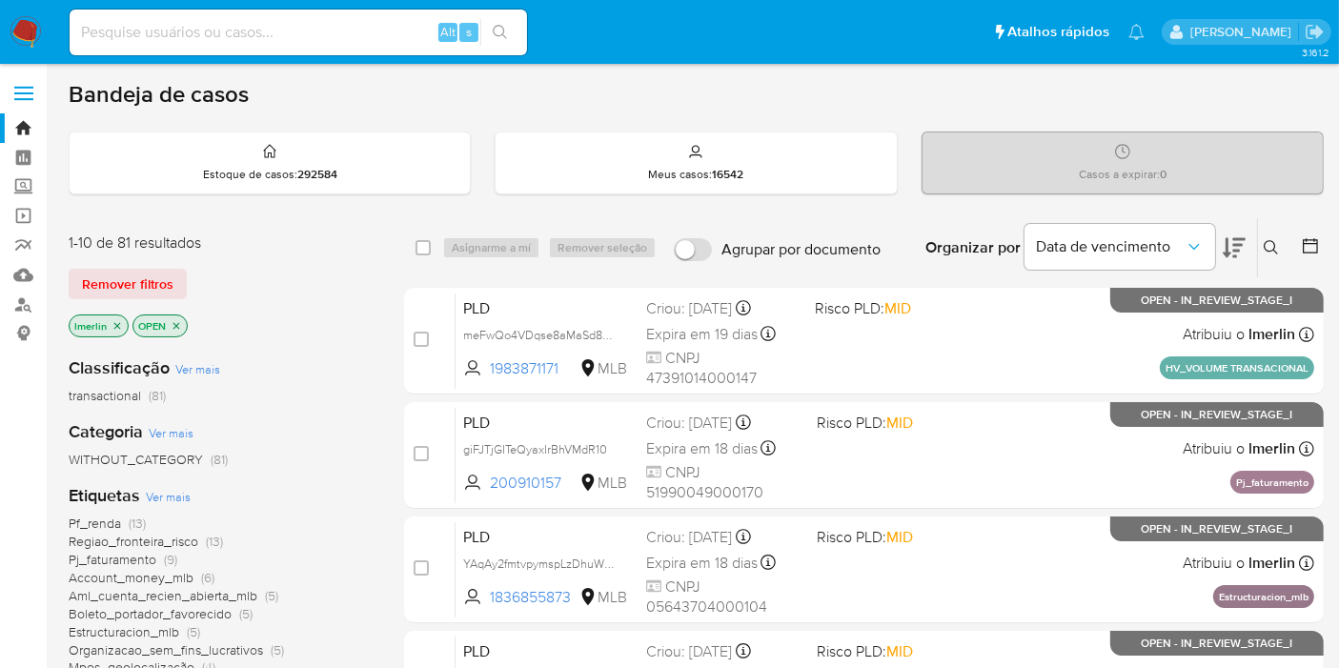
click at [117, 322] on icon "close-filter" at bounding box center [116, 325] width 11 height 11
